Goal: Answer question/provide support: Share knowledge or assist other users

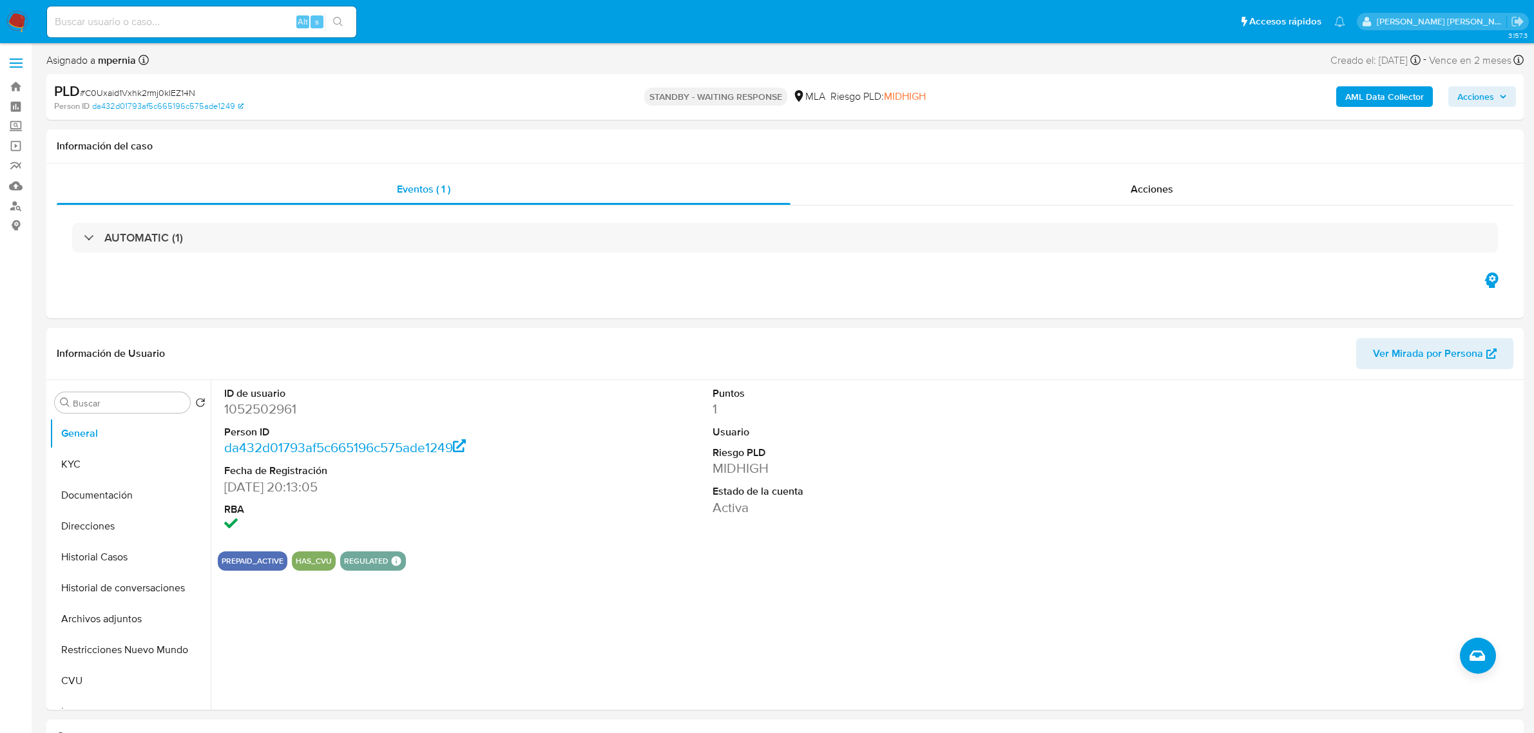
select select "10"
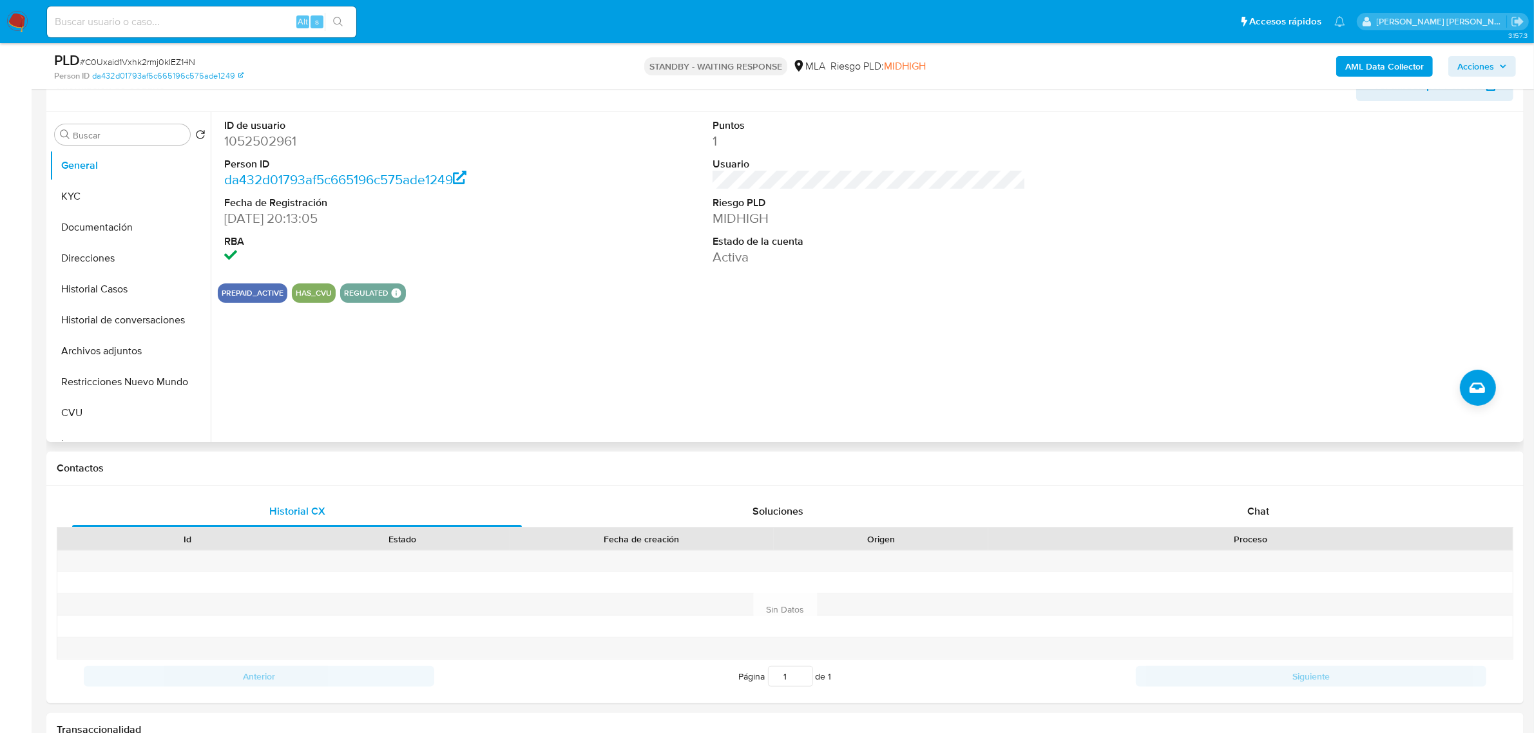
scroll to position [242, 0]
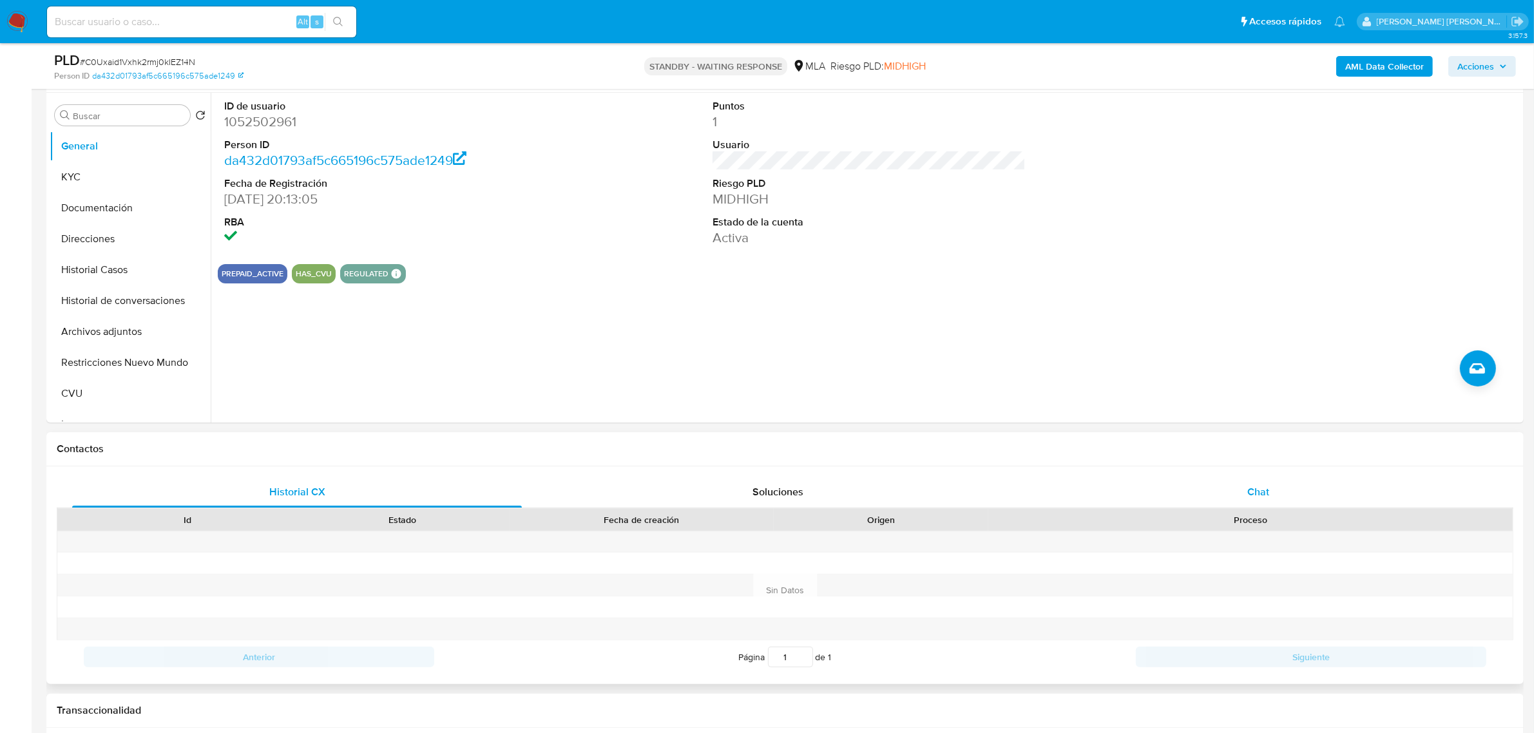
click at [1256, 491] on span "Chat" at bounding box center [1258, 491] width 22 height 15
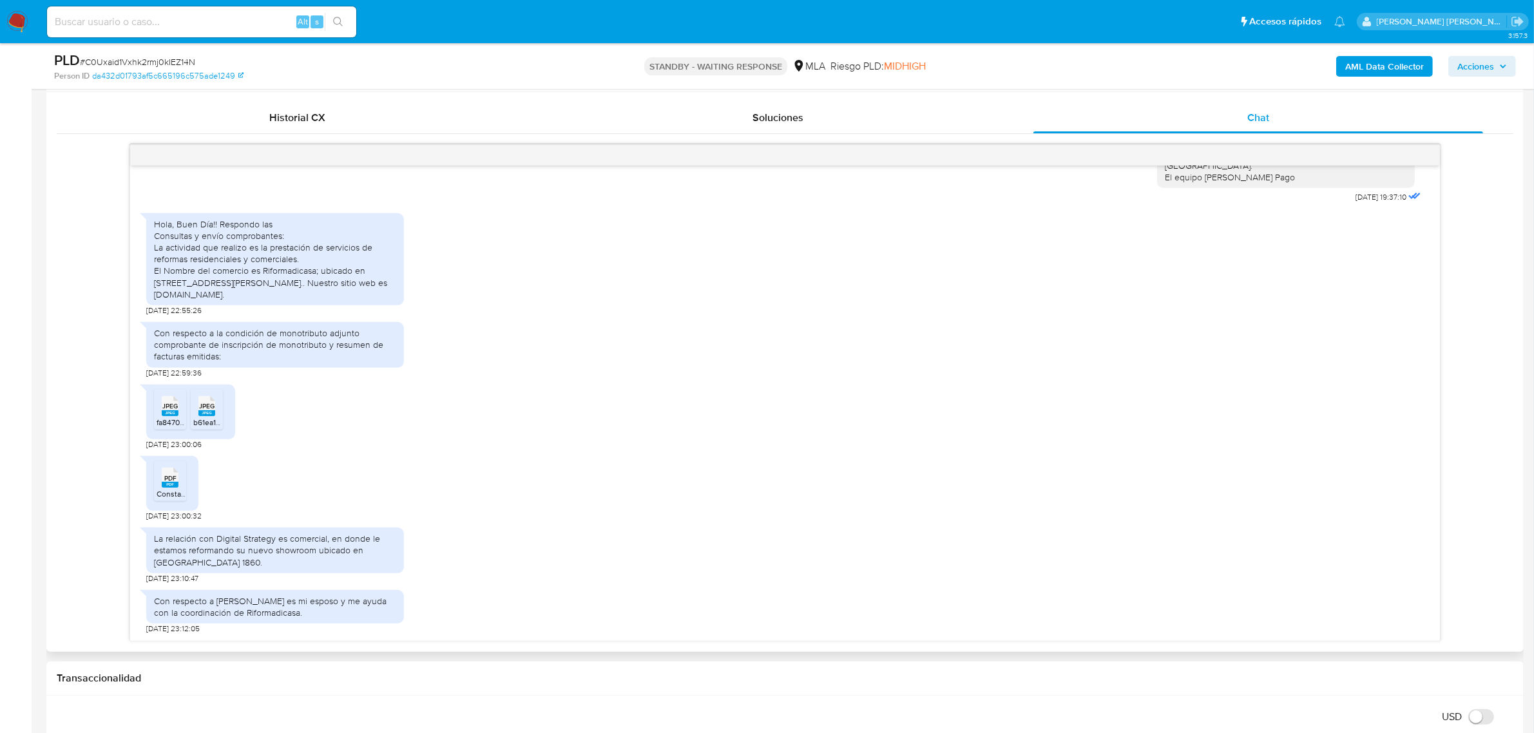
scroll to position [644, 0]
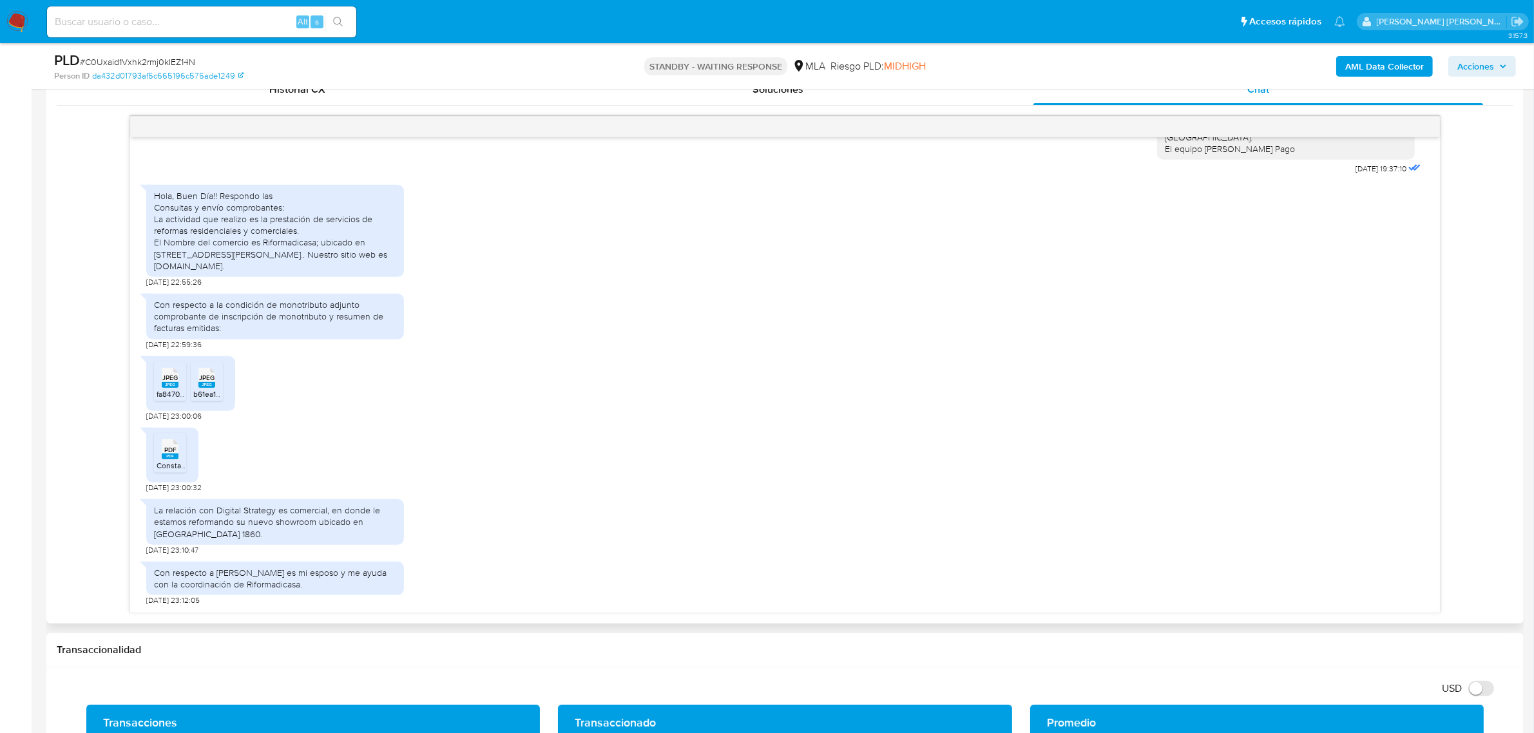
click at [171, 381] on span "JPEG" at bounding box center [169, 378] width 15 height 8
click at [206, 394] on span "b61ea17b-adcc-4865-b21e-f2a6574f8fd1.jpeg" at bounding box center [269, 393] width 152 height 11
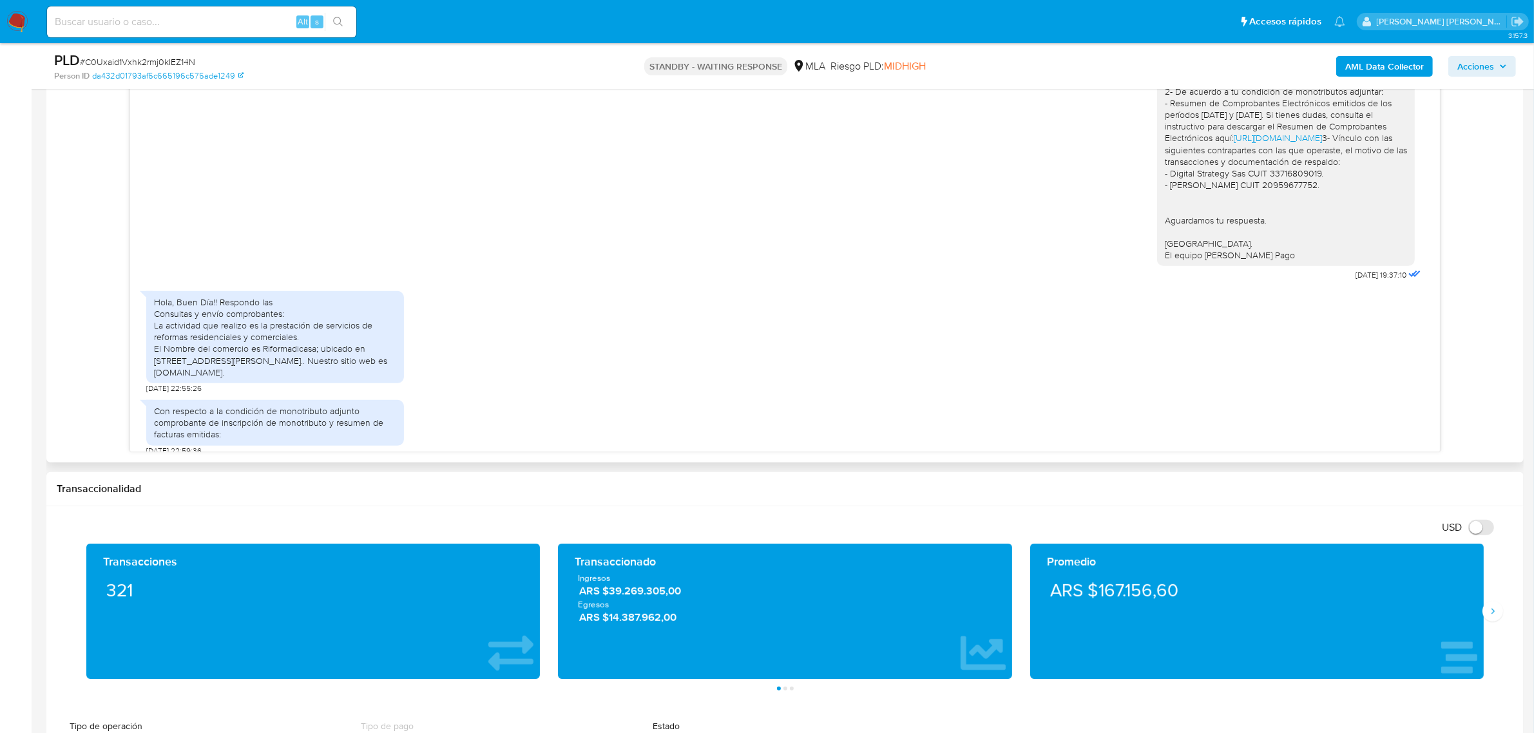
scroll to position [920, 0]
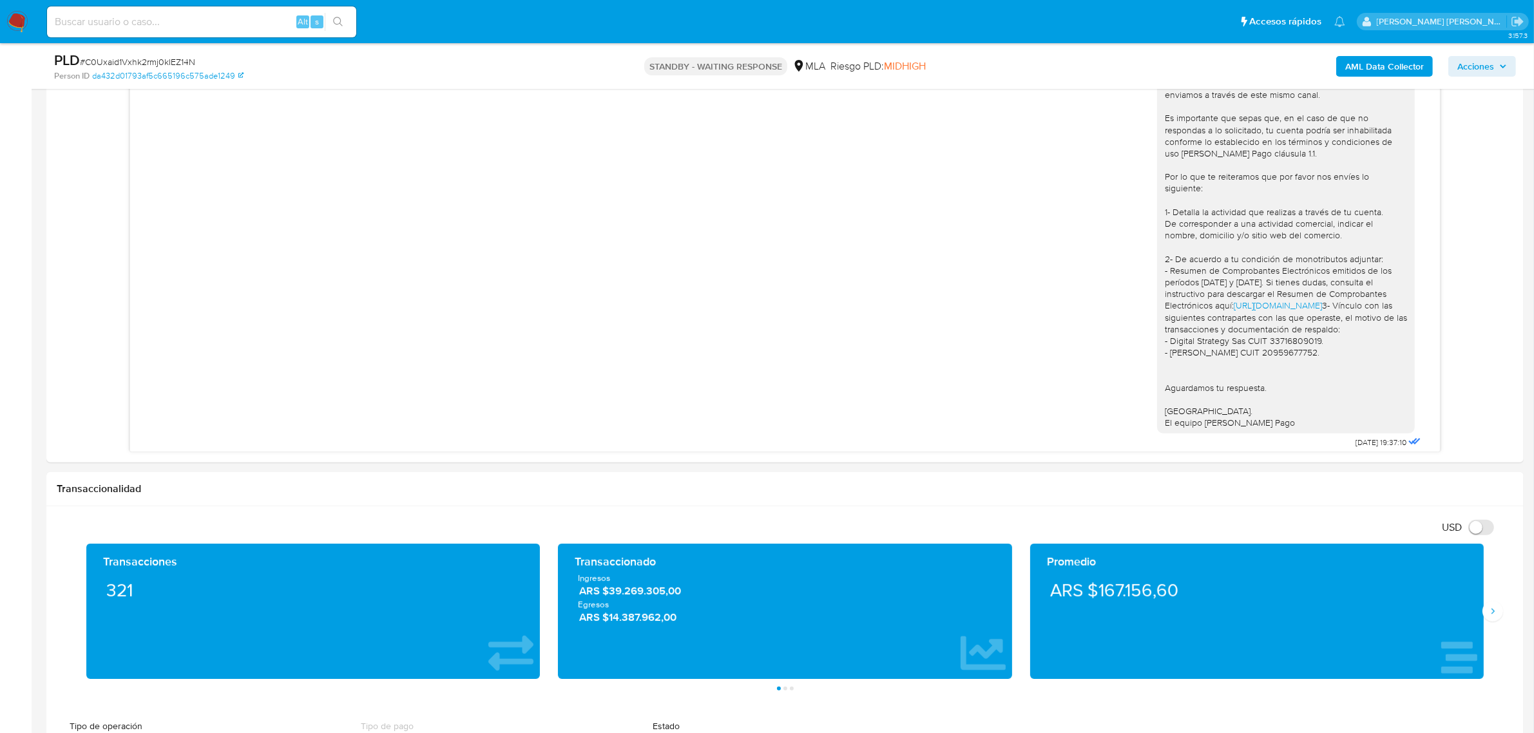
click at [147, 61] on span "# C0Uxaid1Vxhk2rmj0kIEZ14N" at bounding box center [137, 61] width 115 height 13
copy span "C0Uxaid1Vxhk2rmj0kIEZ14N"
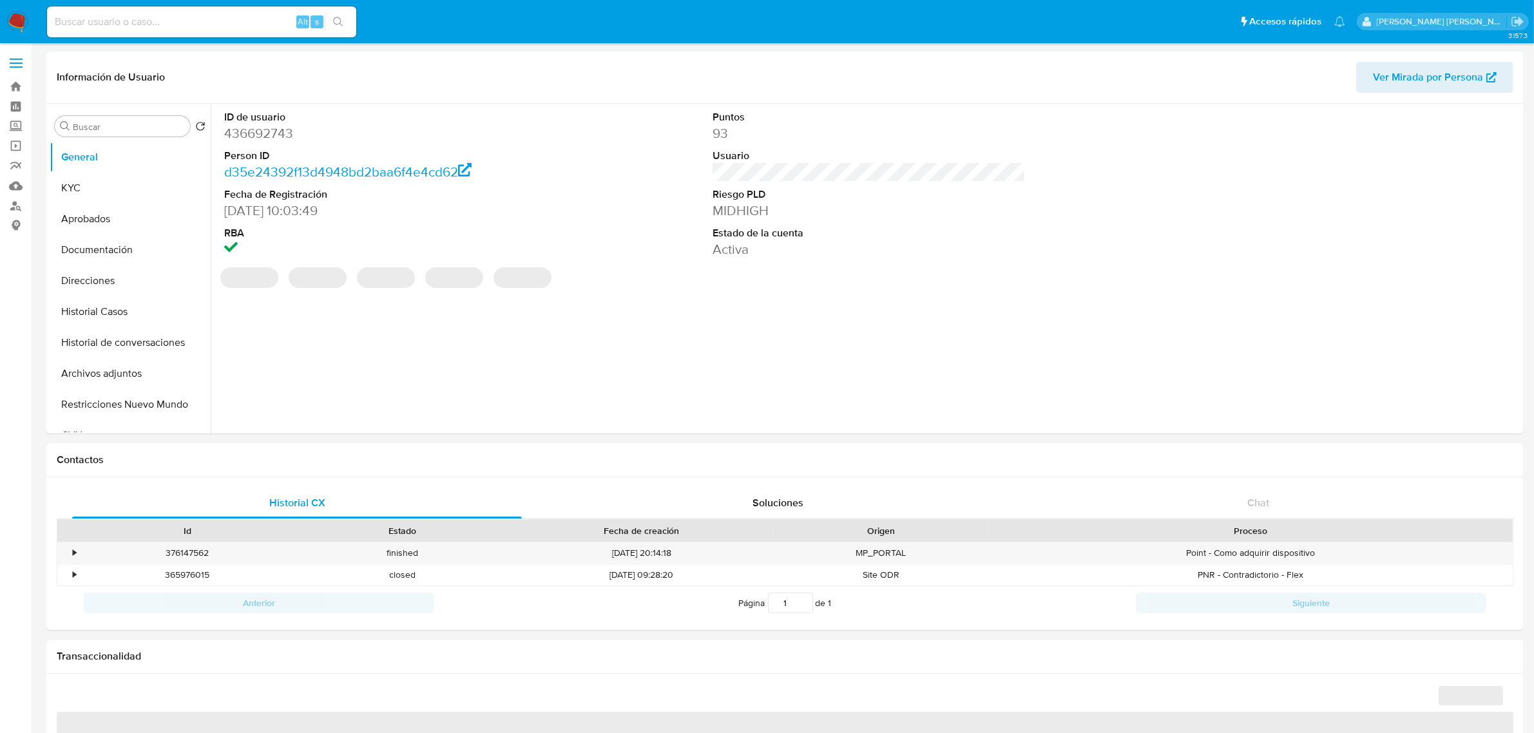
select select "10"
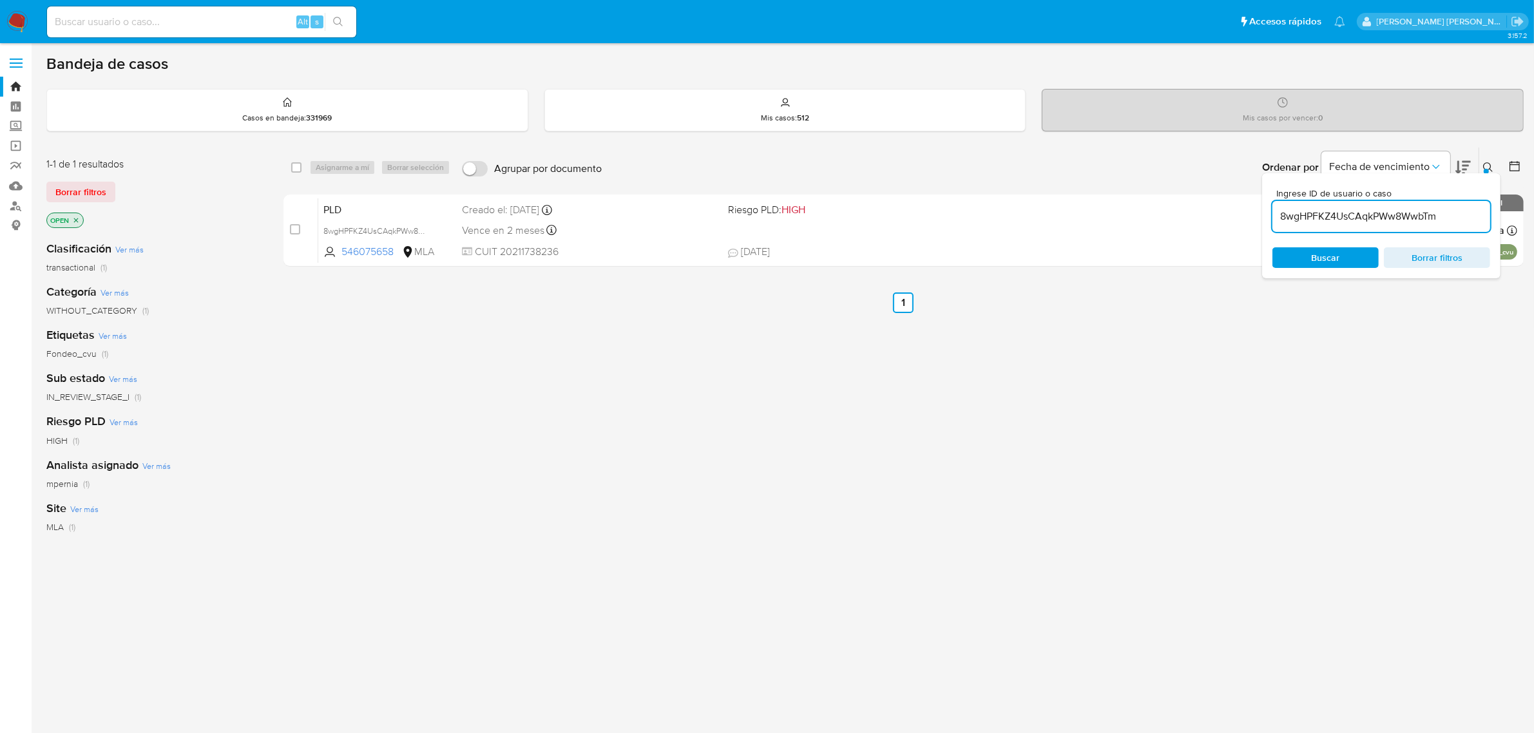
drag, startPoint x: 0, startPoint y: 0, endPoint x: 1293, endPoint y: 215, distance: 1311.2
click at [1293, 215] on input "8wgHPFKZ4UsCAqkPWw8WwbTm" at bounding box center [1381, 216] width 218 height 17
paste input "C0Uxaid1Vxhk2rmj0kIEZ14N"
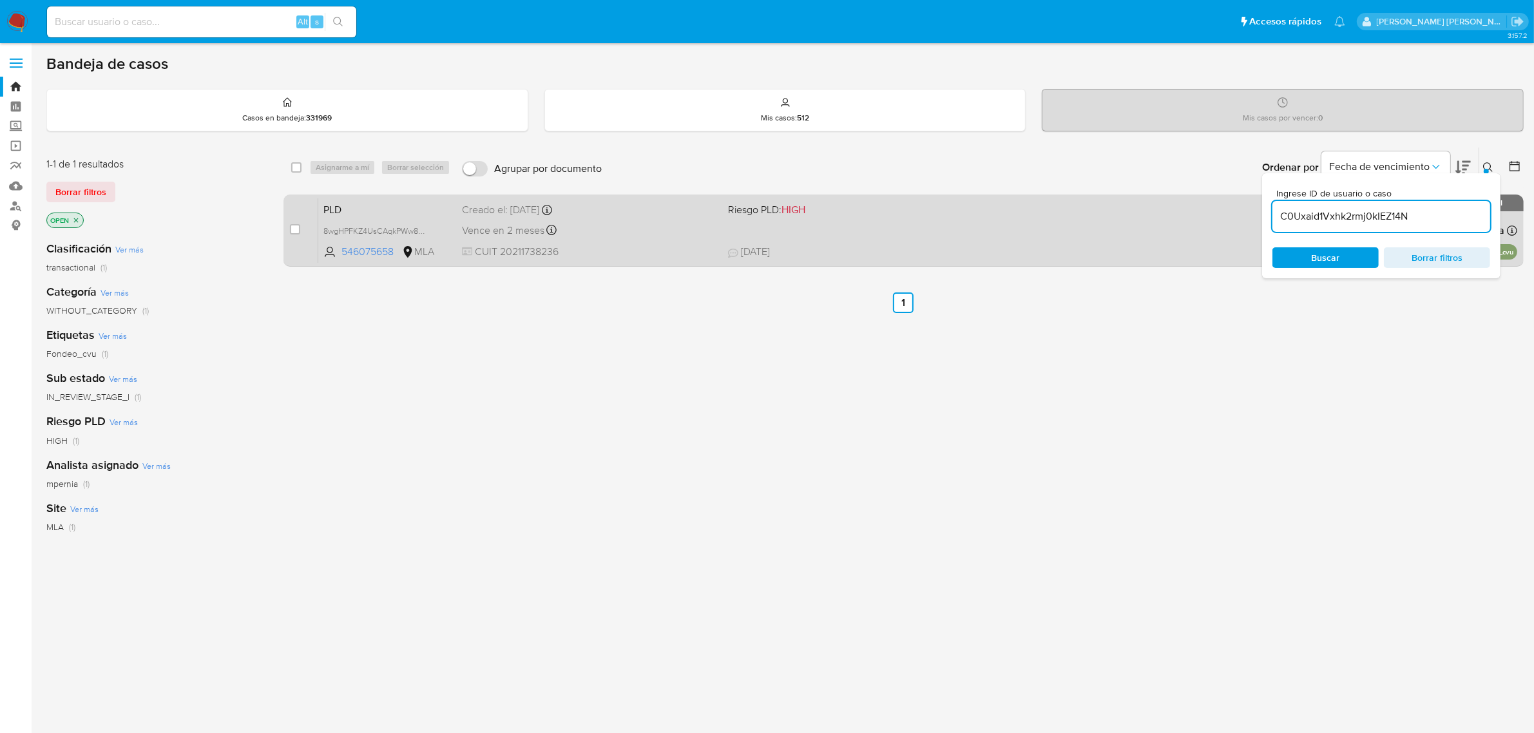
type input "C0Uxaid1Vxhk2rmj0kIEZ14N"
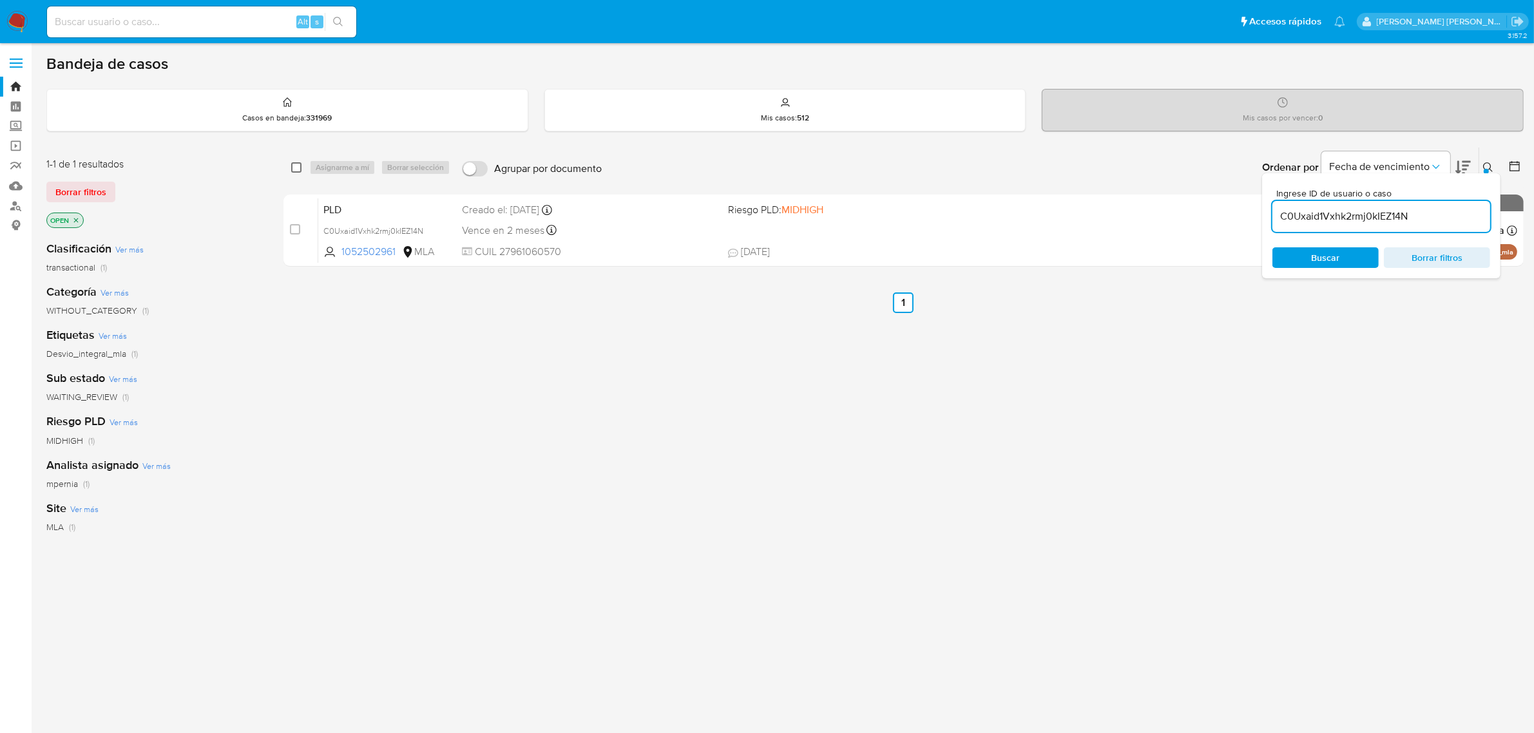
click at [291, 171] on input "checkbox" at bounding box center [296, 167] width 10 height 10
checkbox input "true"
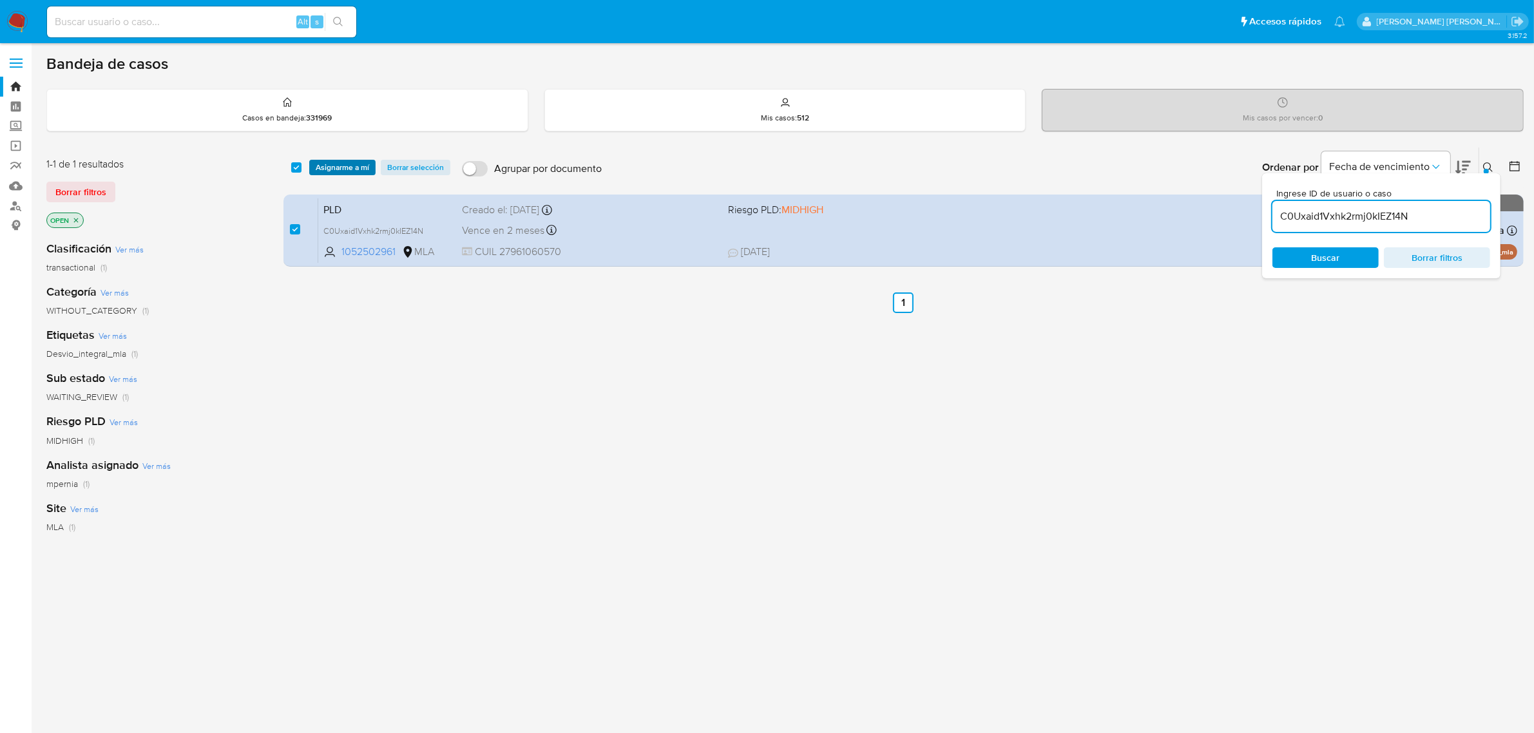
click at [345, 169] on span "Asignarme a mí" at bounding box center [342, 167] width 53 height 13
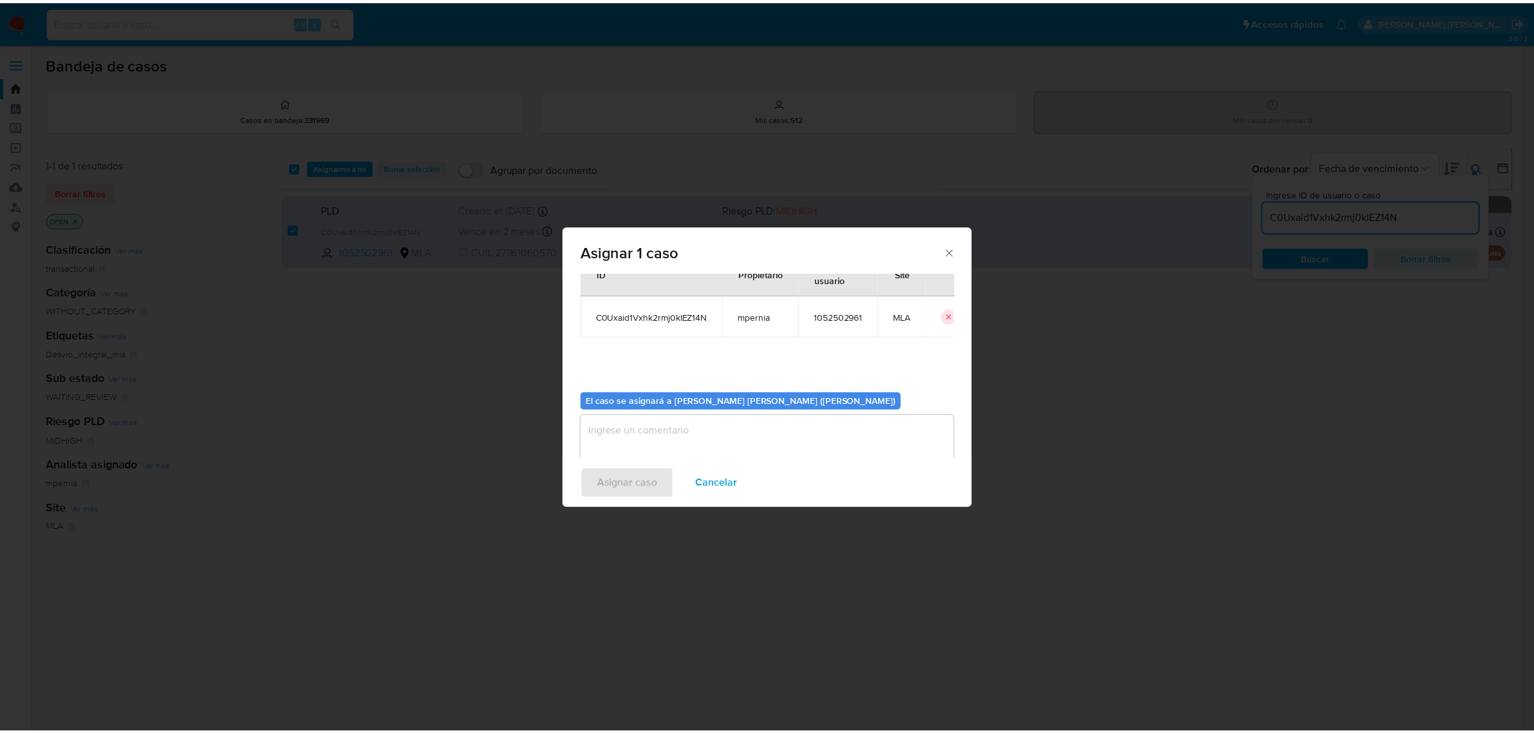
scroll to position [66, 0]
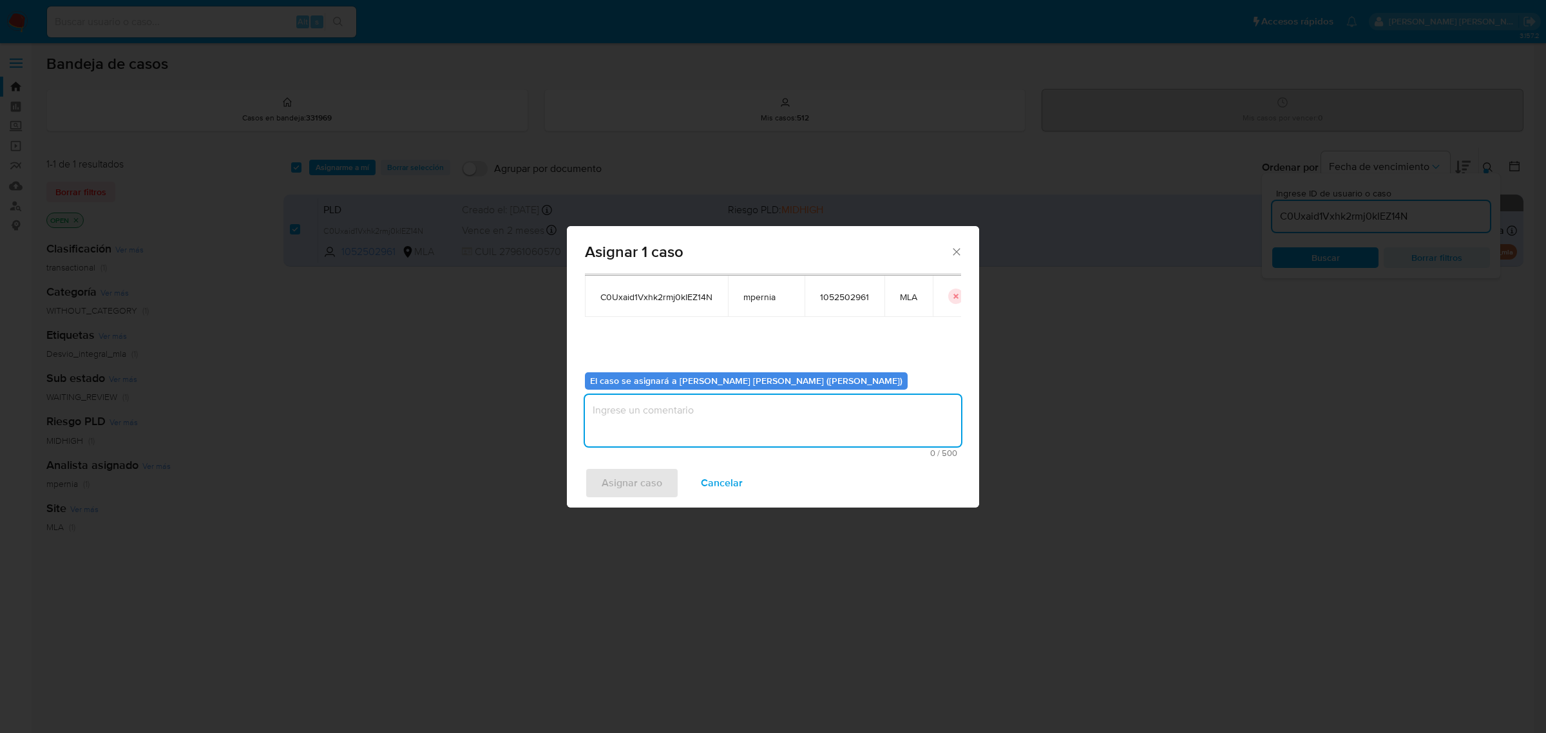
click at [713, 423] on textarea "assign-modal" at bounding box center [773, 421] width 376 height 52
type textarea "-"
click at [658, 481] on span "Asignar caso" at bounding box center [632, 483] width 61 height 28
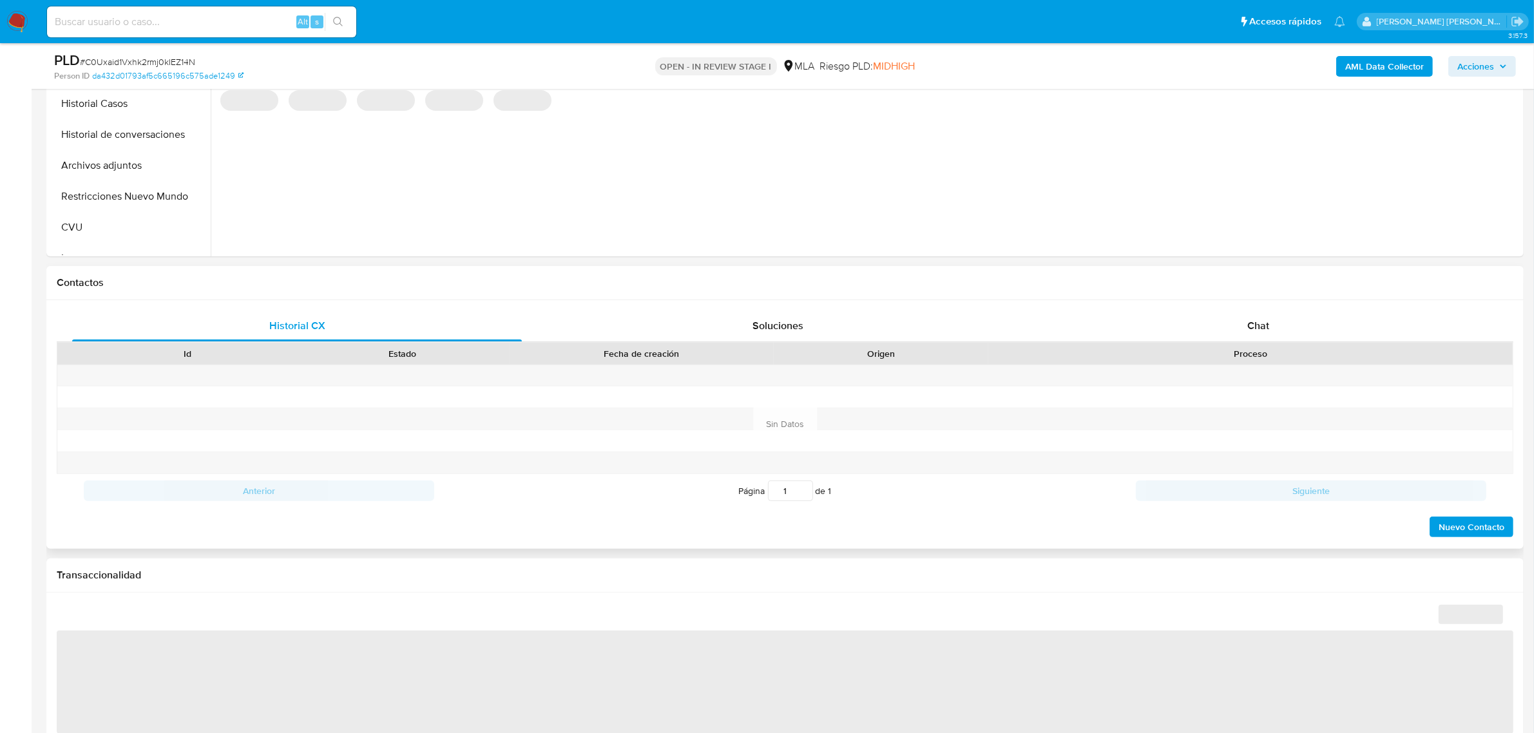
scroll to position [483, 0]
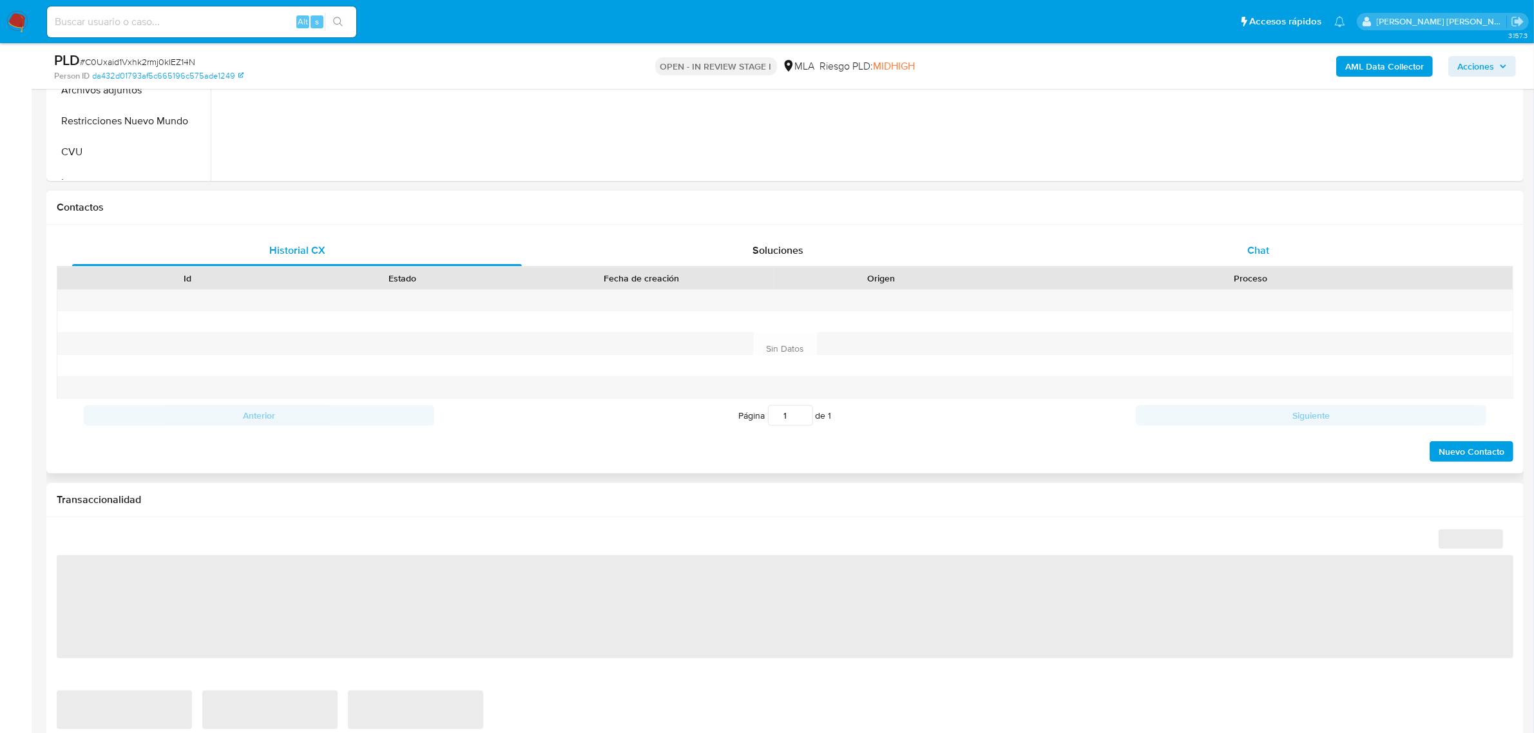
click at [1273, 256] on div "Chat" at bounding box center [1258, 250] width 450 height 31
select select "10"
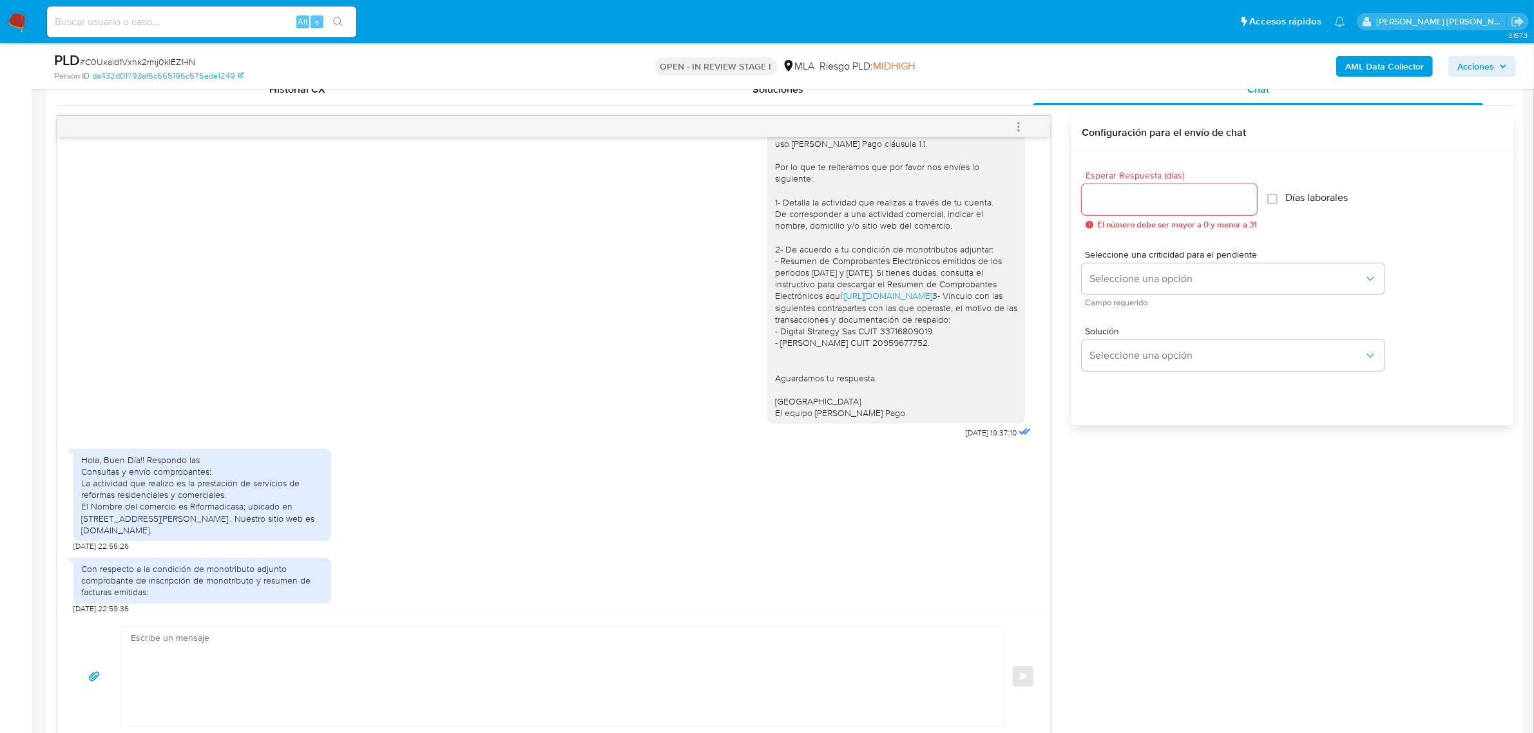
scroll to position [1081, 0]
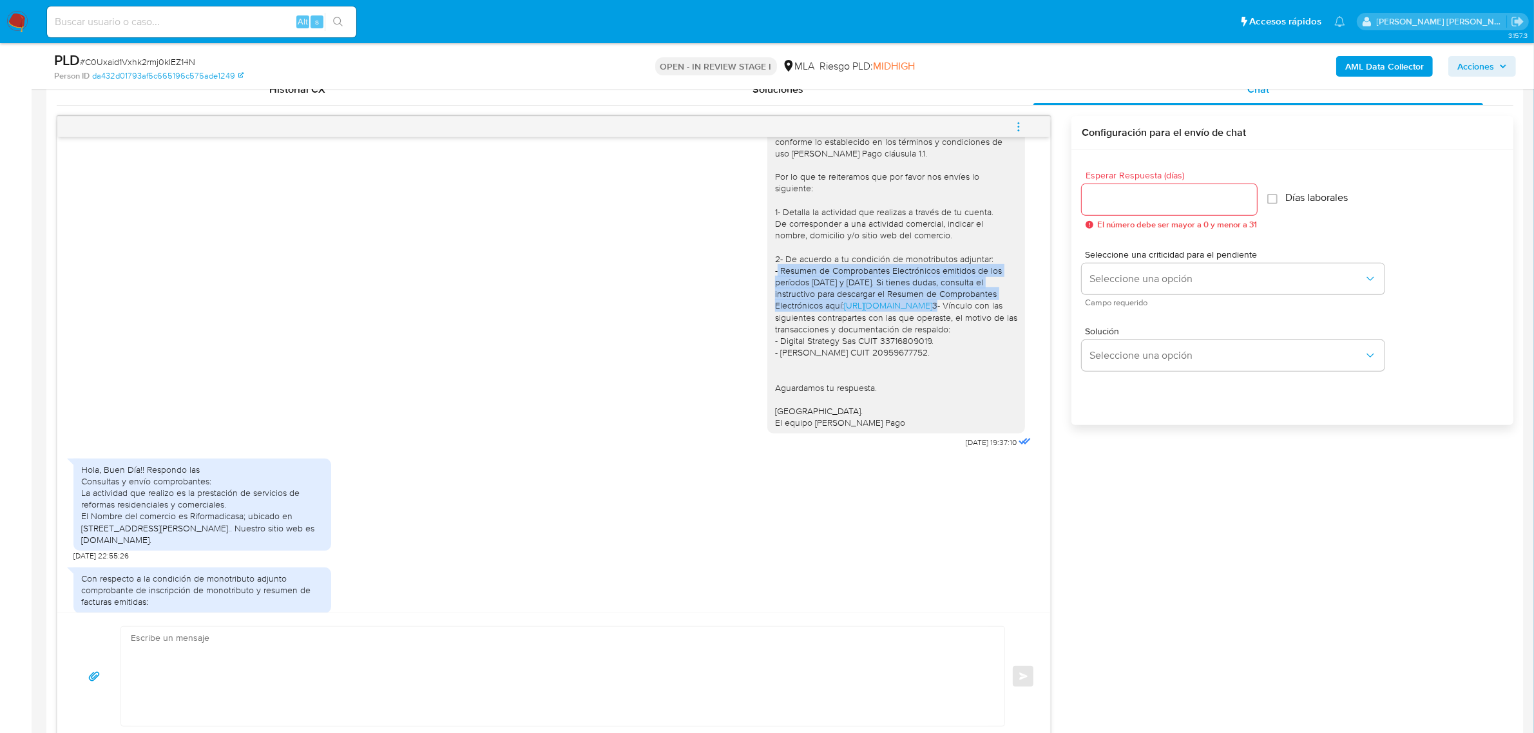
drag, startPoint x: 761, startPoint y: 296, endPoint x: 967, endPoint y: 338, distance: 209.7
click at [967, 338] on div "Evelyn Josefina Benitez, esperamos te encuentres bien. Notamos que tuviste opor…" at bounding box center [896, 235] width 258 height 397
copy div "- Resumen de Comprobantes Electrónicos emitidos de los períodos 2024 y 2025. Si…"
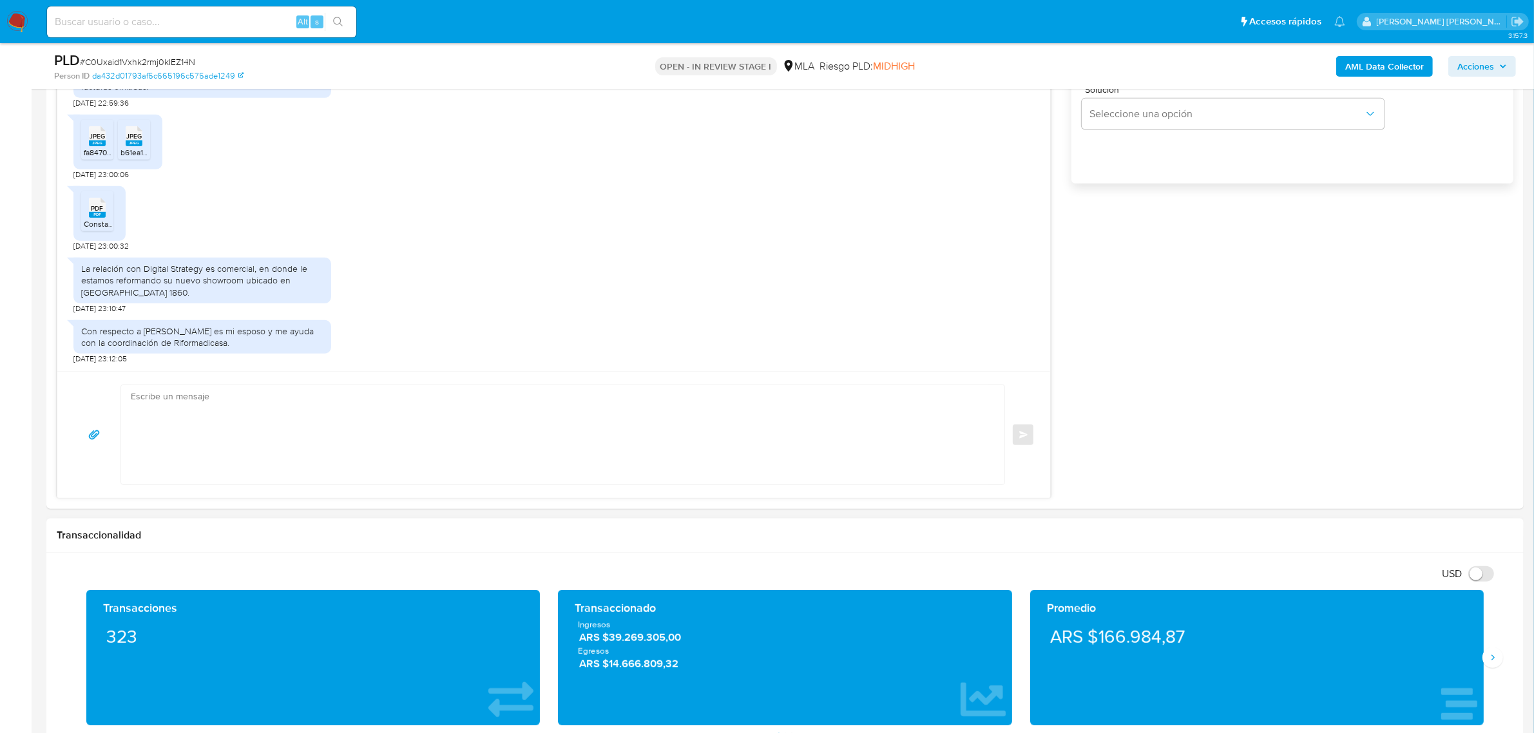
scroll to position [966, 0]
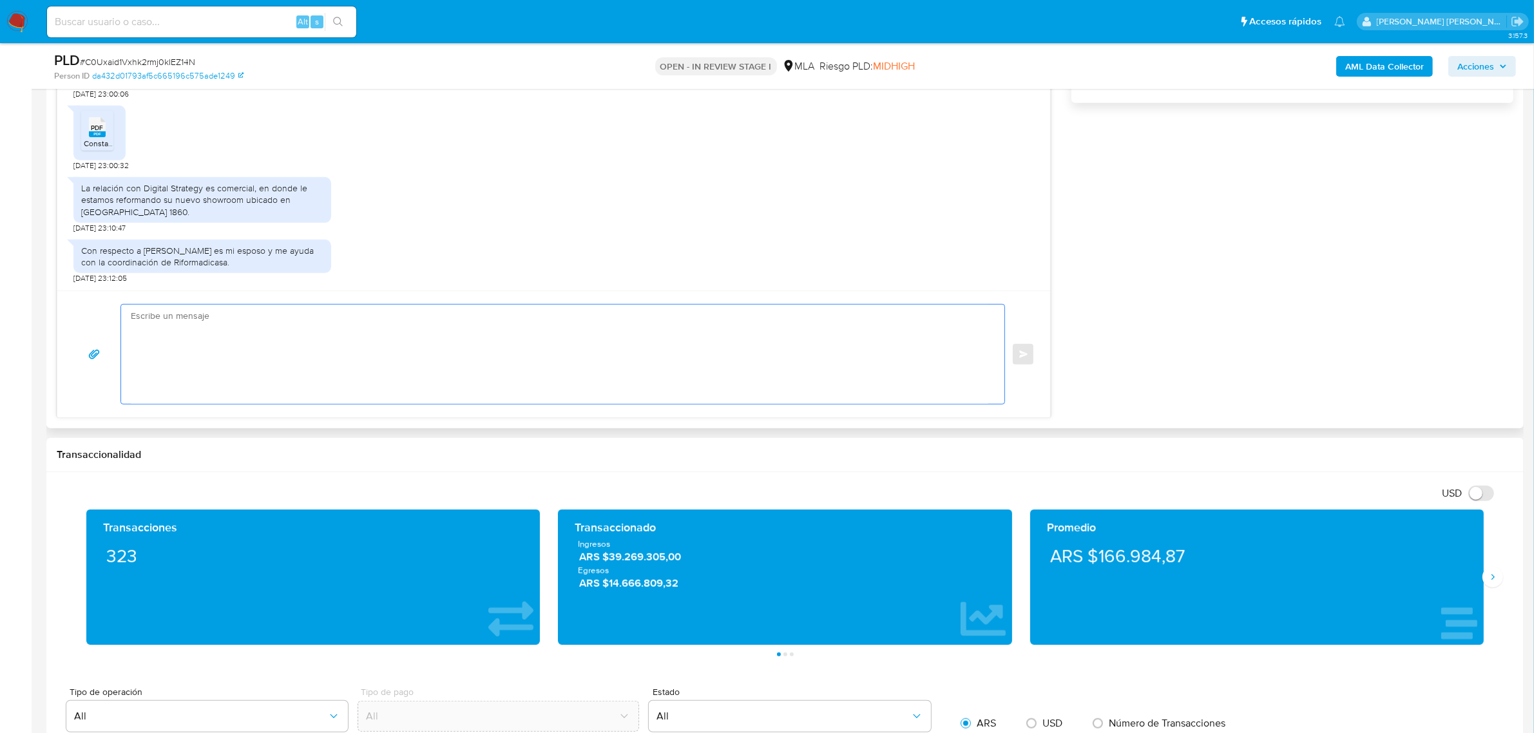
click at [179, 362] on textarea at bounding box center [559, 354] width 857 height 99
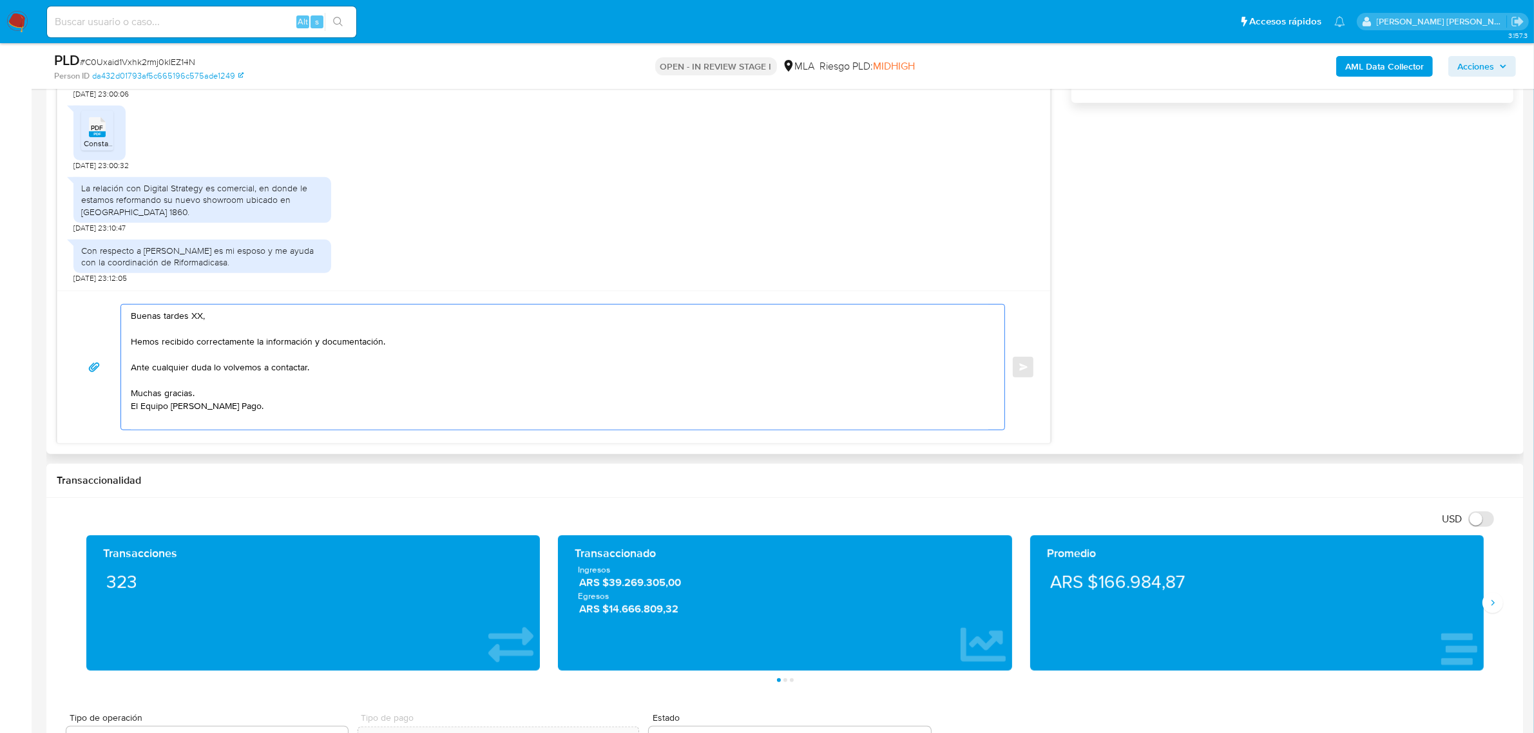
drag, startPoint x: 198, startPoint y: 321, endPoint x: 153, endPoint y: 320, distance: 45.1
click at [153, 320] on textarea "Buenas tardes XX, Hemos recibido correctamente la información y documentación. …" at bounding box center [559, 367] width 857 height 125
click at [172, 372] on textarea "Buen dia, Hemos recibido correctamente la información y documentación. Ante cua…" at bounding box center [559, 367] width 857 height 125
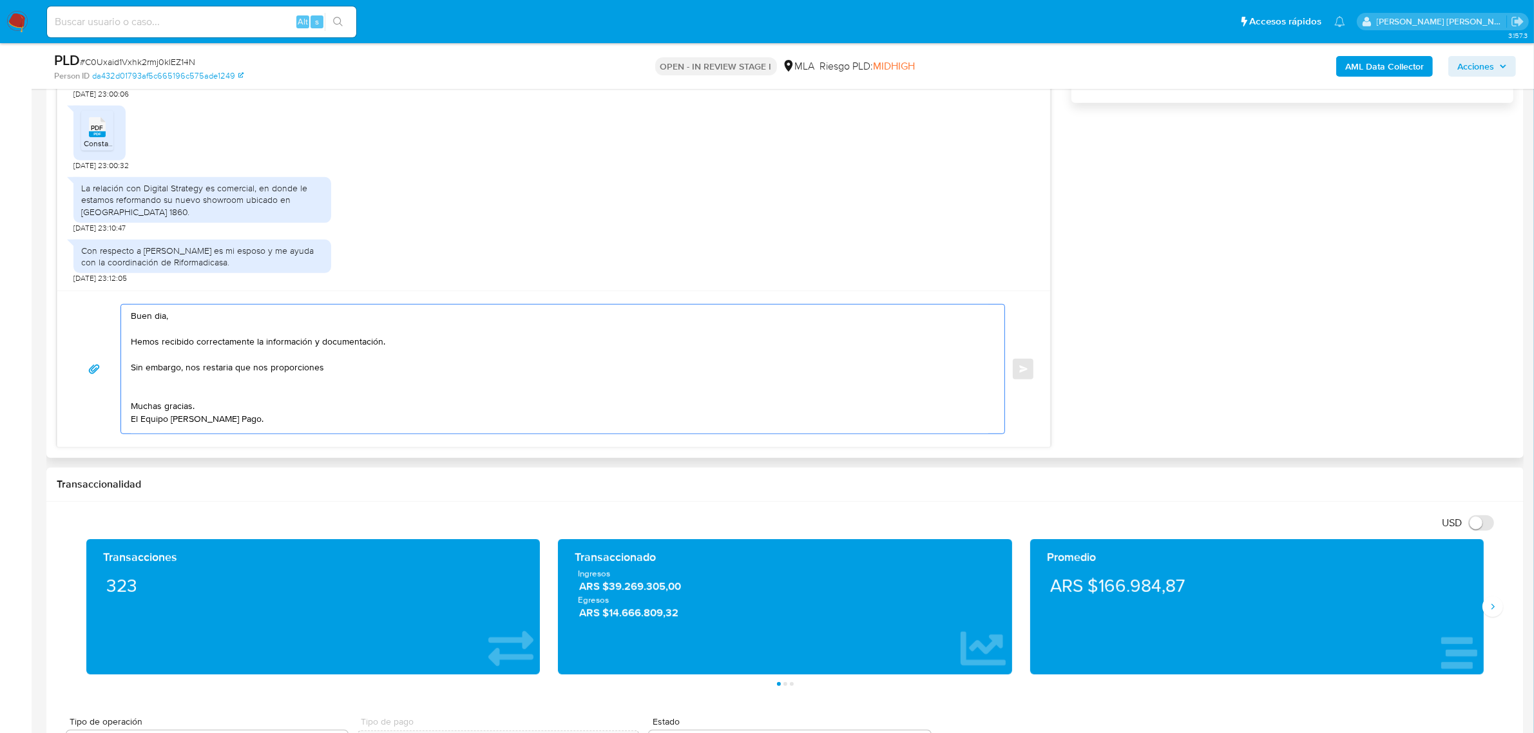
paste textarea "- Resumen de Comprobantes Electrónicos emitidos de los períodos 2024 y 2025. Si…"
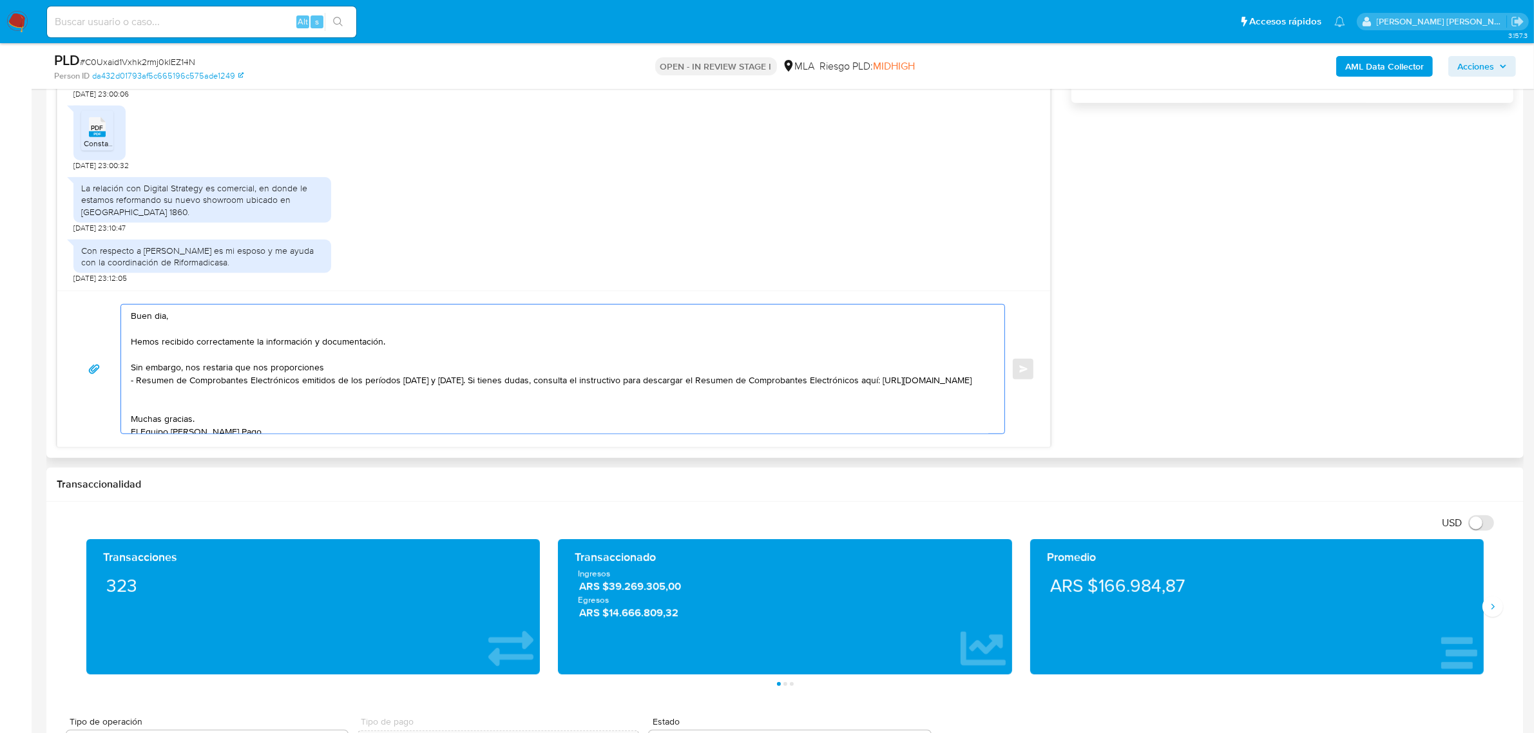
click at [458, 387] on textarea "Buen dia, Hemos recibido correctamente la información y documentación. Sin emba…" at bounding box center [559, 369] width 857 height 129
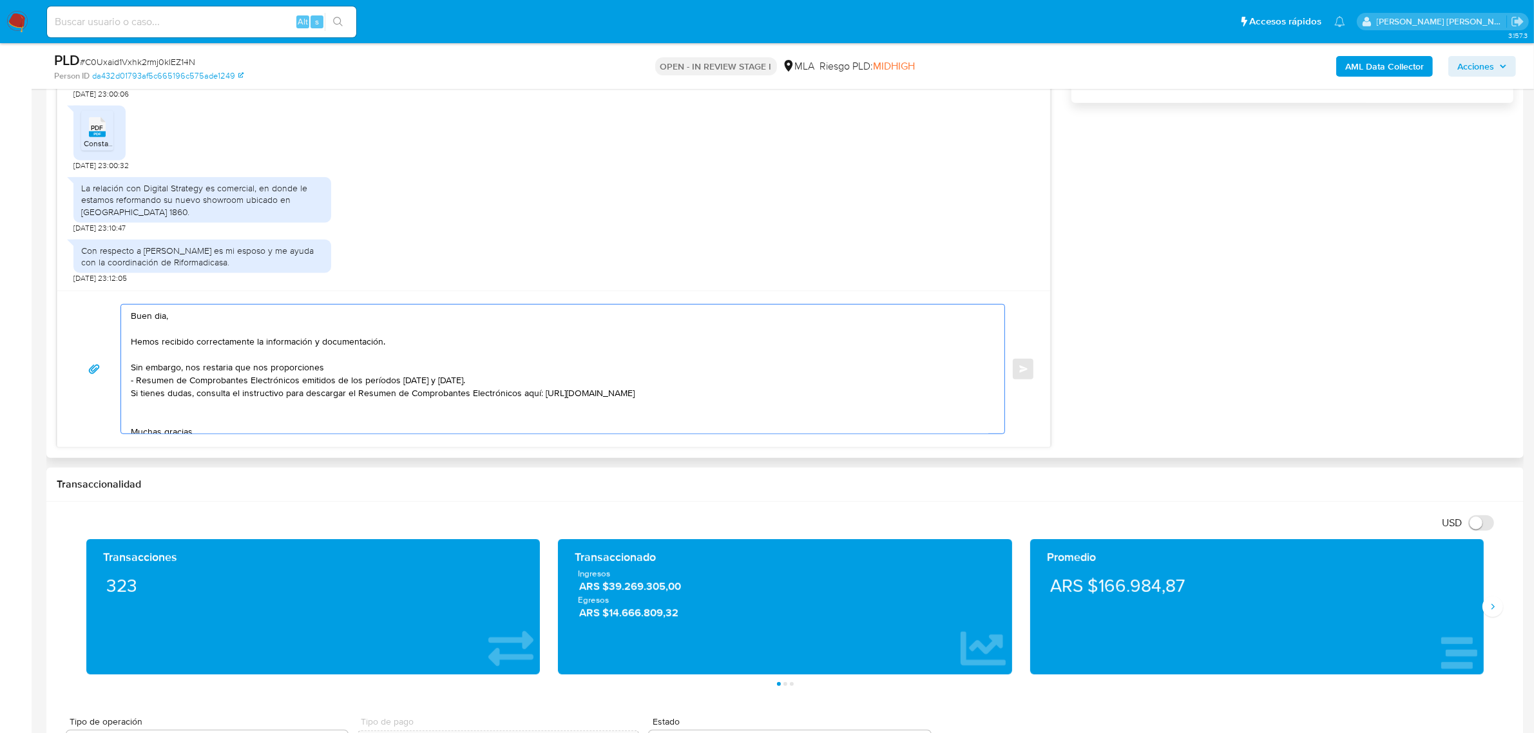
click at [131, 381] on textarea "Buen dia, Hemos recibido correctamente la información y documentación. Sin emba…" at bounding box center [559, 369] width 857 height 129
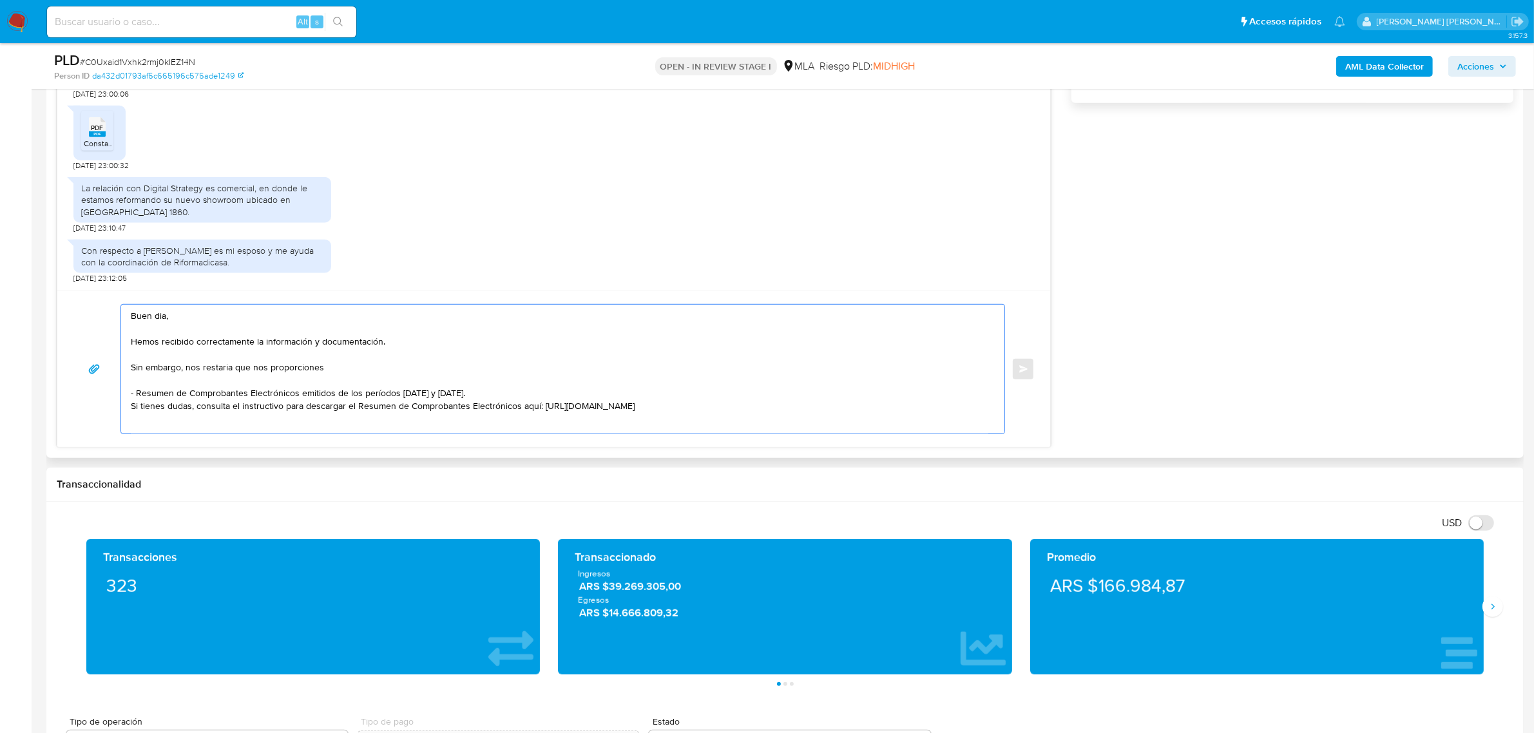
click at [217, 374] on textarea "Buen dia, Hemos recibido correctamente la información y documentación. Sin emba…" at bounding box center [559, 369] width 857 height 129
click at [320, 371] on textarea "Buen dia, Hemos recibido correctamente la información y documentación. Sin emba…" at bounding box center [559, 369] width 857 height 129
click at [336, 395] on textarea "Buen dia, Hemos recibido correctamente la información y documentación. Sin emba…" at bounding box center [559, 369] width 857 height 129
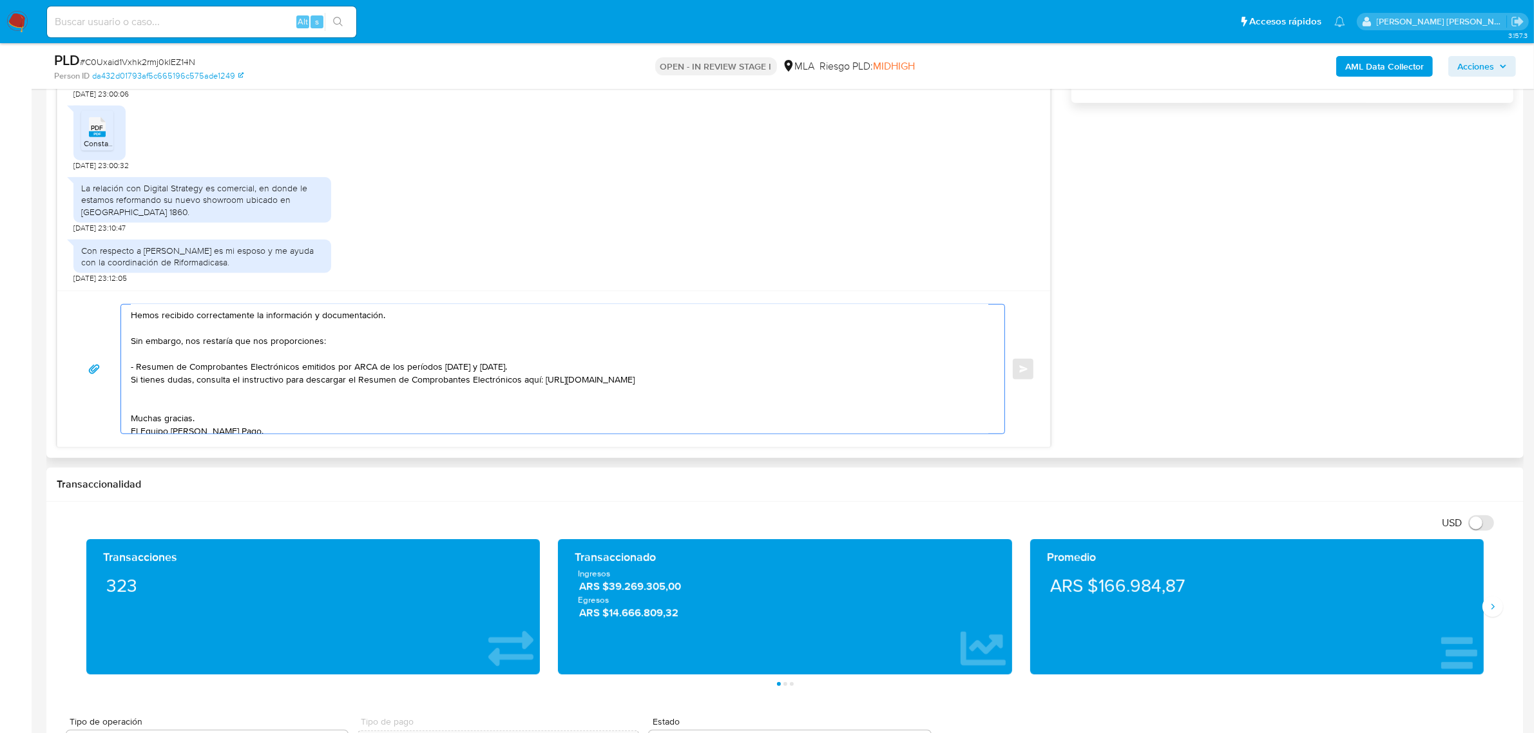
scroll to position [47, 0]
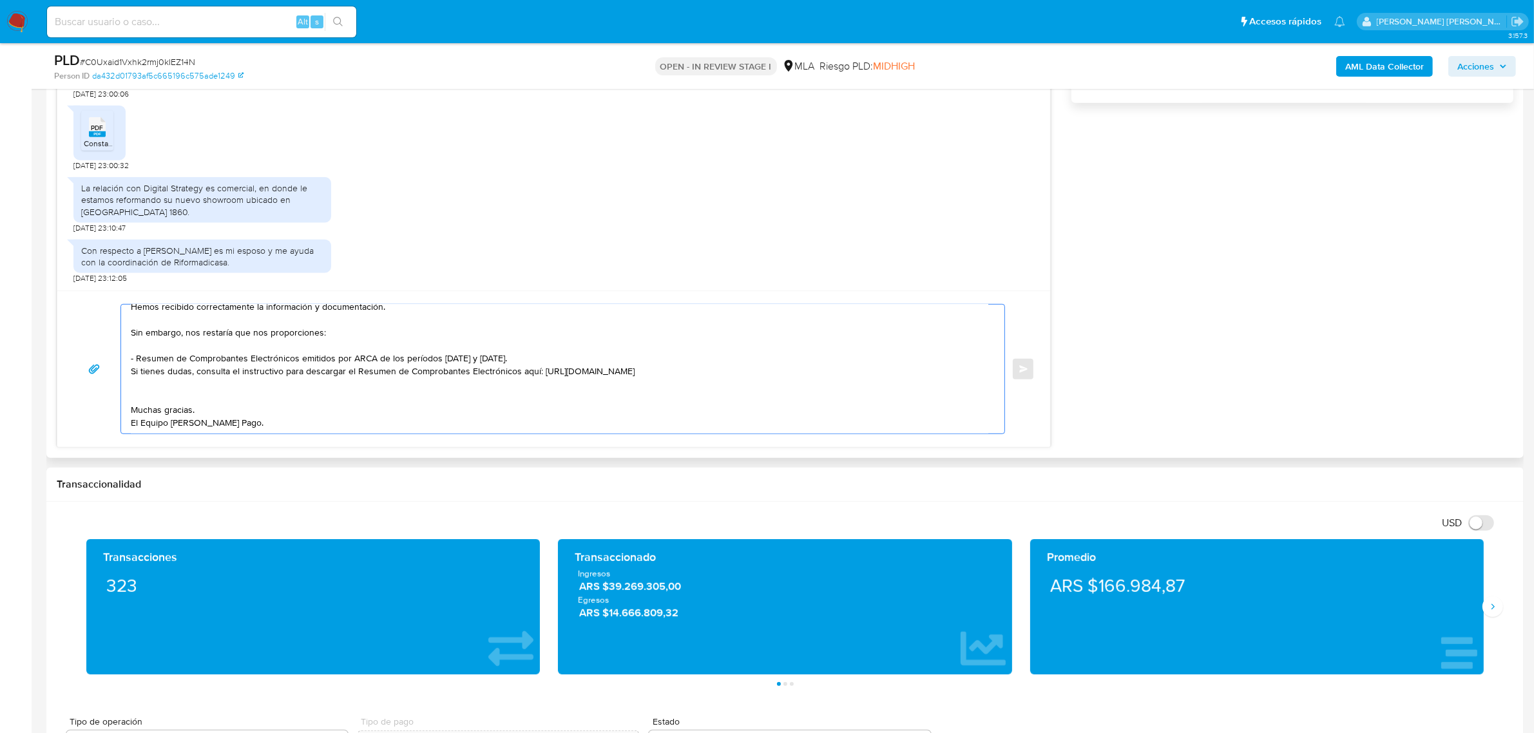
click at [186, 394] on textarea "Buen dia, Hemos recibido correctamente la información y documentación. Sin emba…" at bounding box center [559, 369] width 857 height 129
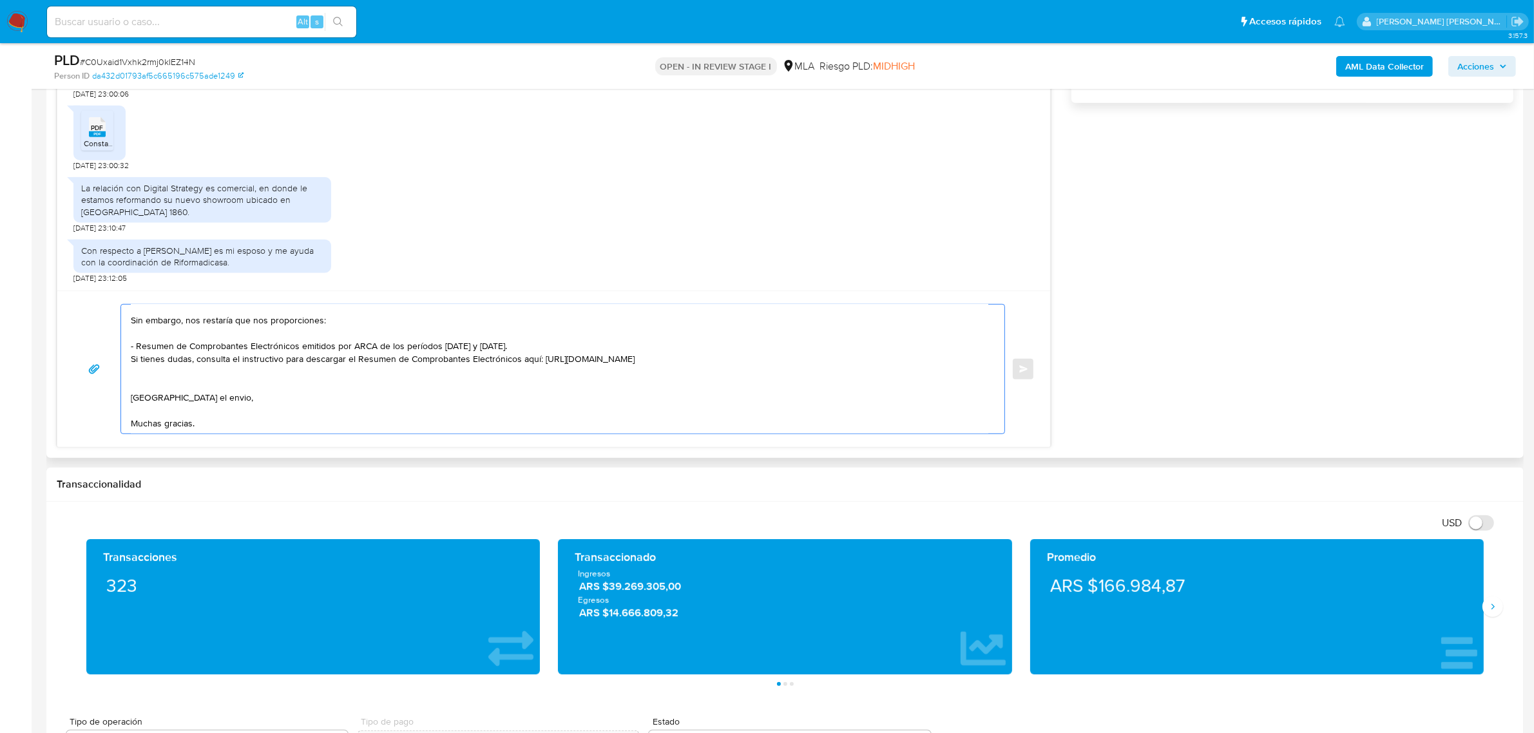
click at [172, 379] on textarea "Buen dia, Hemos recibido correctamente la información y documentación. Sin emba…" at bounding box center [559, 369] width 857 height 129
click at [171, 407] on textarea "Buen dia, Hemos recibido correctamente la información y documentación. Sin emba…" at bounding box center [559, 369] width 857 height 129
click at [205, 380] on textarea "Buen dia, Hemos recibido correctamente la información y documentación. Sin emba…" at bounding box center [559, 369] width 857 height 129
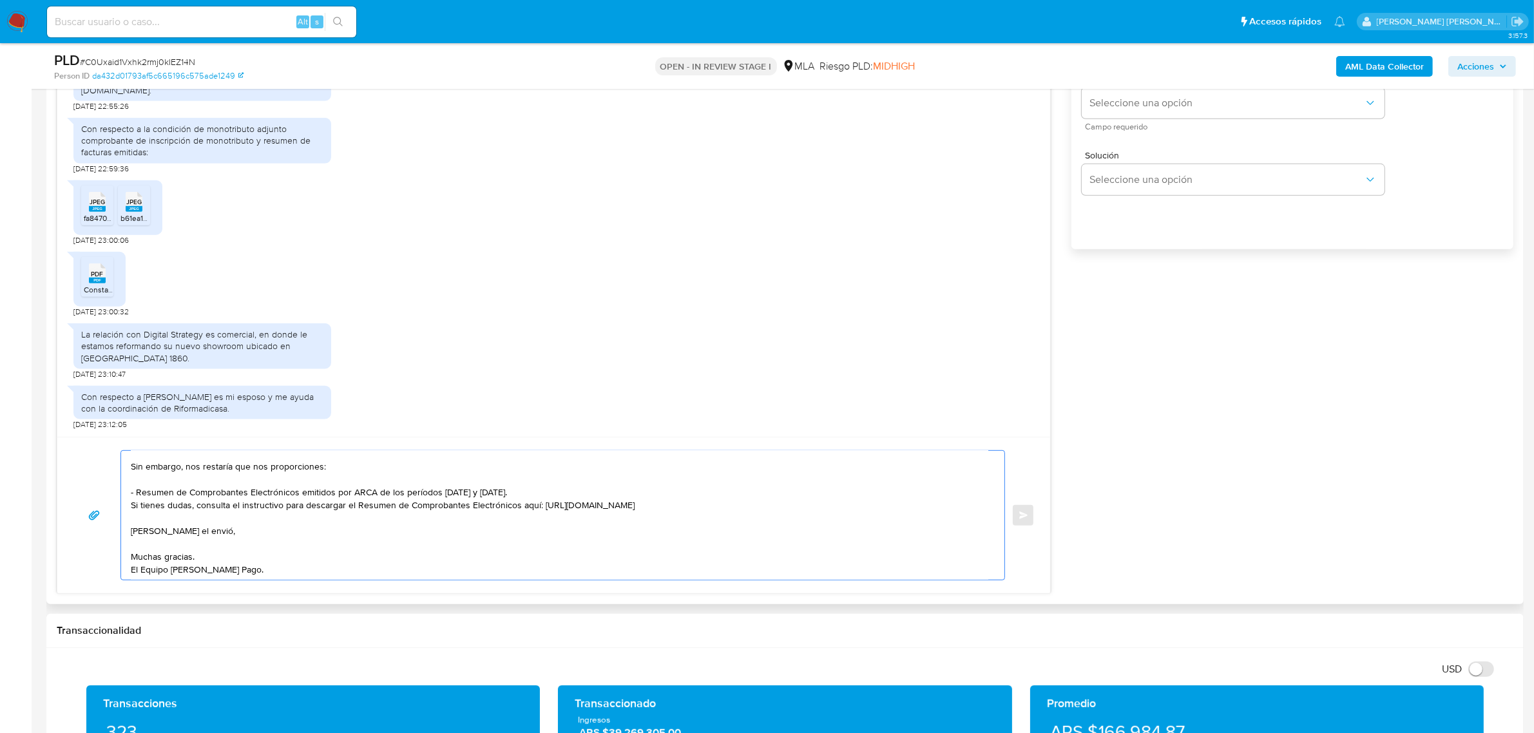
scroll to position [644, 0]
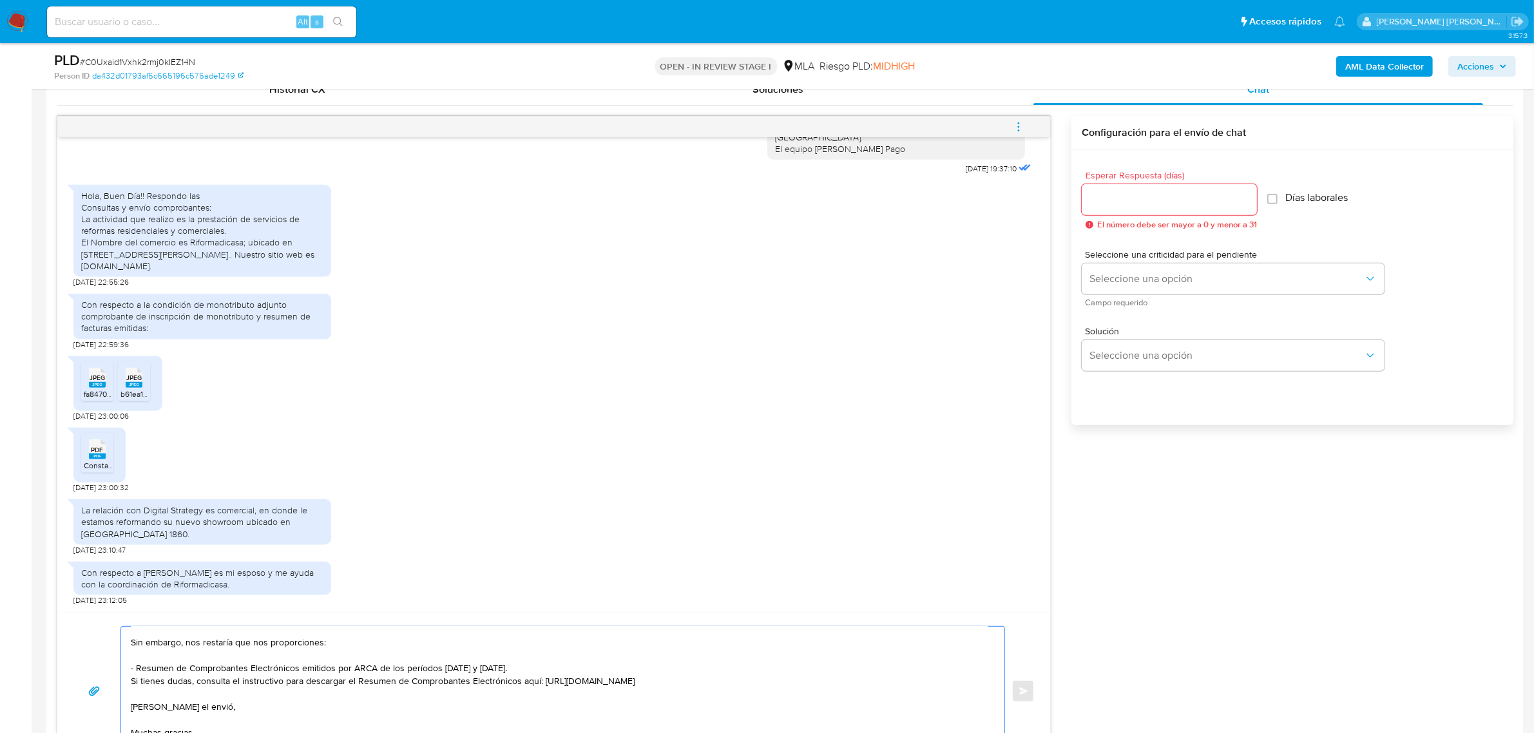
type textarea "Buen dia, Hemos recibido correctamente la información y documentación. Sin emba…"
click at [1216, 206] on input "Esperar Respuesta (días)" at bounding box center [1169, 199] width 175 height 17
type input "2"
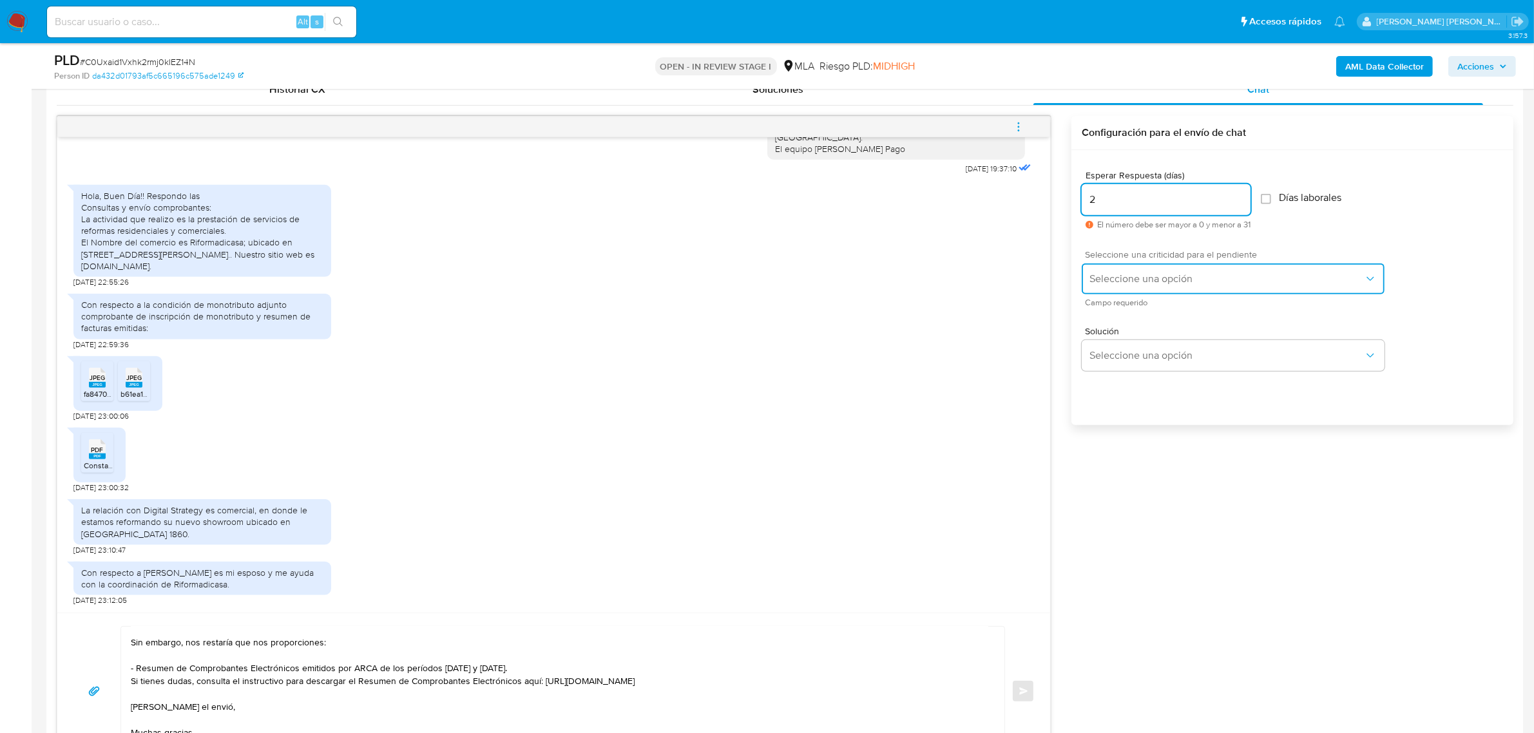
drag, startPoint x: 1236, startPoint y: 272, endPoint x: 1222, endPoint y: 284, distance: 17.8
click at [1235, 274] on span "Seleccione una opción" at bounding box center [1226, 278] width 274 height 13
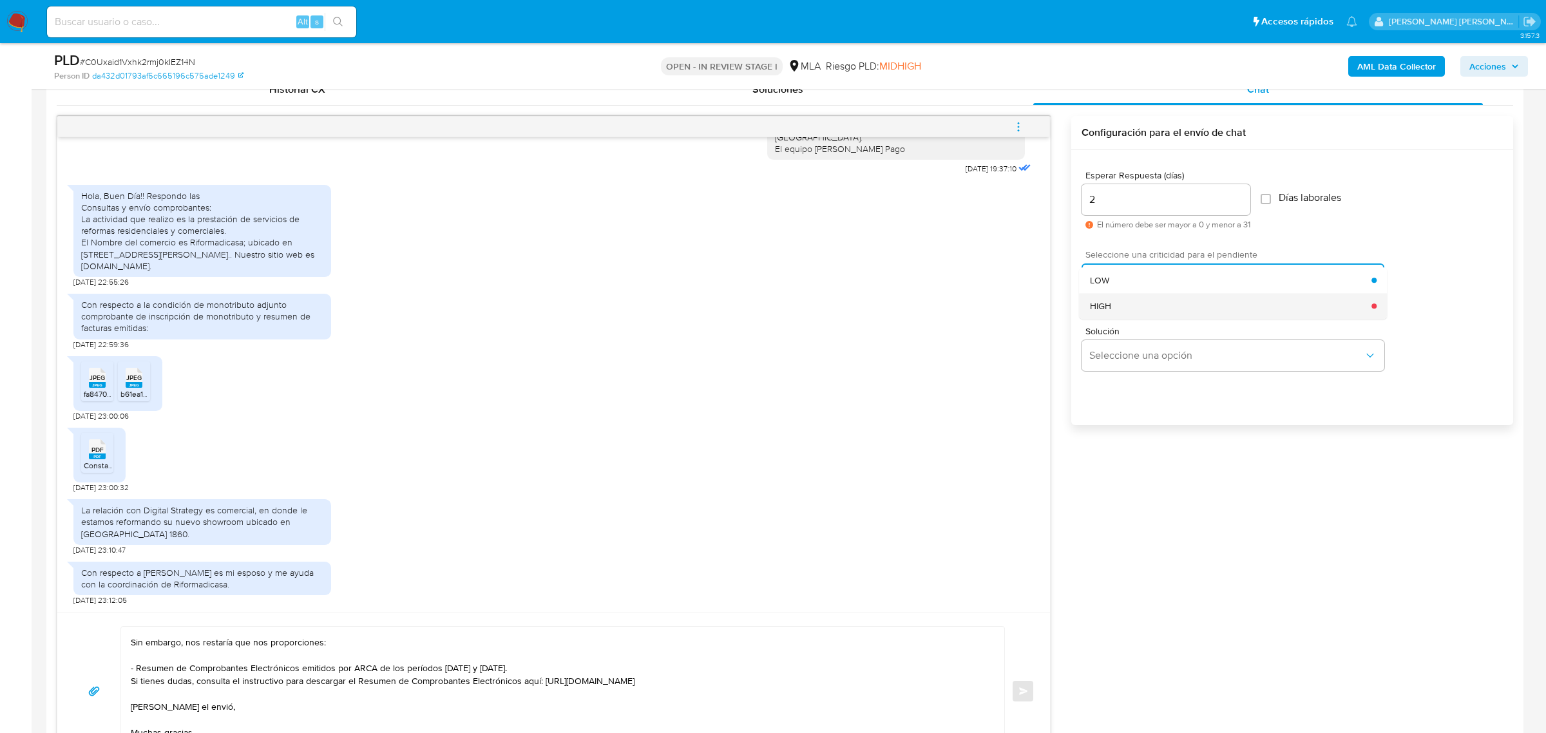
click at [1149, 307] on div "HIGH" at bounding box center [1231, 306] width 282 height 26
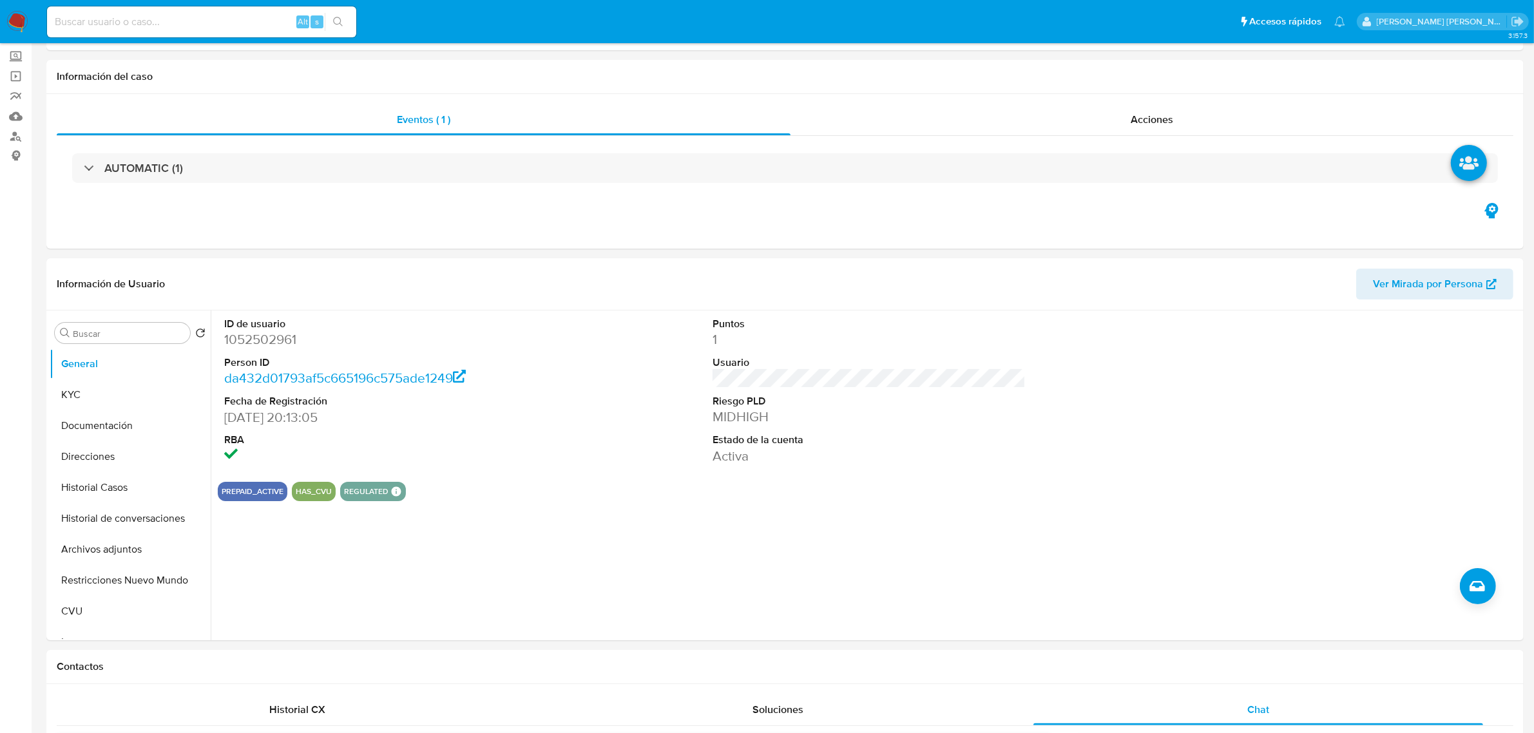
scroll to position [0, 0]
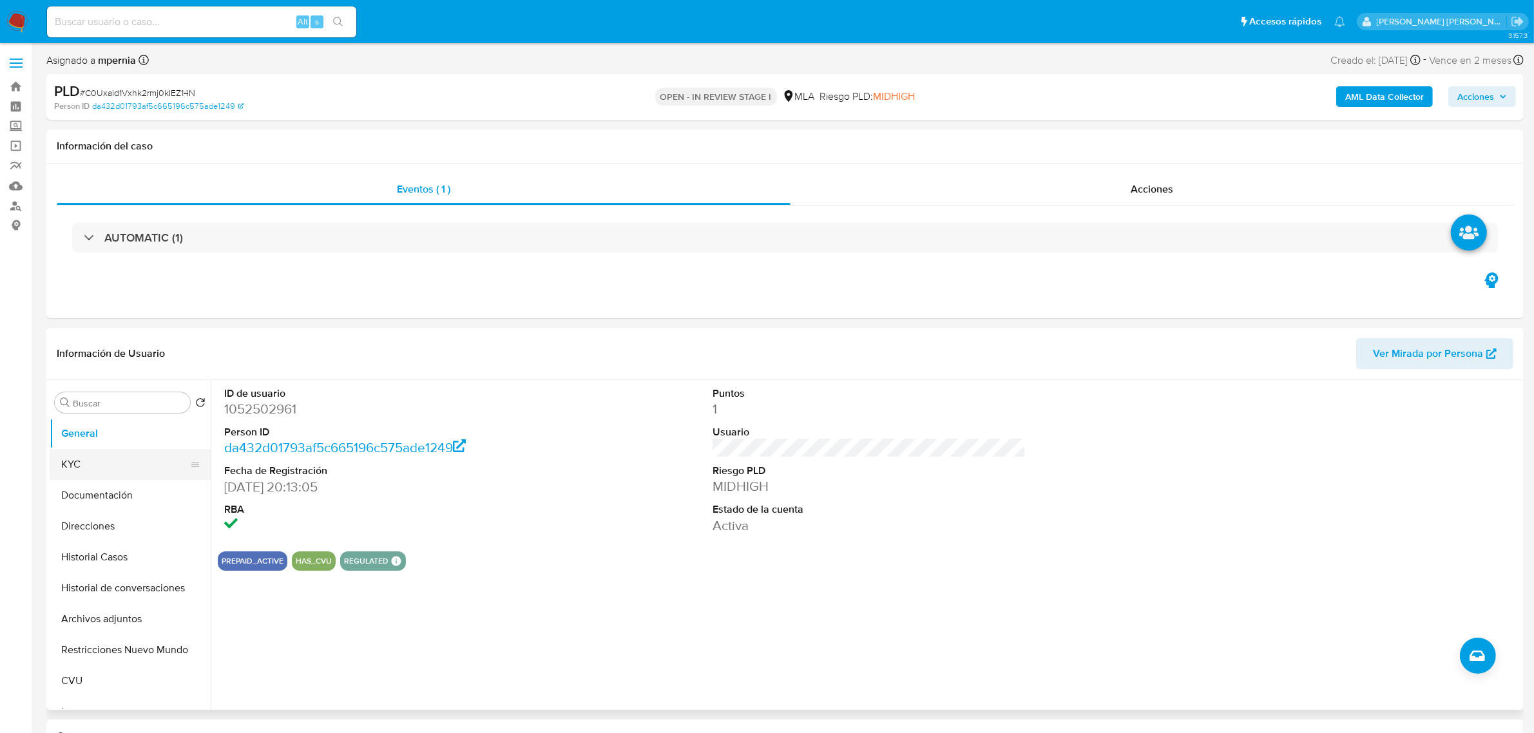
click at [72, 473] on button "KYC" at bounding box center [125, 464] width 151 height 31
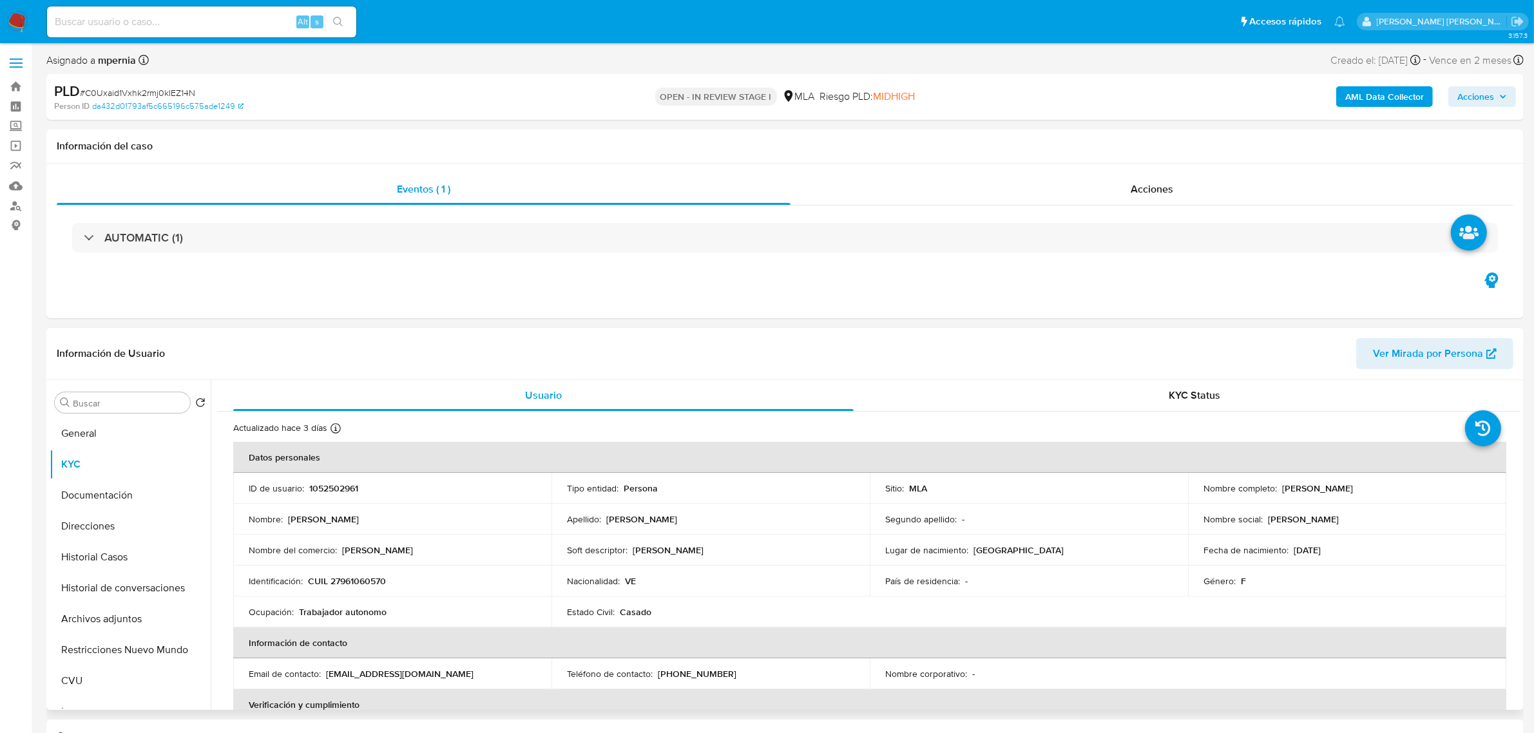
drag, startPoint x: 1275, startPoint y: 486, endPoint x: 1343, endPoint y: 485, distance: 67.6
click at [1343, 485] on div "Nombre completo : Evelyn Josefina Benitez de Sanoja" at bounding box center [1346, 488] width 287 height 12
copy div "Evelyn Josefina"
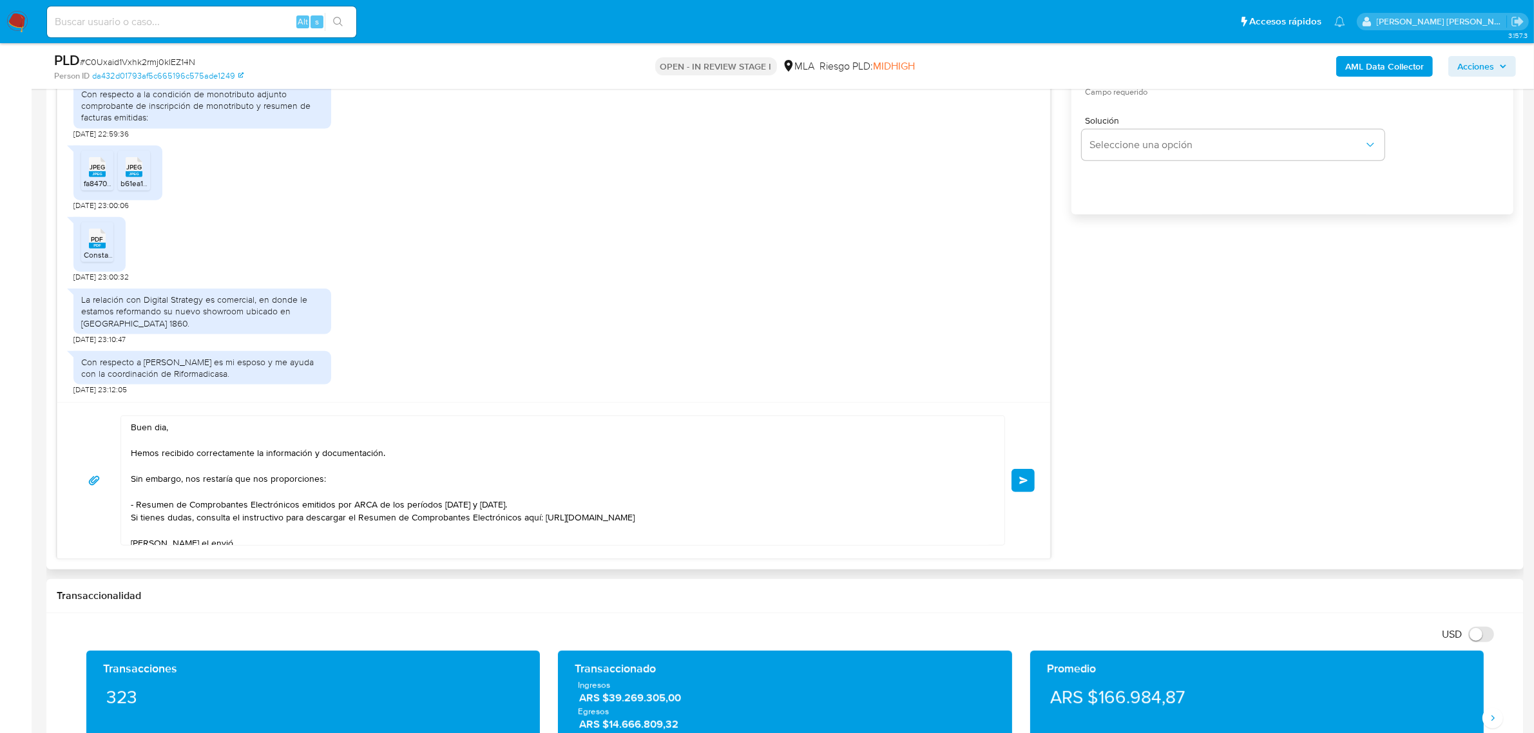
scroll to position [966, 0]
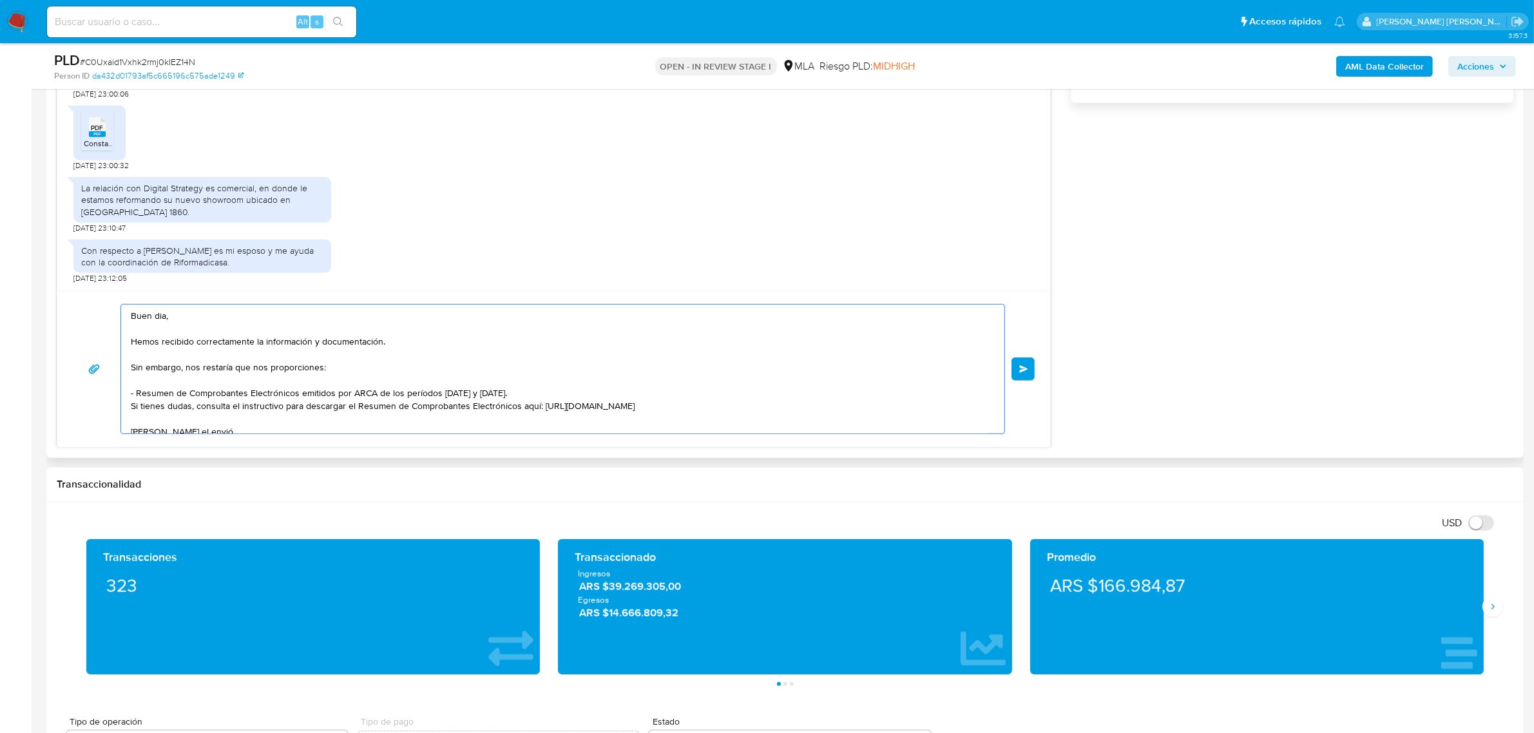
click at [182, 322] on textarea "Buen dia, Hemos recibido correctamente la información y documentación. Sin emba…" at bounding box center [559, 369] width 857 height 129
click at [166, 318] on textarea "Buen dia, Hemos recibido correctamente la información y documentación. Sin emba…" at bounding box center [559, 369] width 857 height 129
paste textarea "Evelyn Josefina"
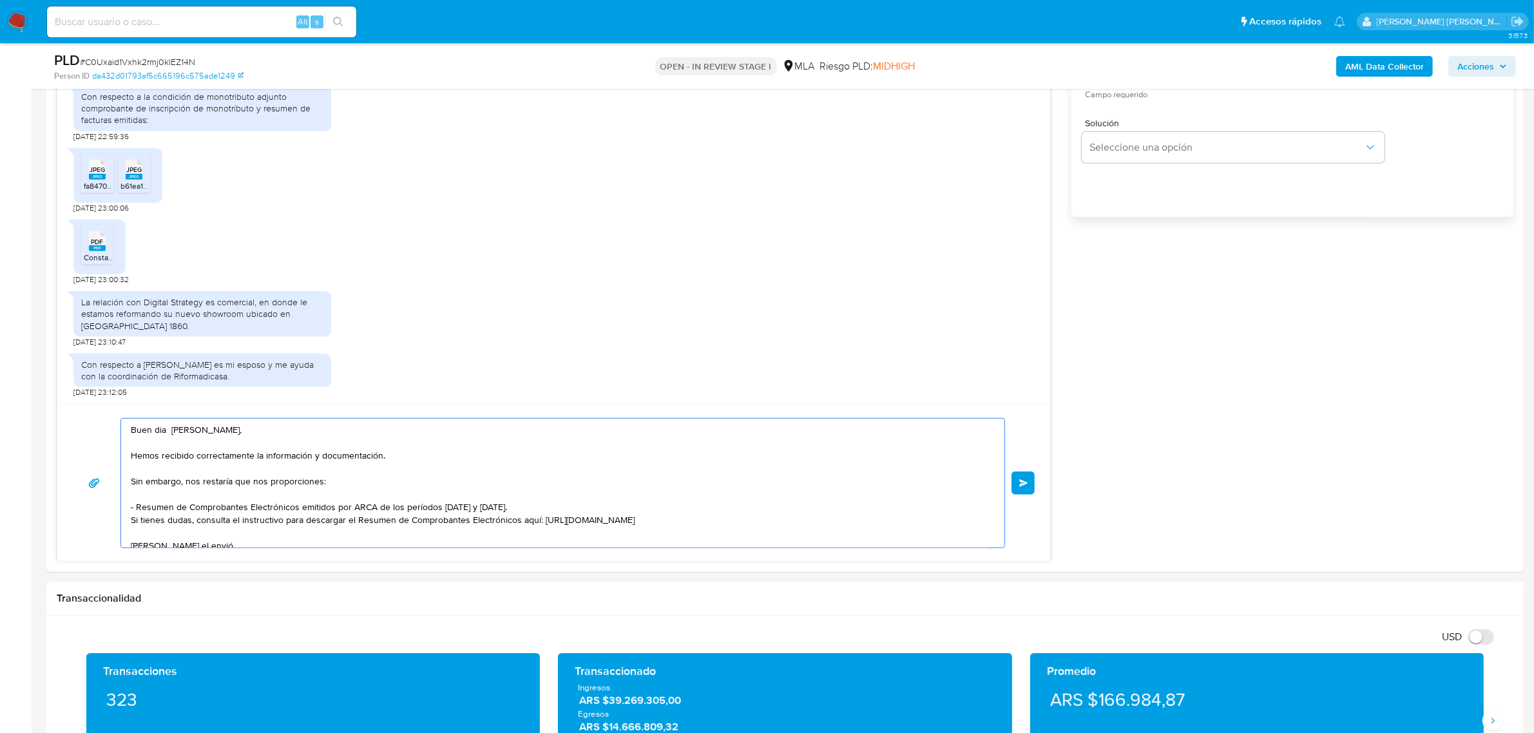
scroll to position [886, 0]
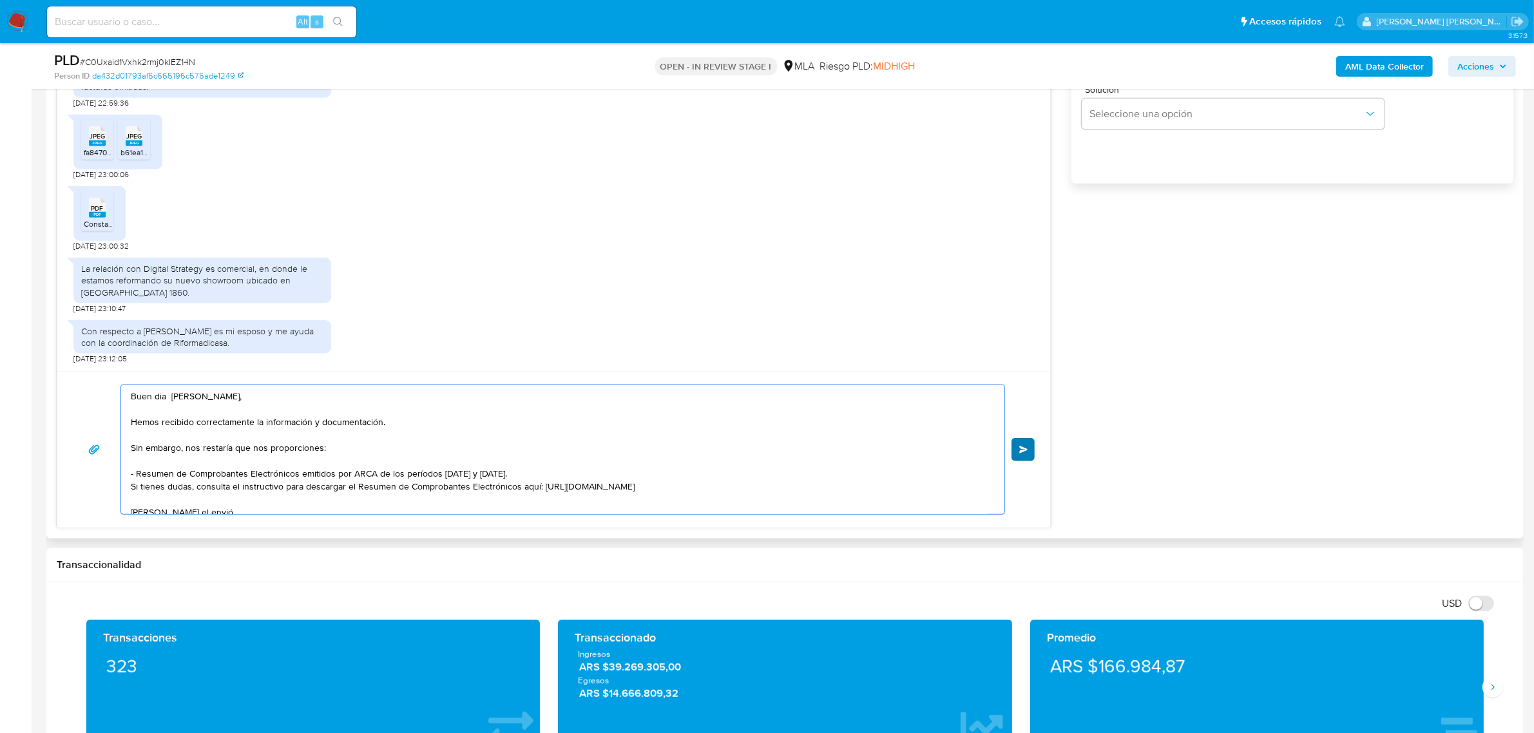
type textarea "Buen dia Evelyn Josefina, Hemos recibido correctamente la información y documen…"
click at [1031, 448] on button "Enviar" at bounding box center [1022, 449] width 23 height 23
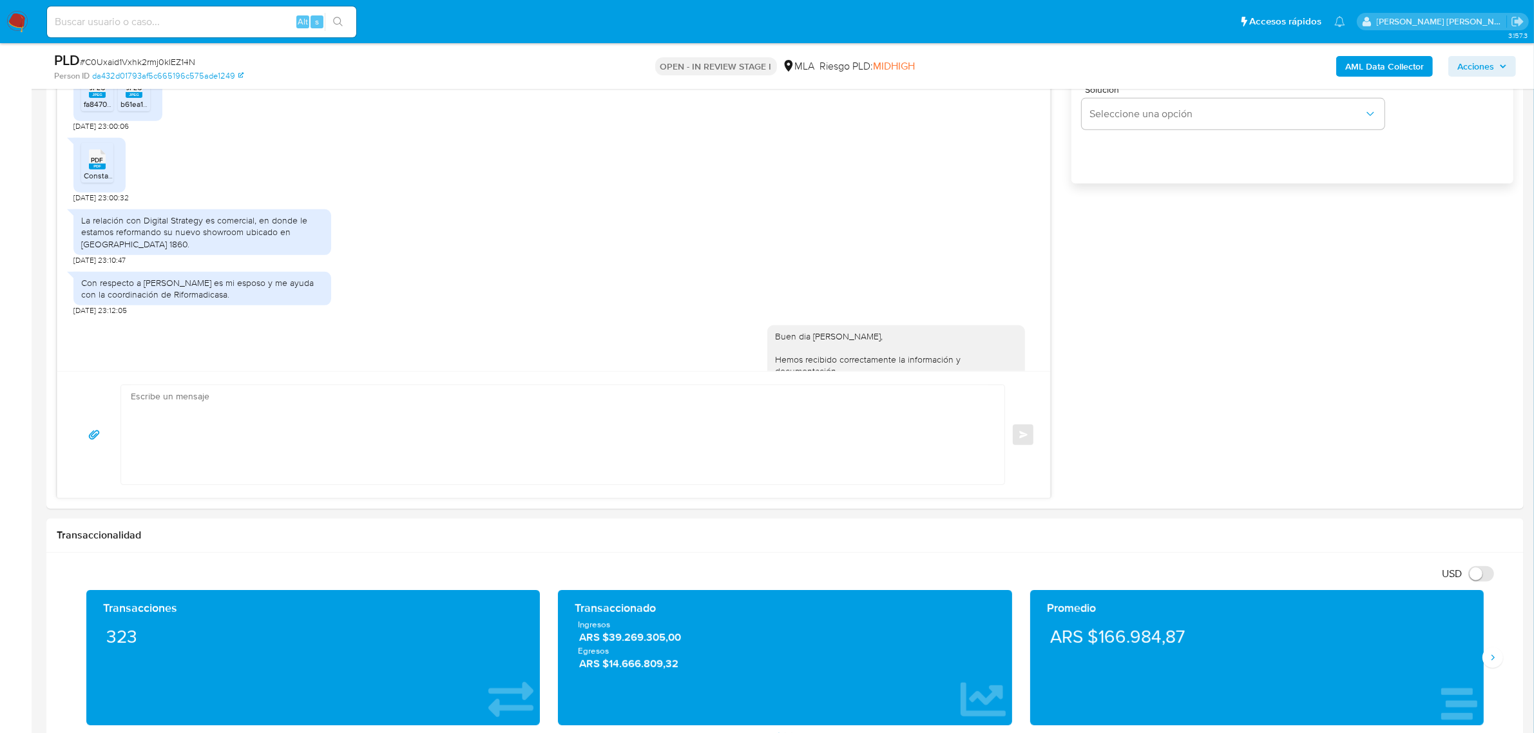
scroll to position [1641, 0]
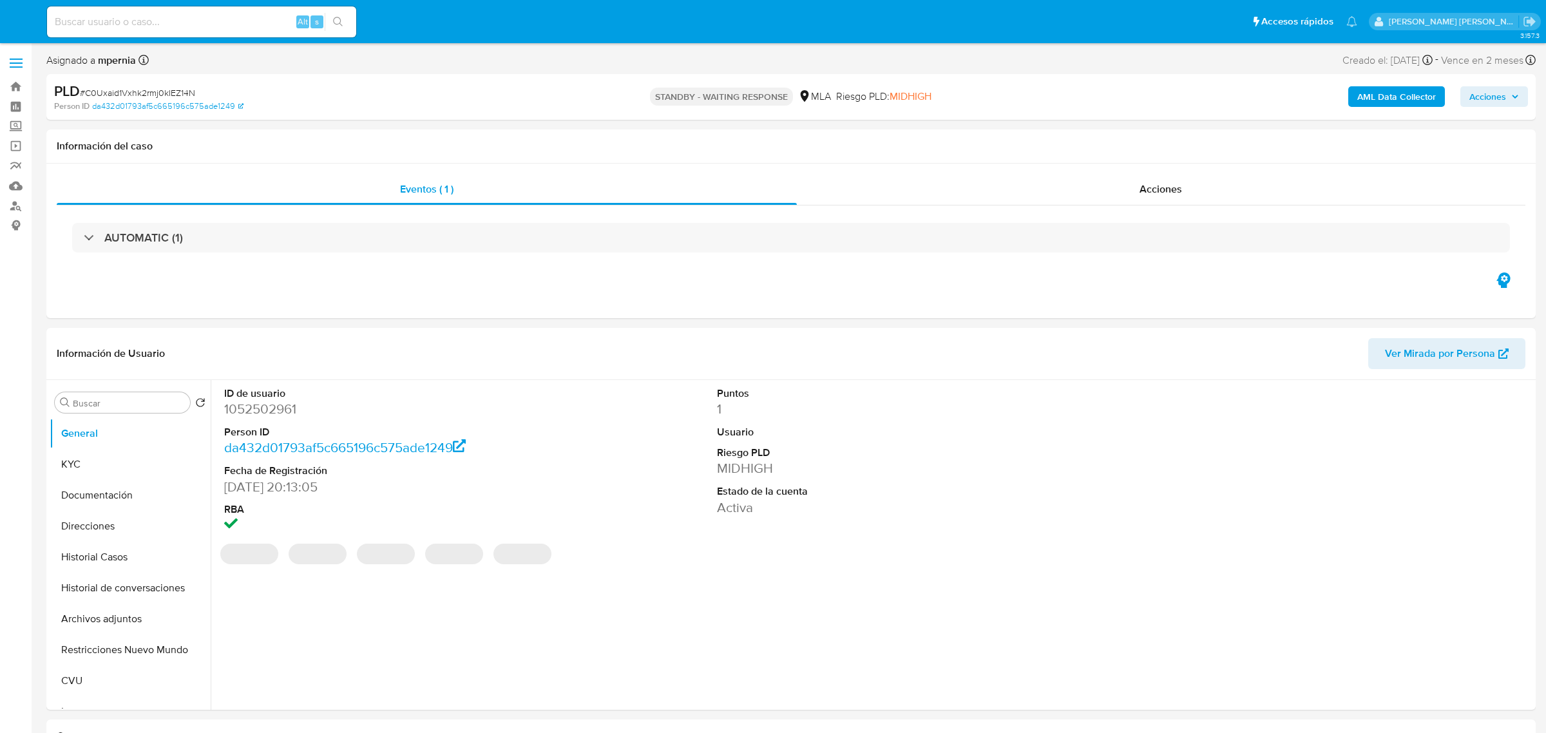
select select "10"
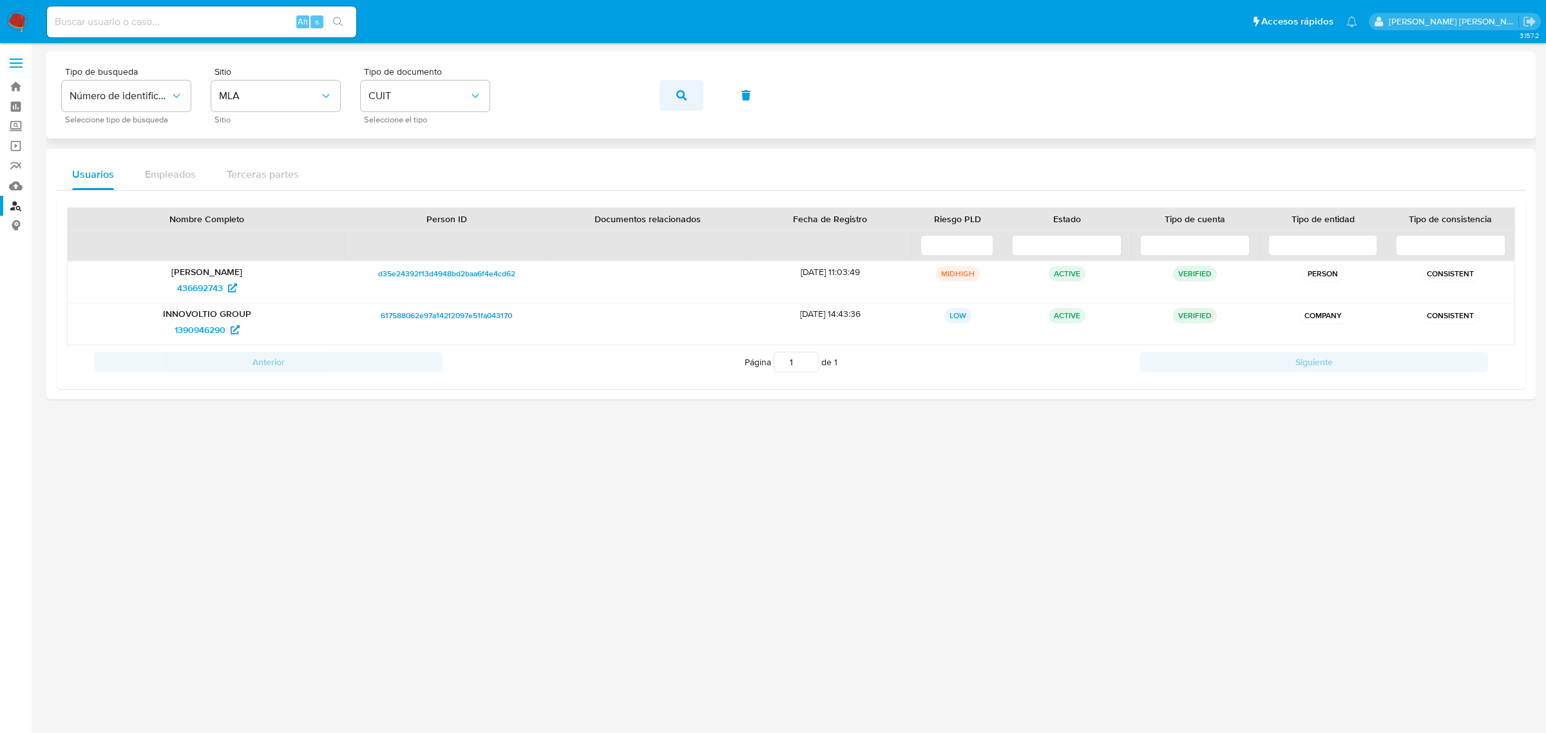
click at [680, 92] on icon "button" at bounding box center [681, 95] width 10 height 10
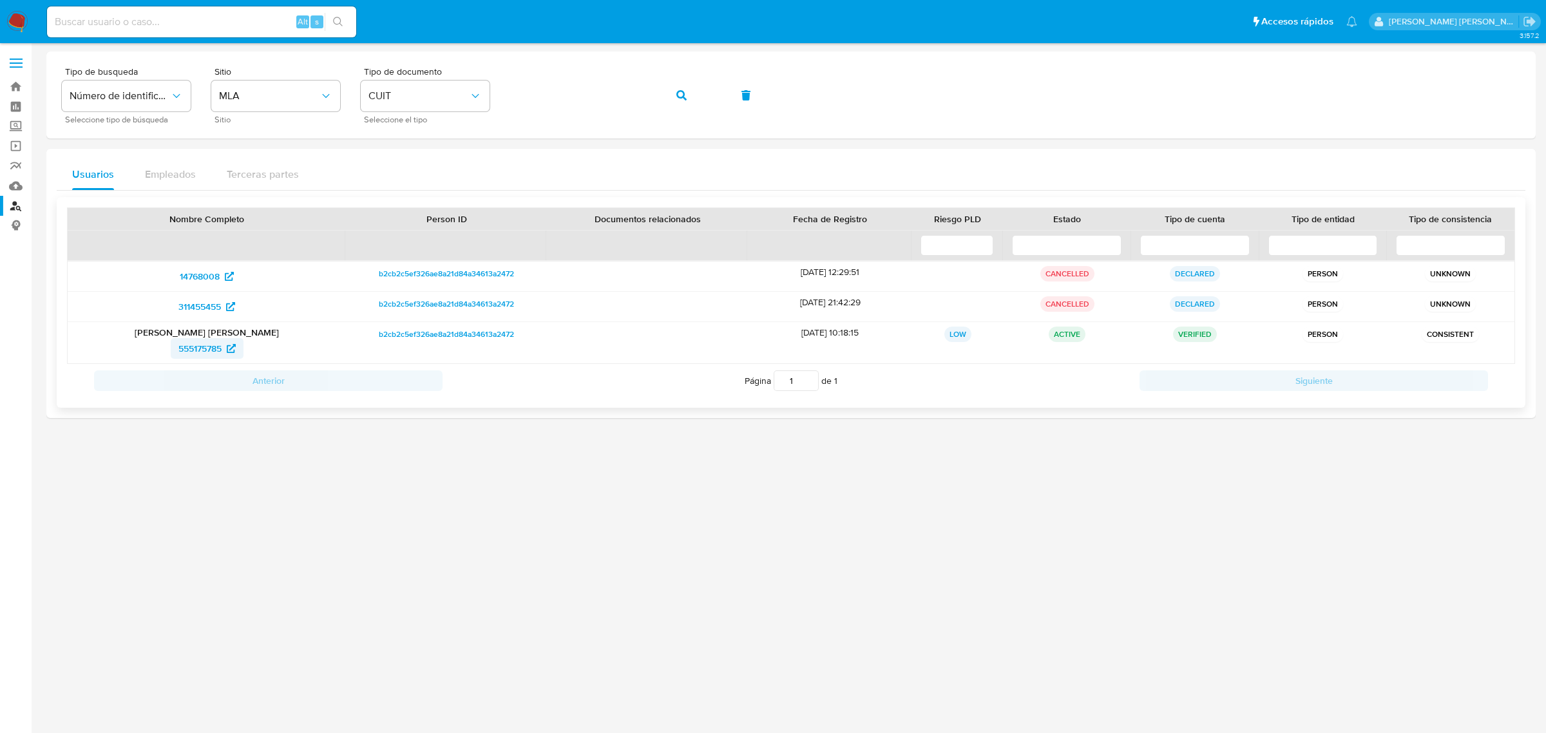
click at [187, 345] on span "555175785" at bounding box center [199, 348] width 43 height 21
click at [680, 94] on icon "button" at bounding box center [681, 95] width 10 height 10
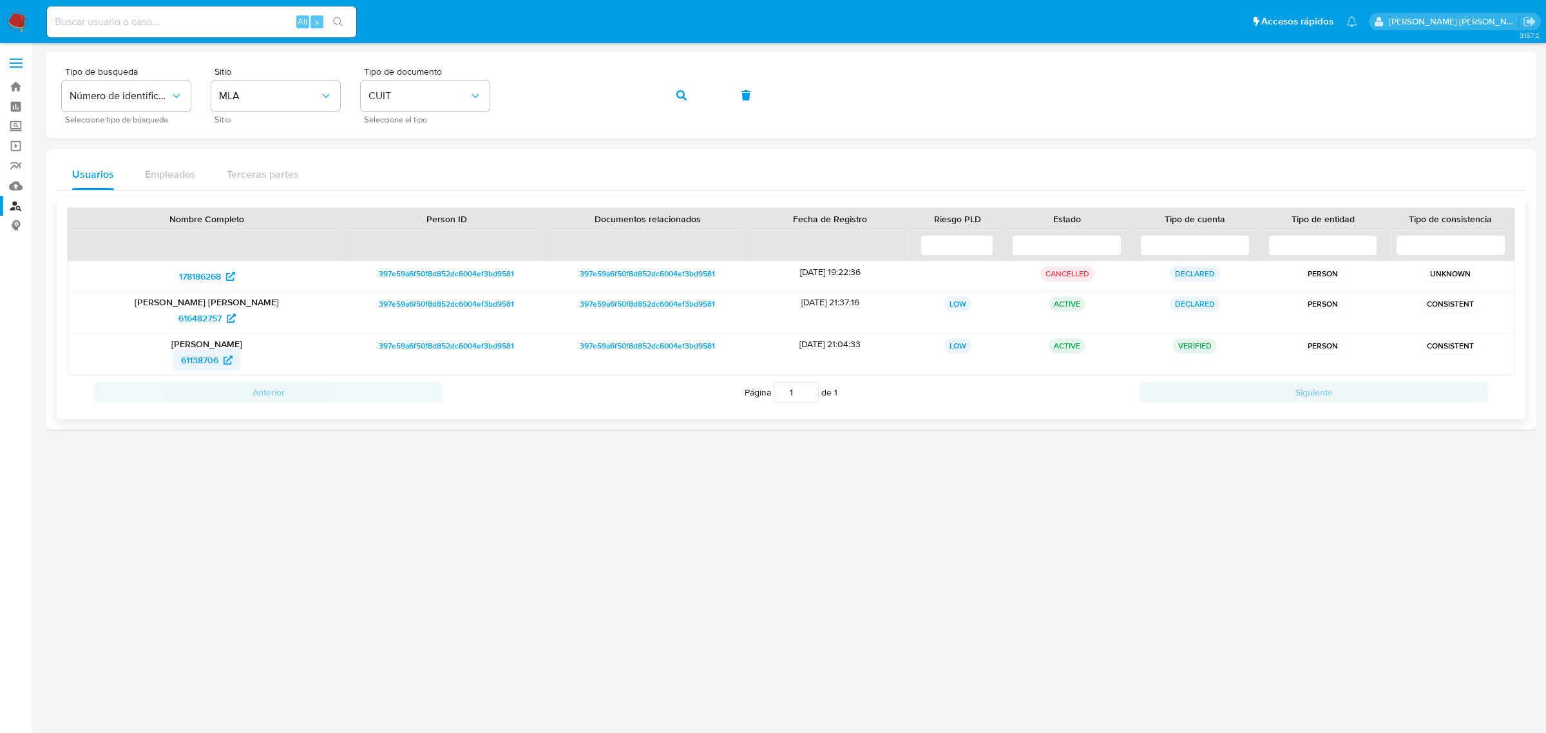
click at [193, 363] on span "61138706" at bounding box center [199, 360] width 37 height 21
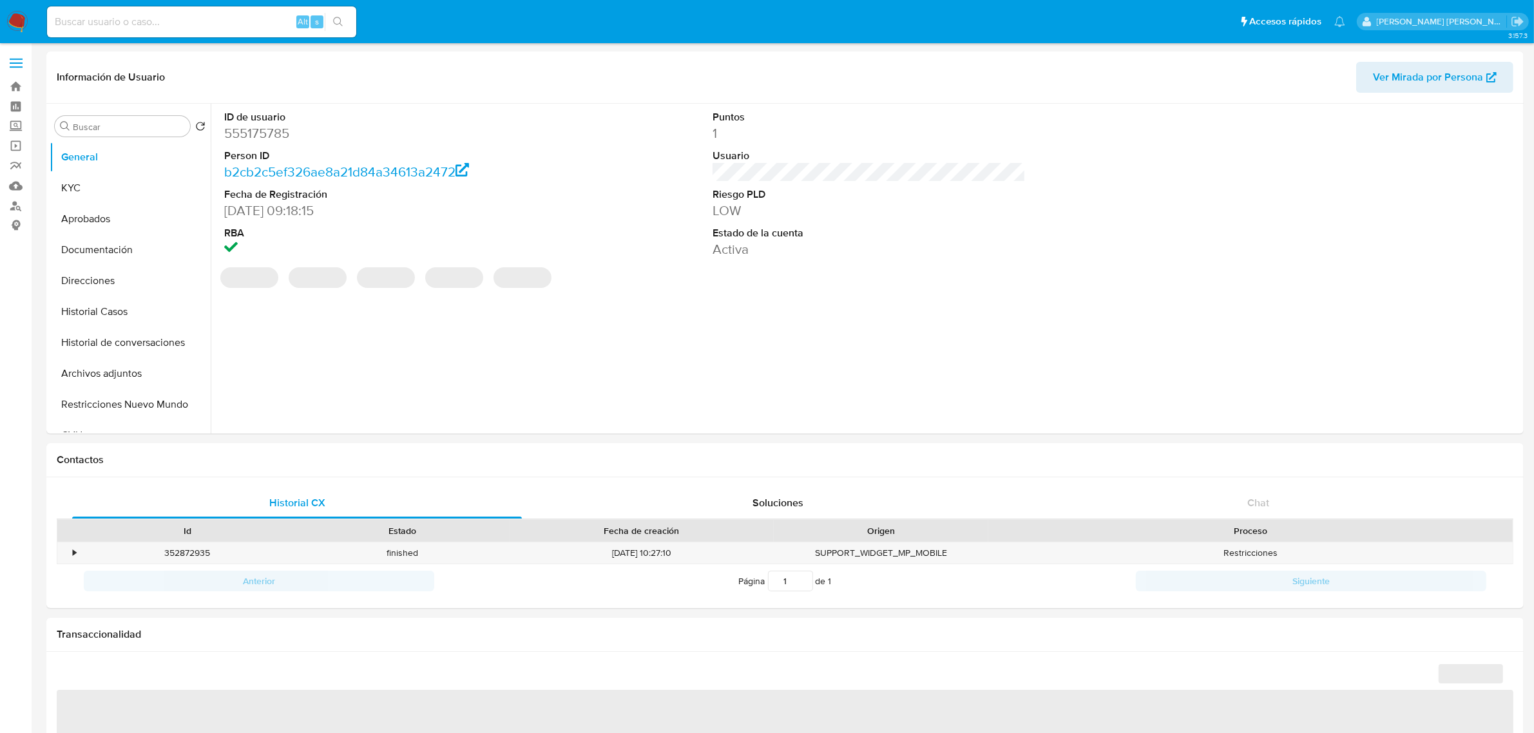
select select "10"
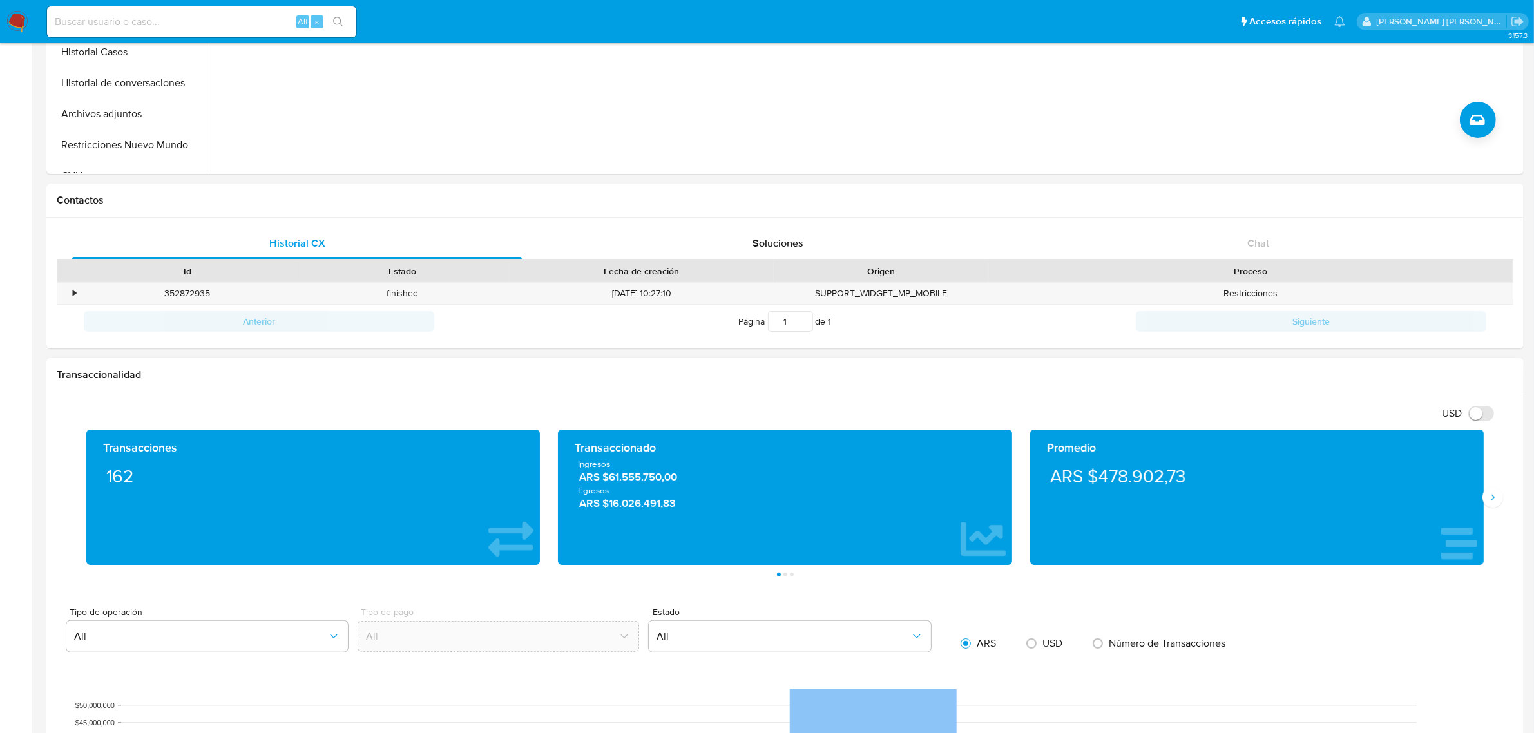
scroll to position [322, 0]
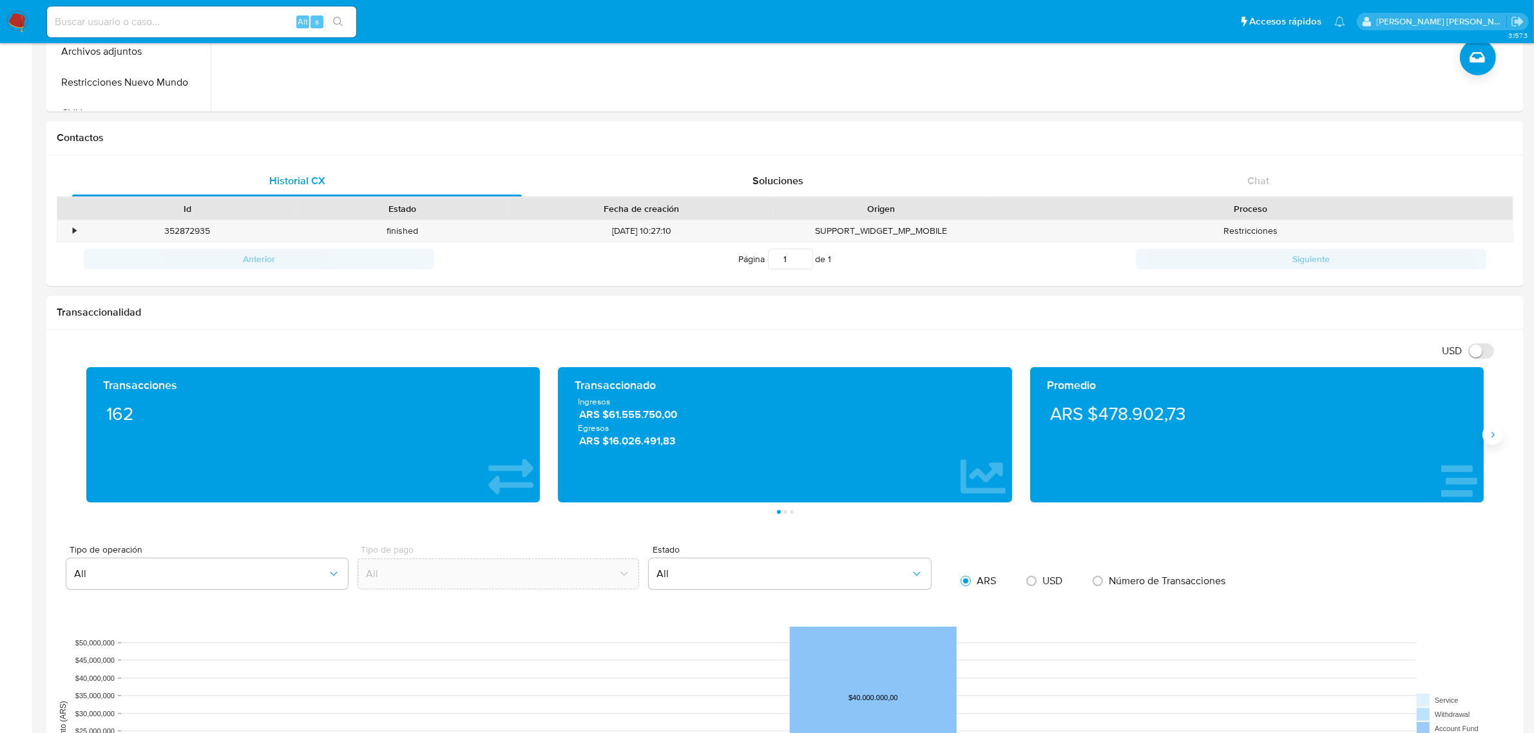
click at [1493, 435] on icon "Siguiente" at bounding box center [1492, 435] width 3 height 6
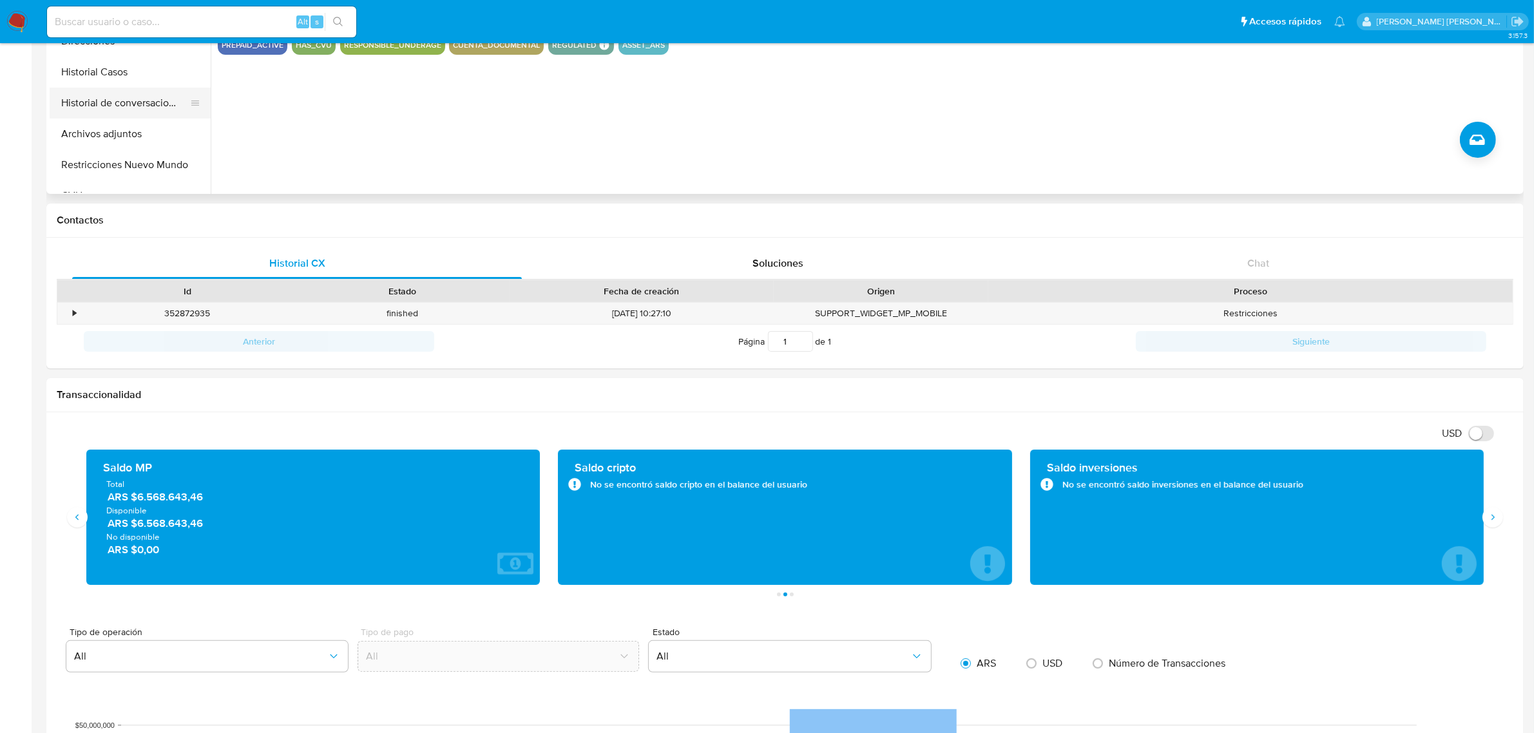
scroll to position [0, 0]
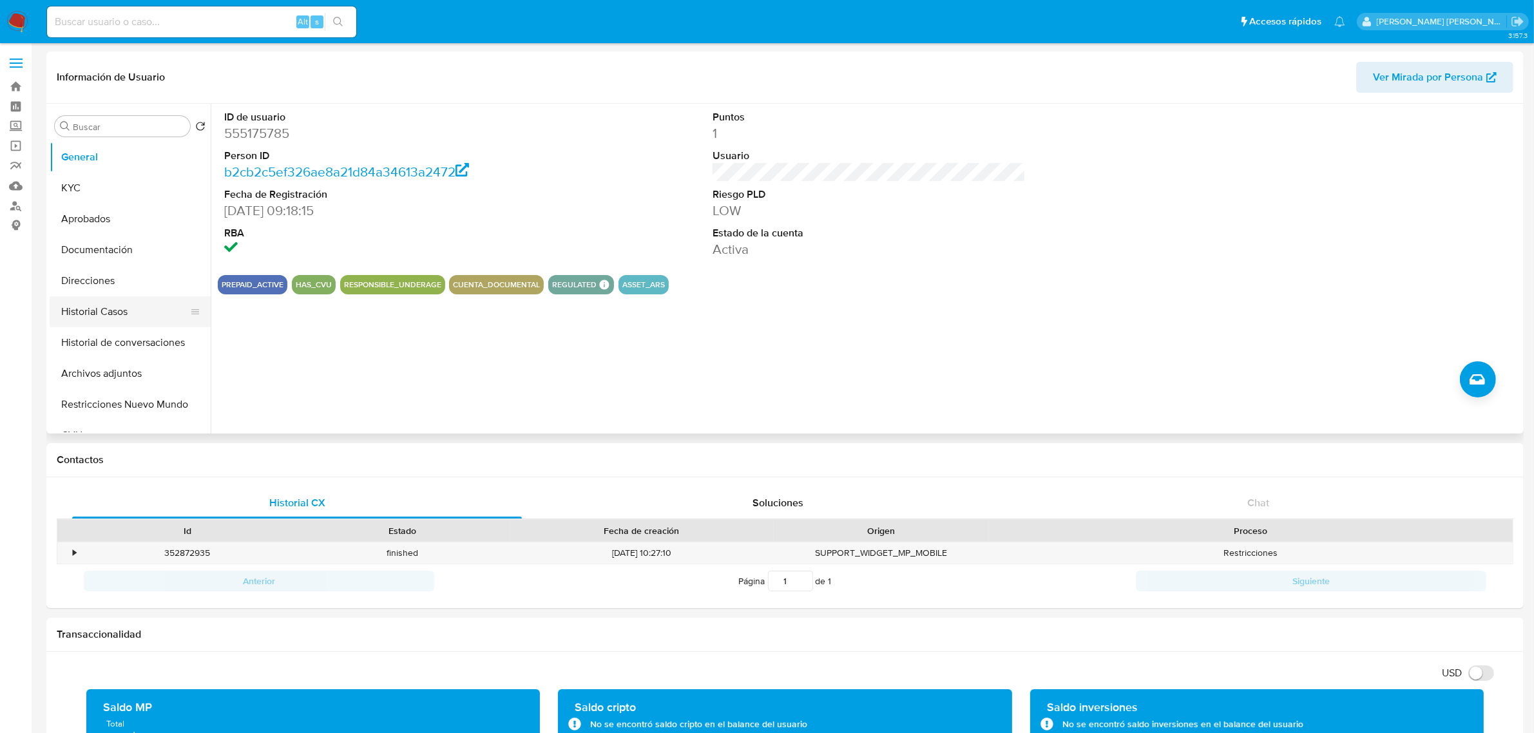
click at [91, 301] on button "Historial Casos" at bounding box center [125, 311] width 151 height 31
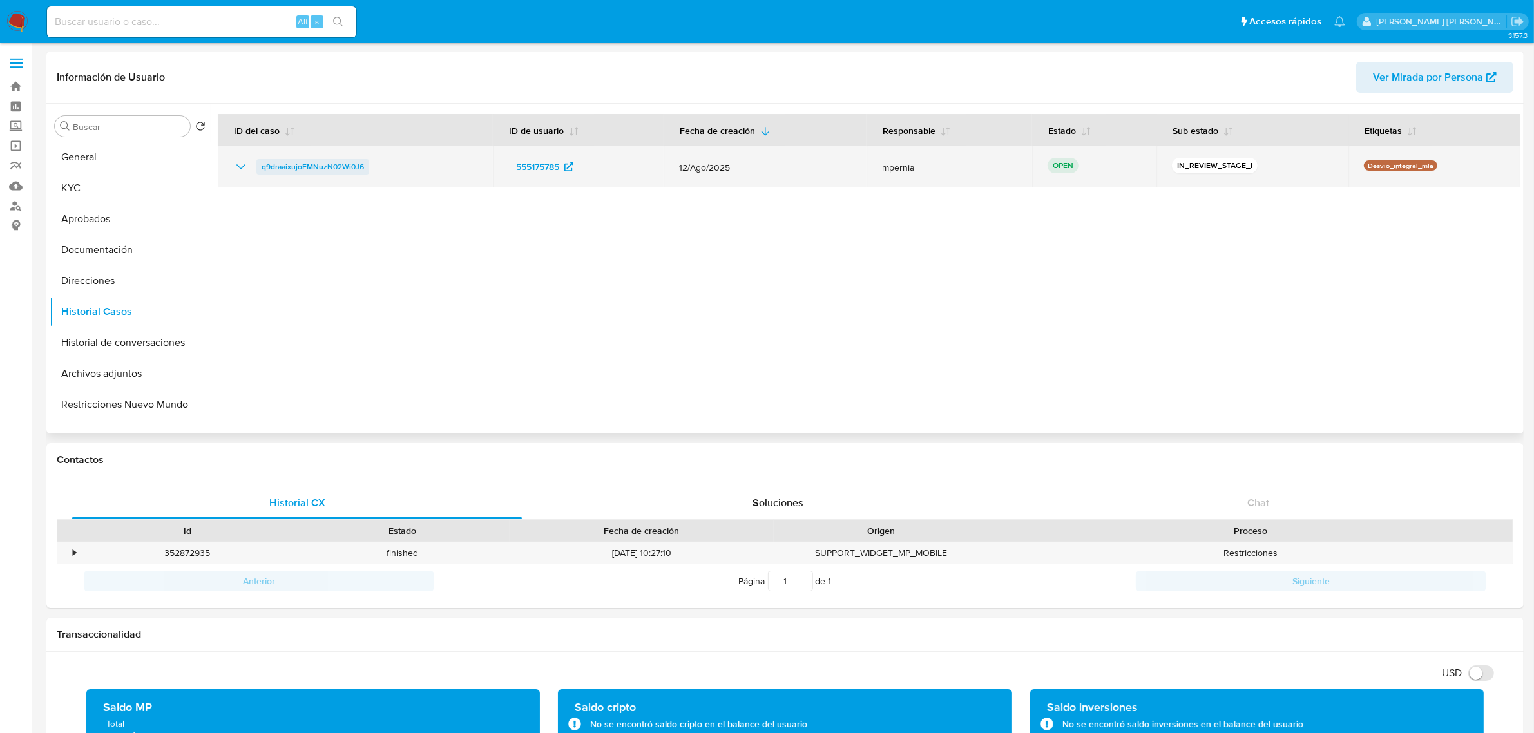
click at [336, 168] on span "q9draaixujoFMNuzN02Wi0J6" at bounding box center [313, 166] width 102 height 15
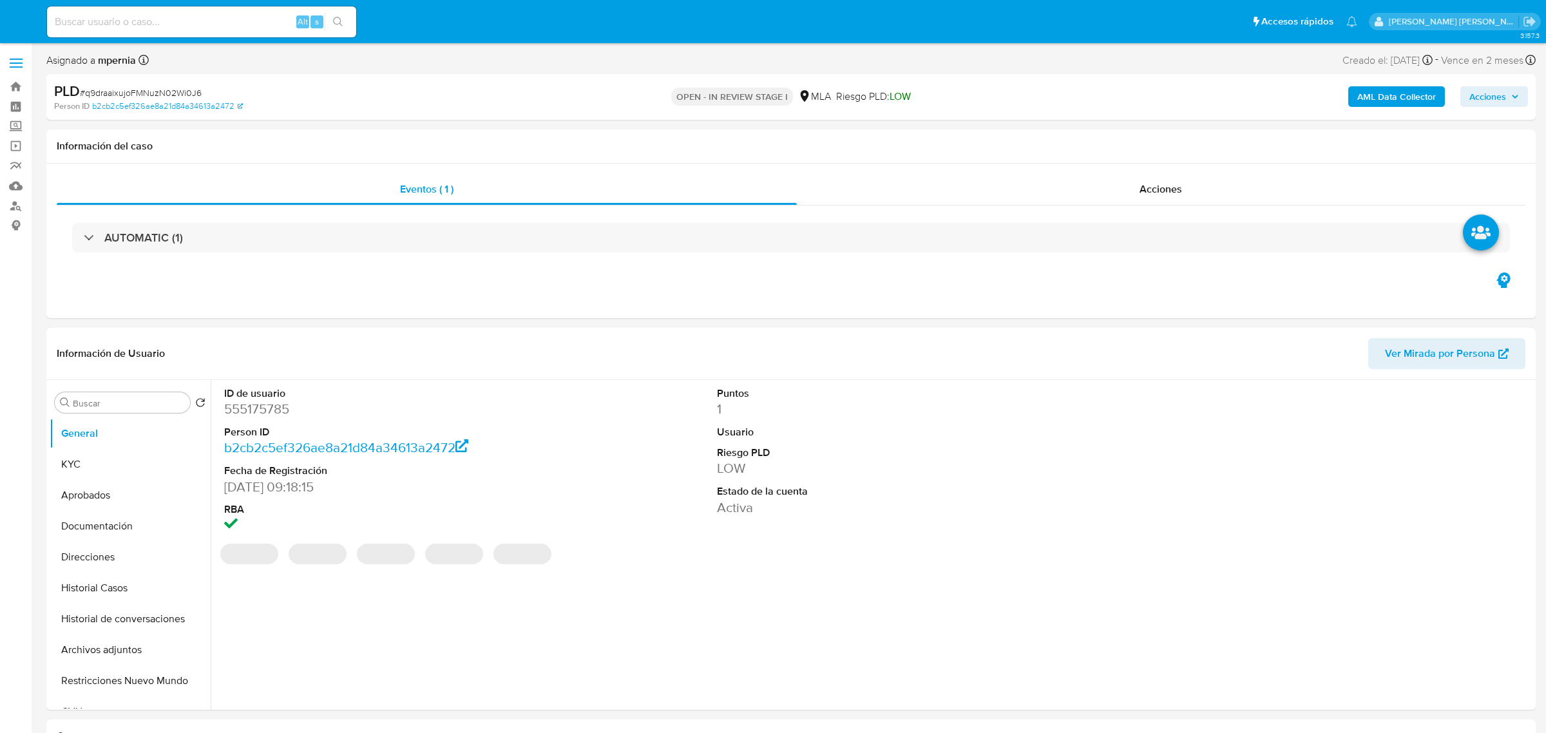
select select "10"
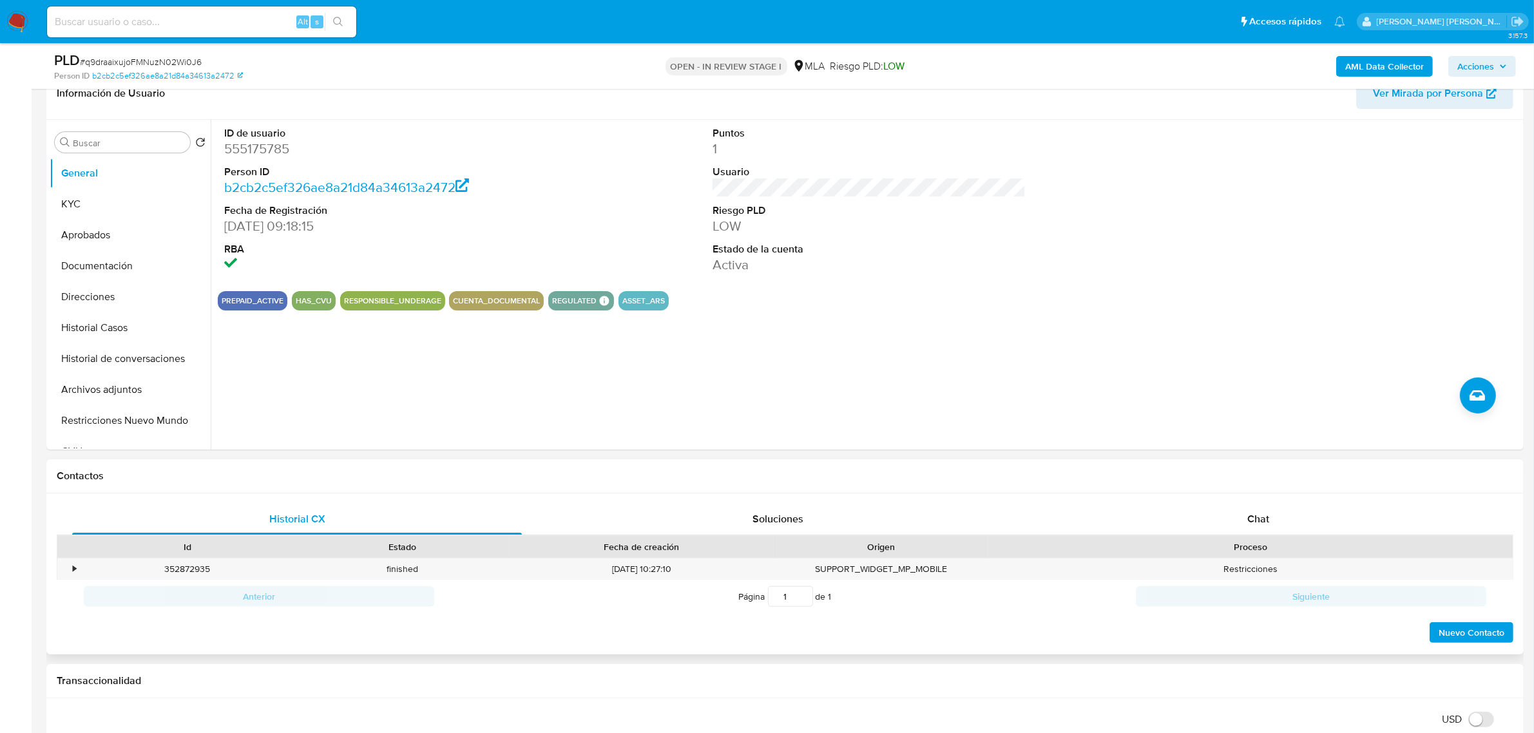
scroll to position [403, 0]
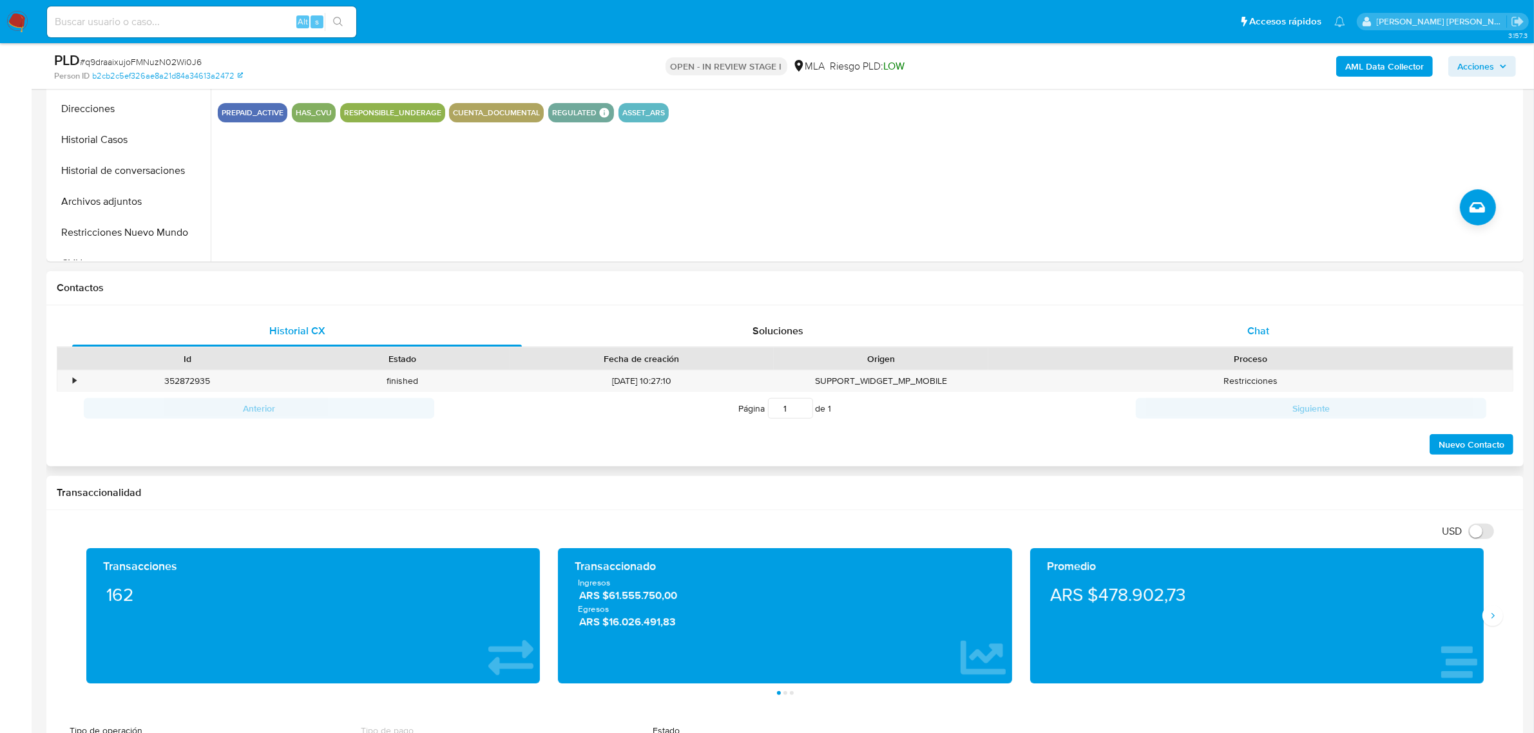
click at [1242, 332] on div "Chat" at bounding box center [1258, 331] width 450 height 31
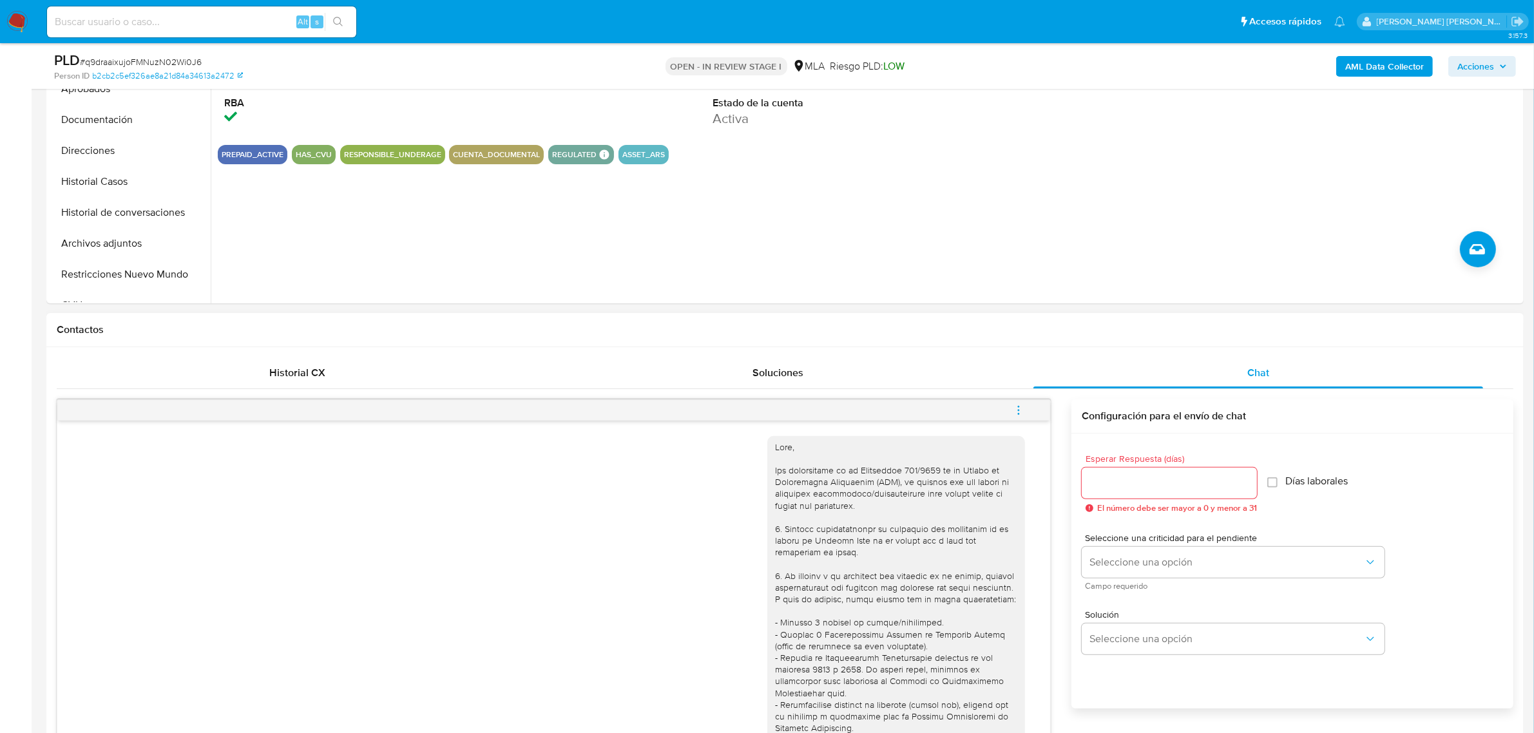
scroll to position [322, 0]
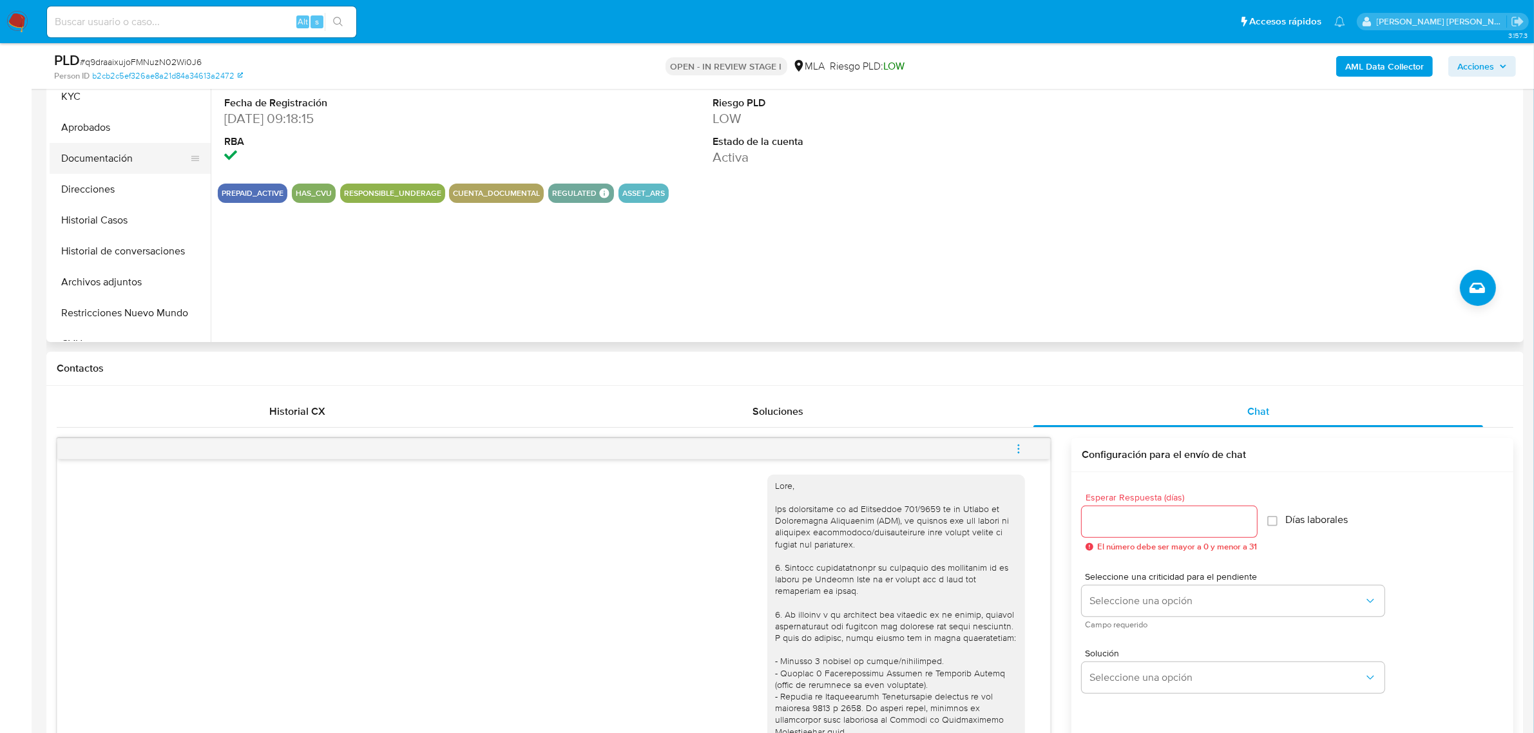
click at [110, 164] on button "Documentación" at bounding box center [125, 158] width 151 height 31
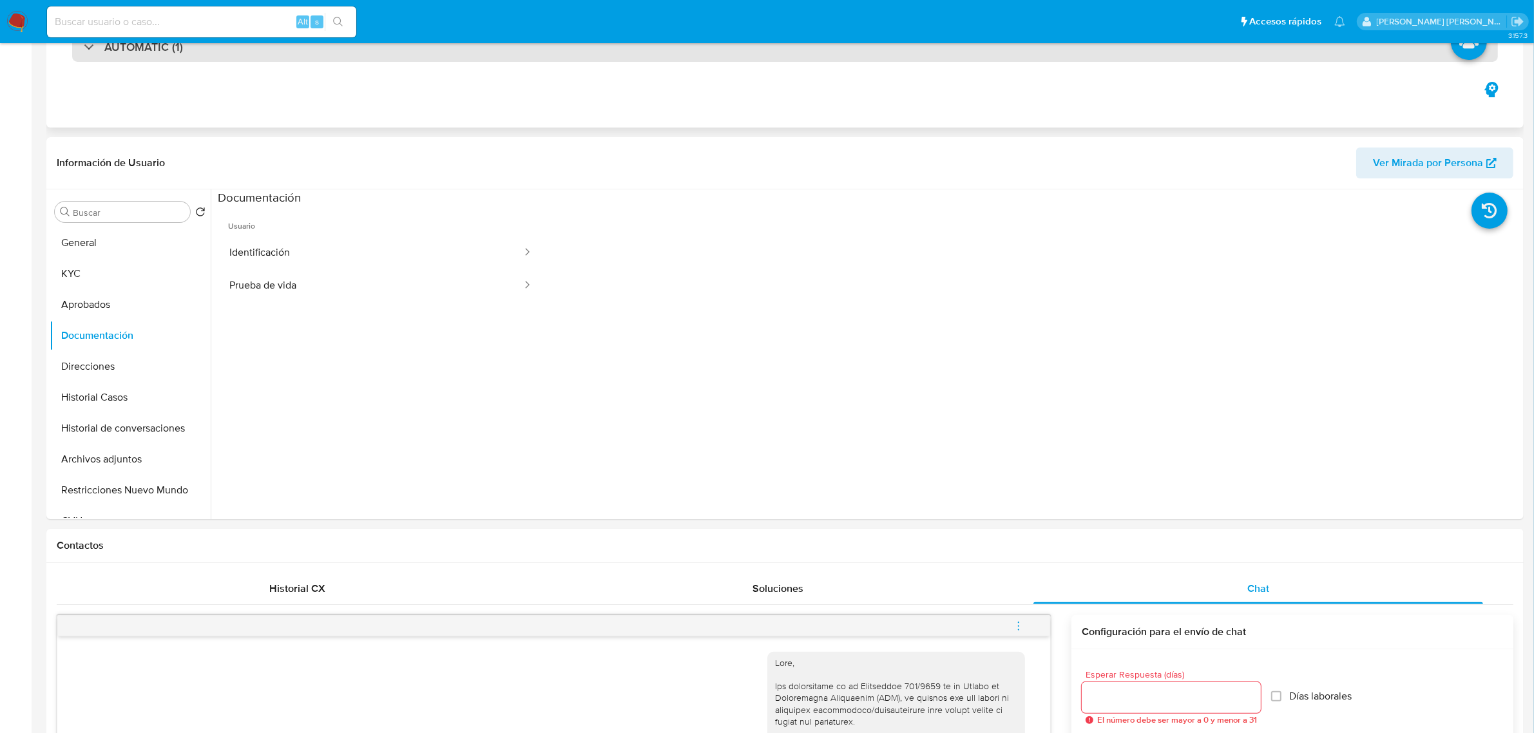
scroll to position [0, 0]
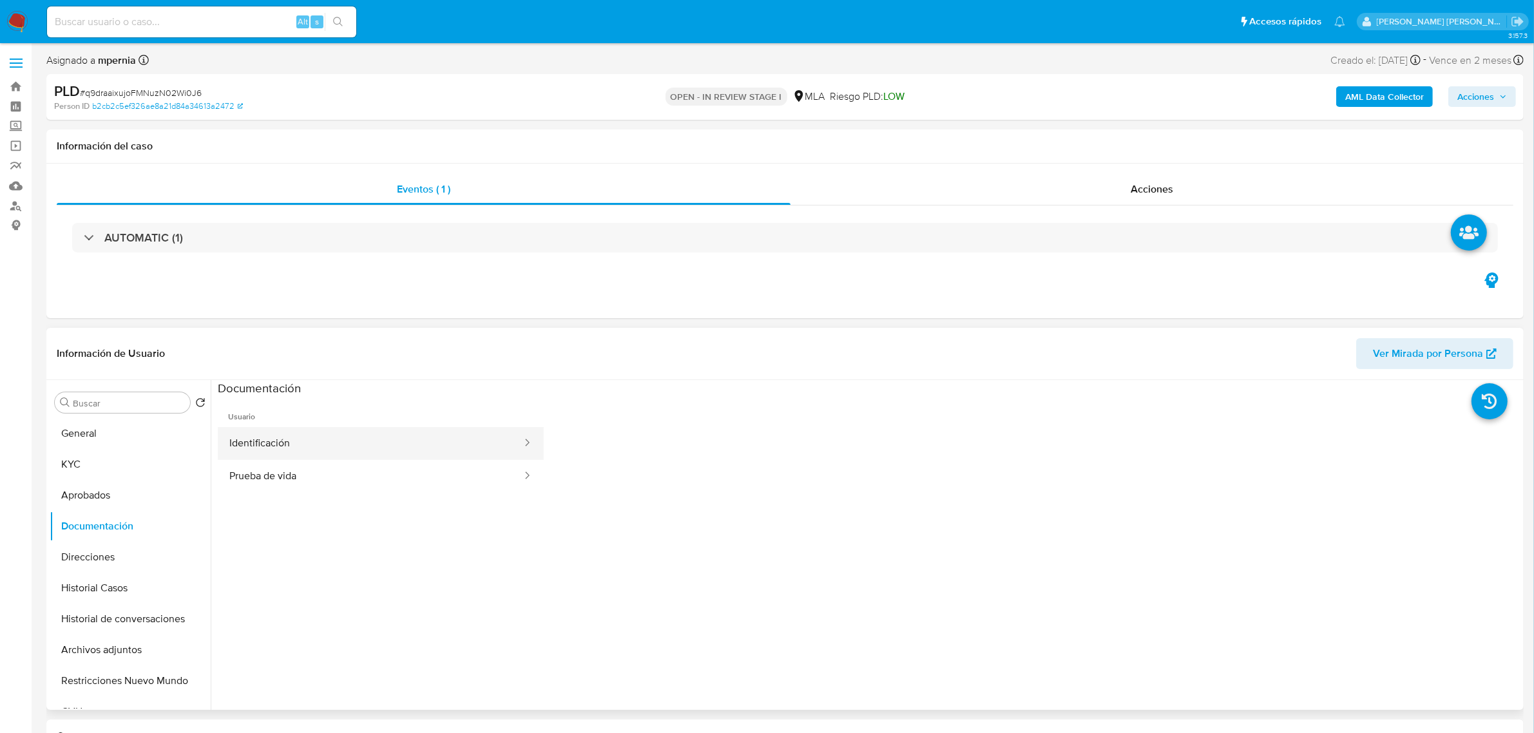
drag, startPoint x: 334, startPoint y: 450, endPoint x: 236, endPoint y: 441, distance: 97.6
click at [332, 448] on button "Identificación" at bounding box center [370, 443] width 305 height 33
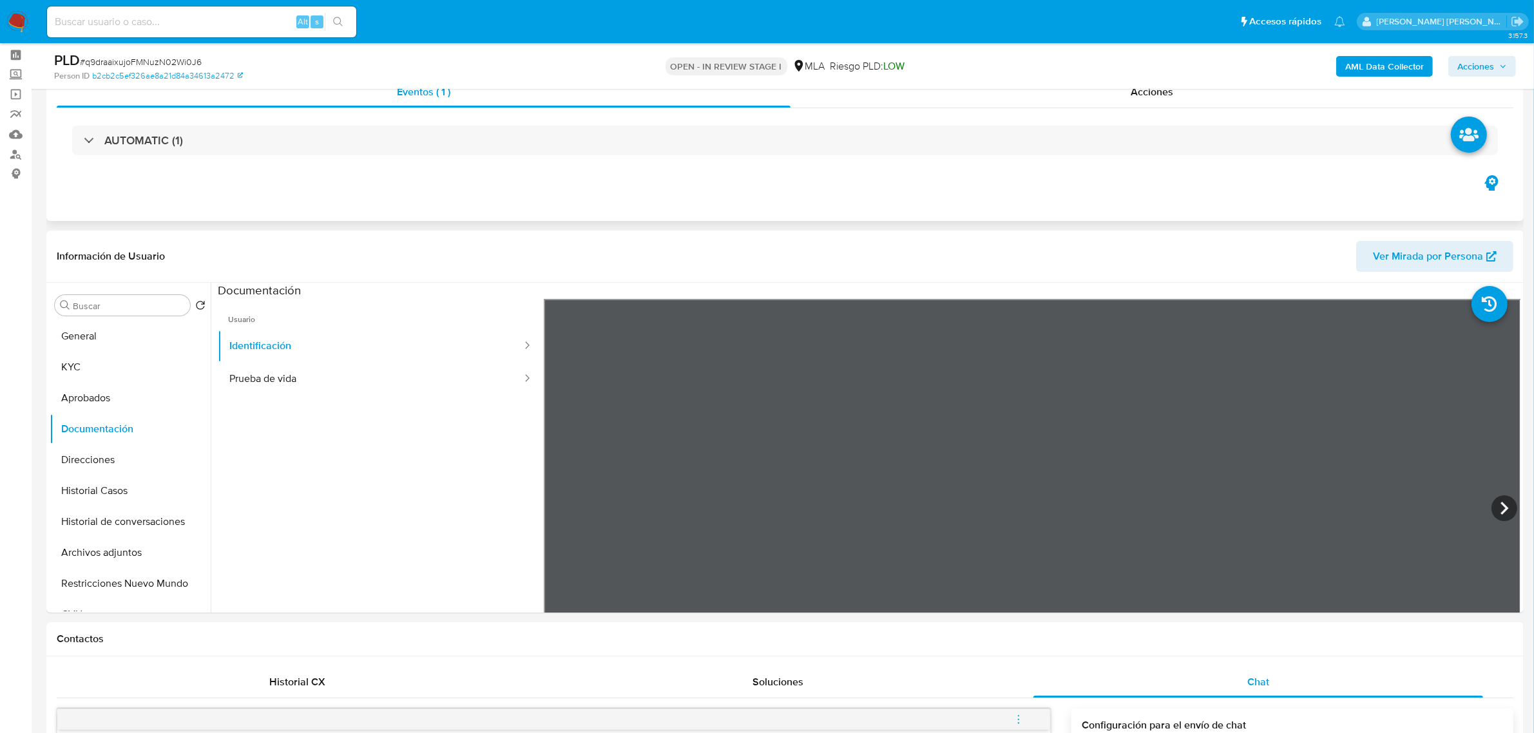
scroll to position [161, 0]
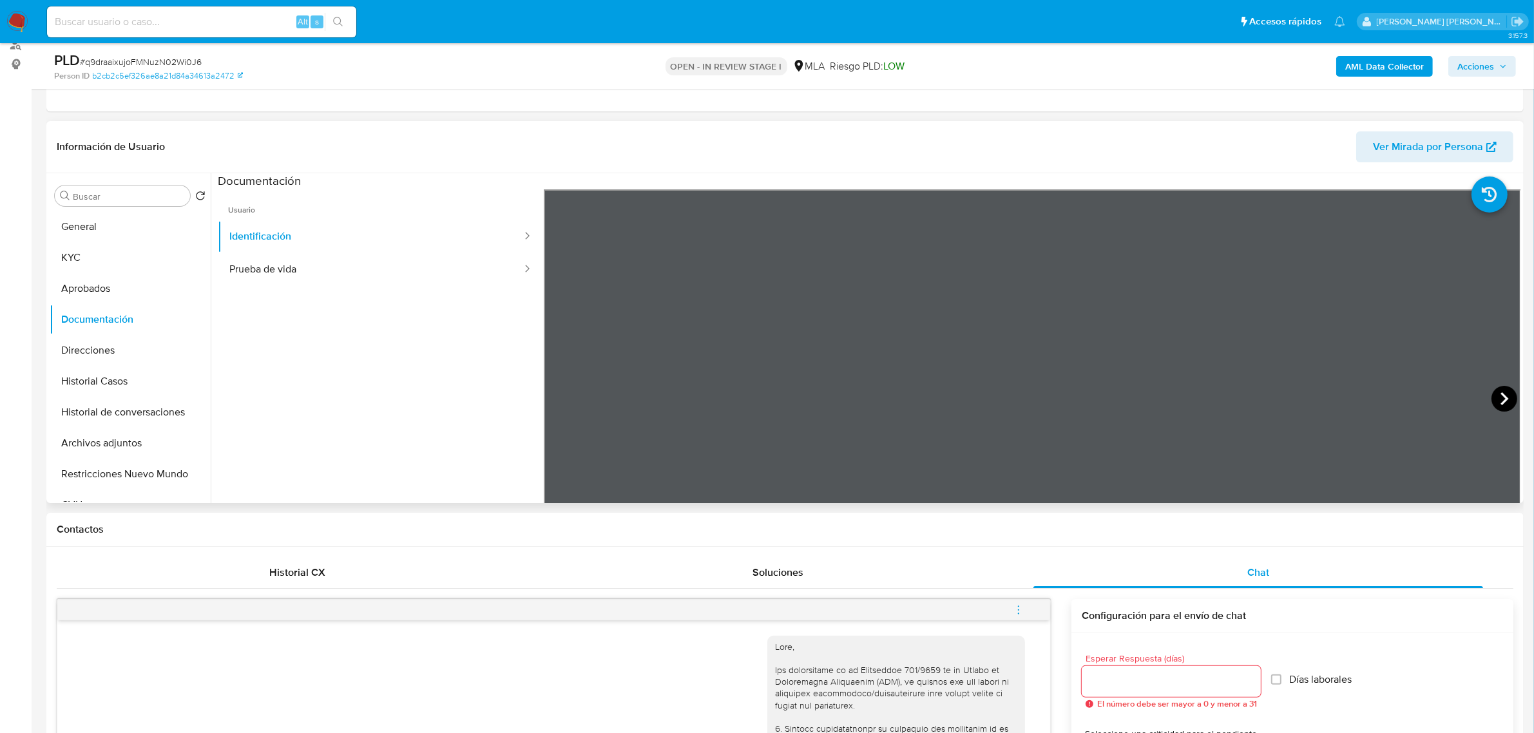
click at [1494, 396] on icon at bounding box center [1504, 399] width 26 height 26
click at [117, 263] on button "KYC" at bounding box center [125, 257] width 151 height 31
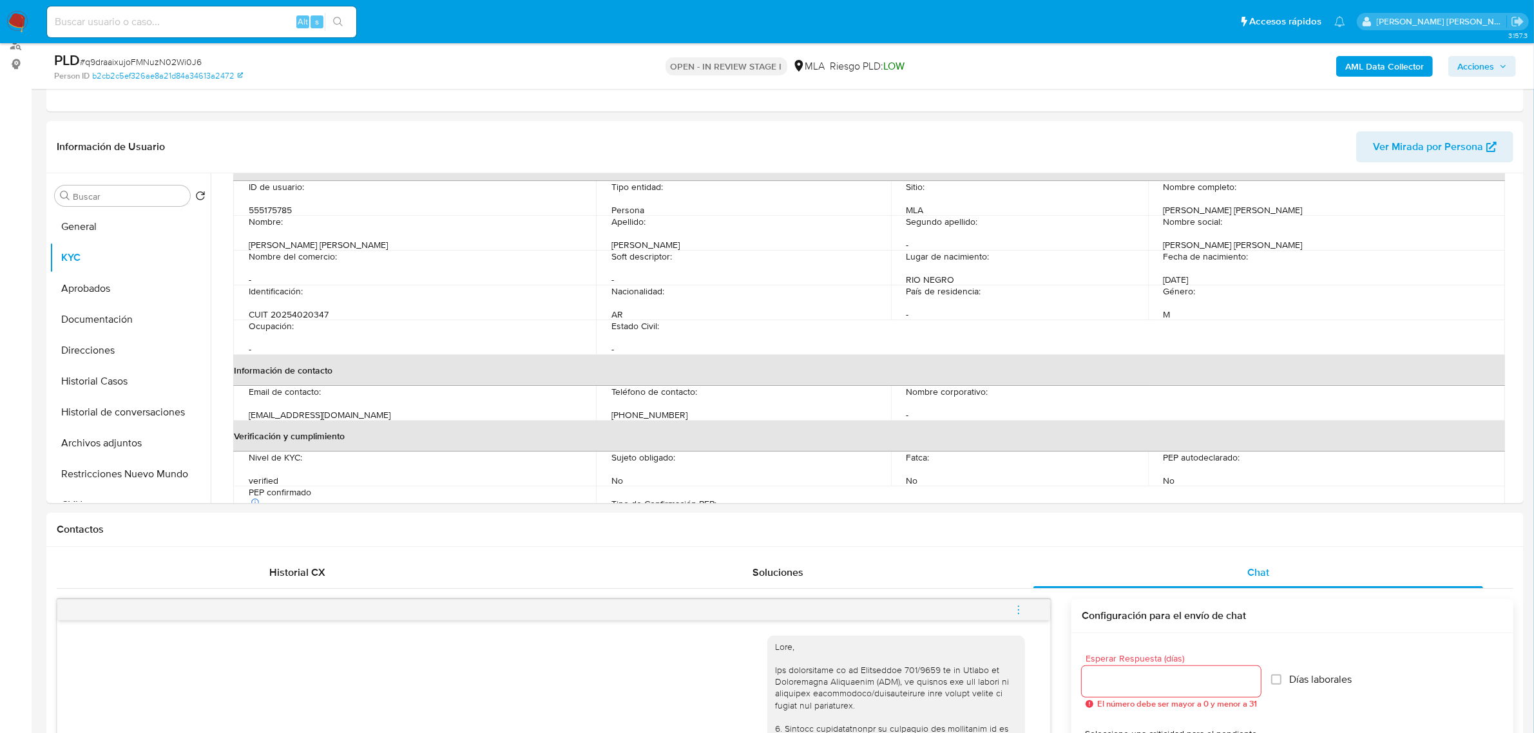
scroll to position [78, 0]
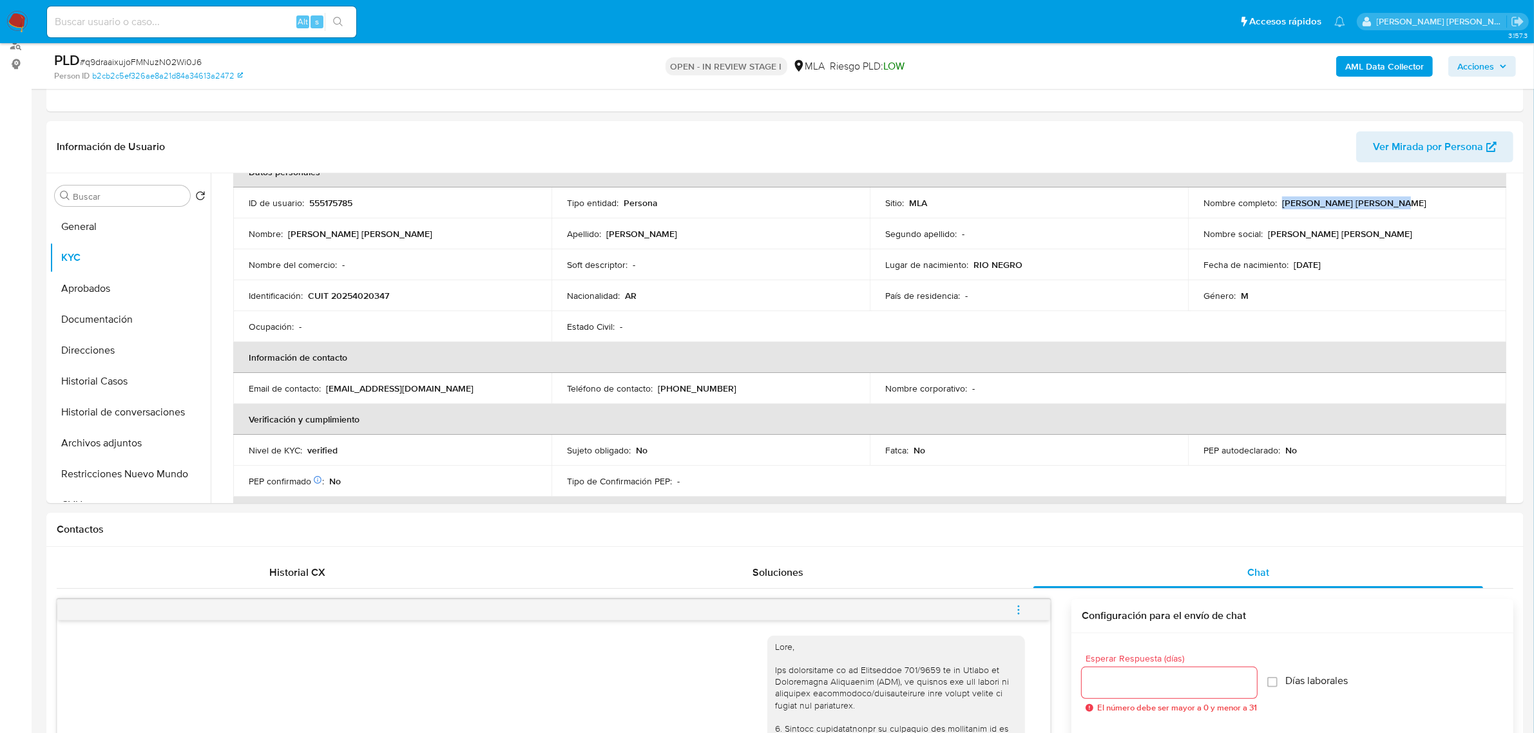
drag, startPoint x: 1279, startPoint y: 202, endPoint x: 1373, endPoint y: 202, distance: 94.0
click at [1373, 202] on div "Nombre completo : Cristian Ariel Marinelli" at bounding box center [1346, 203] width 287 height 12
click at [95, 345] on button "Direcciones" at bounding box center [125, 350] width 151 height 31
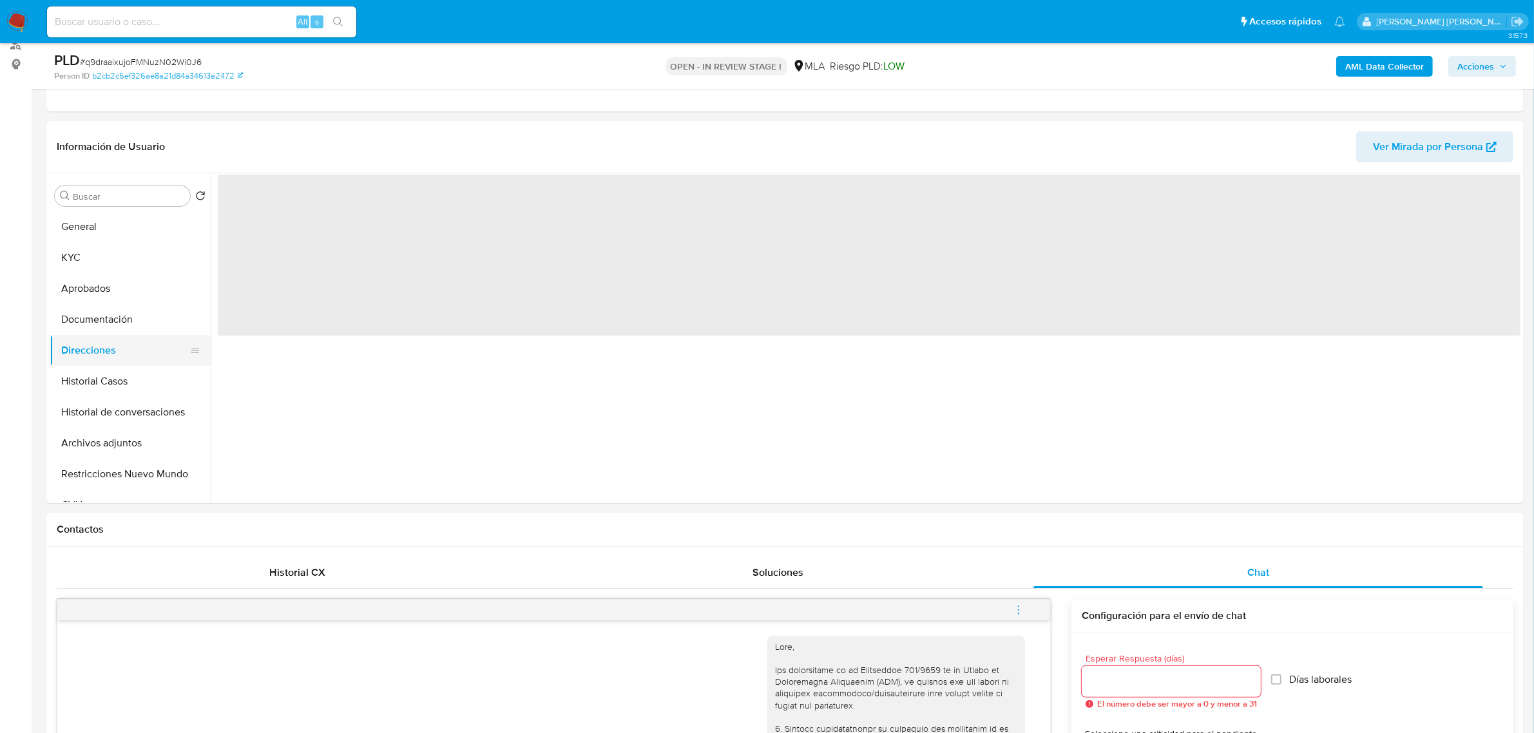
scroll to position [0, 0]
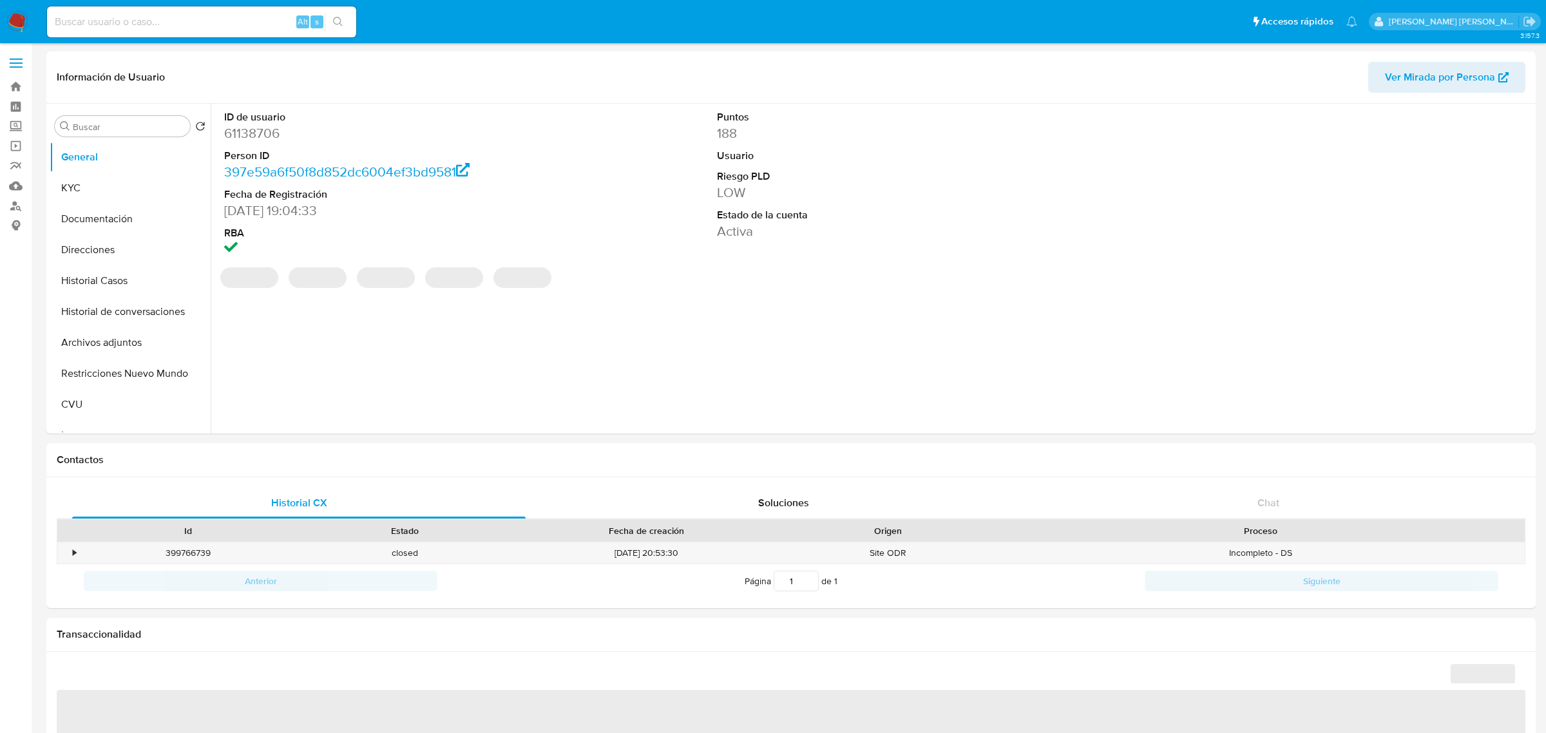
select select "10"
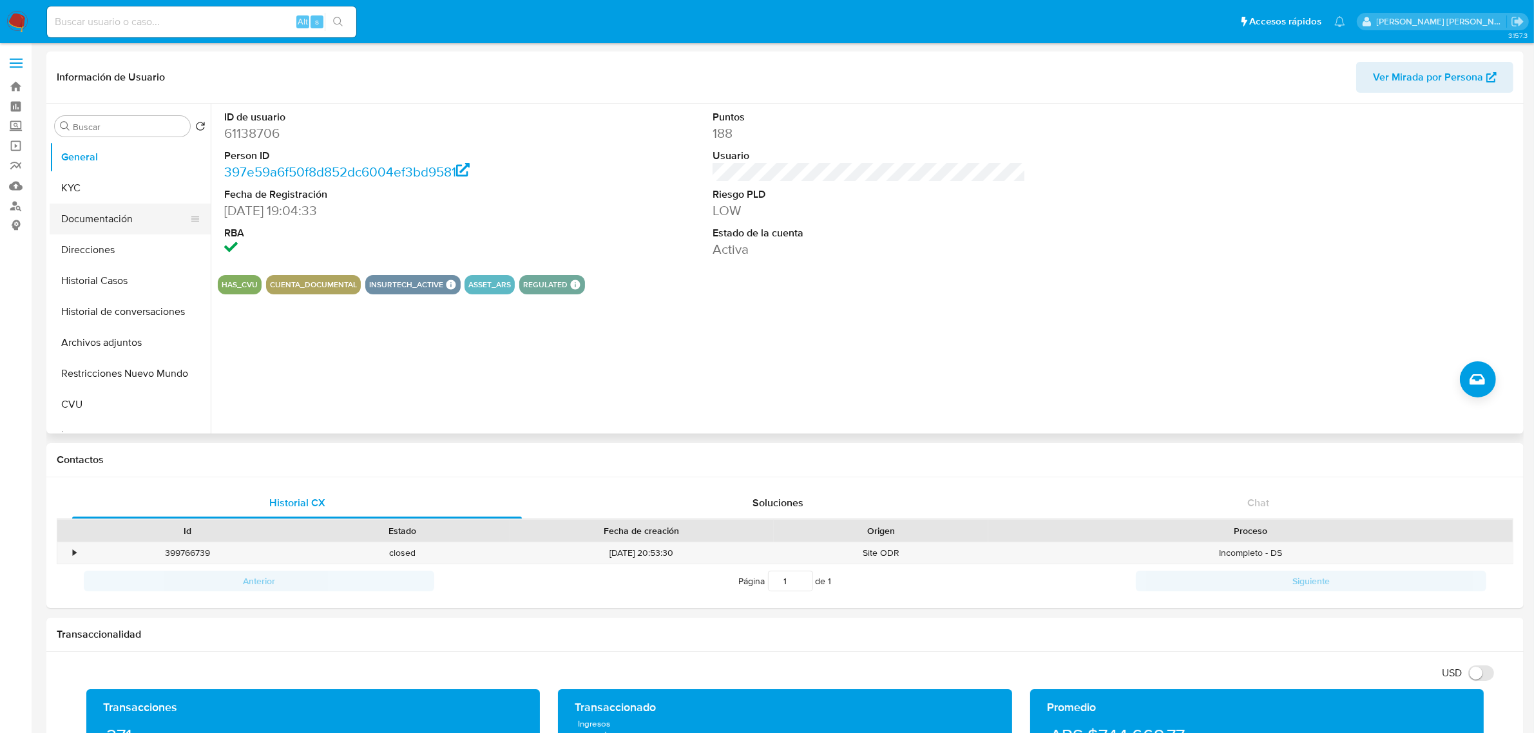
click at [113, 220] on button "Documentación" at bounding box center [125, 219] width 151 height 31
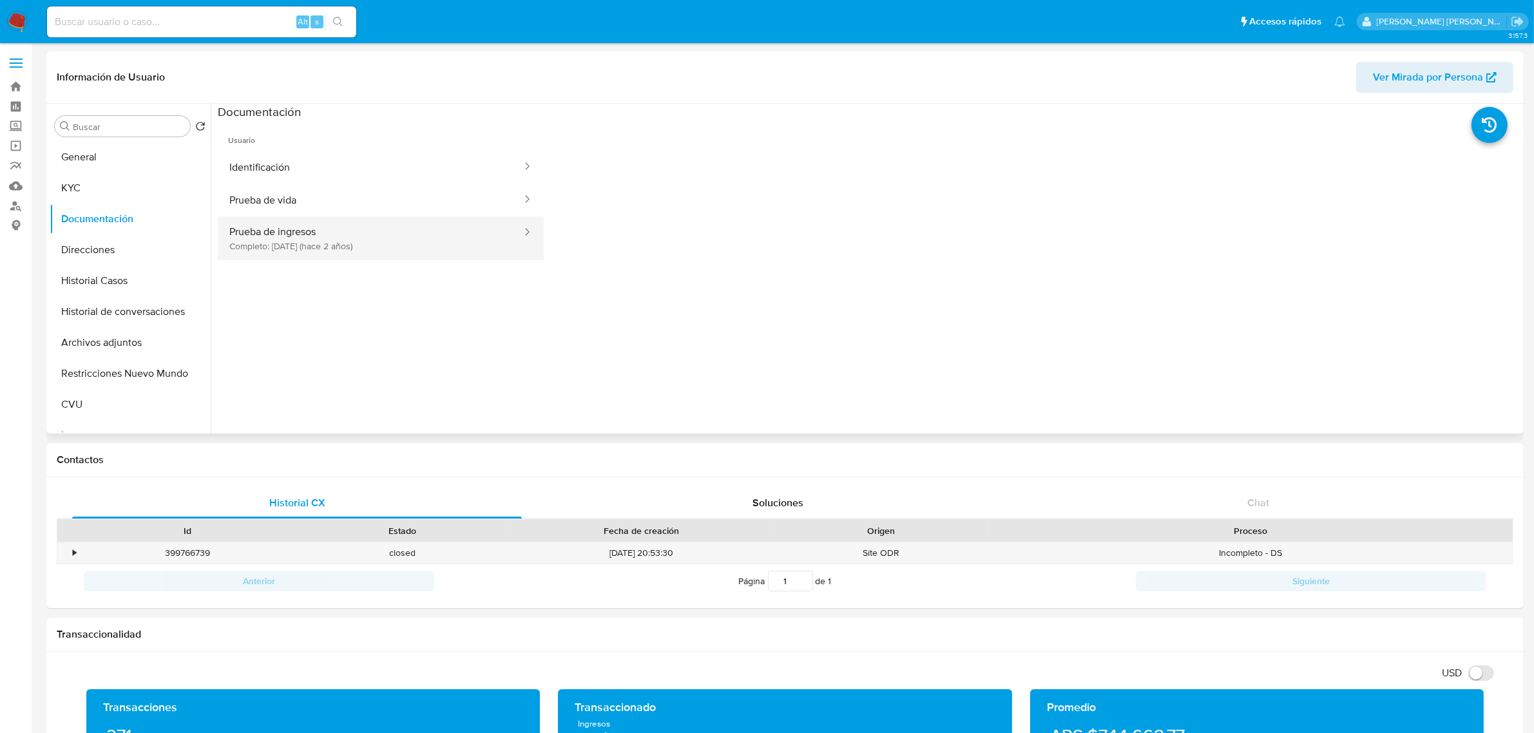
click at [313, 240] on button "Prueba de ingresos Completo: 22/11/2023 (hace 2 años)" at bounding box center [370, 238] width 305 height 44
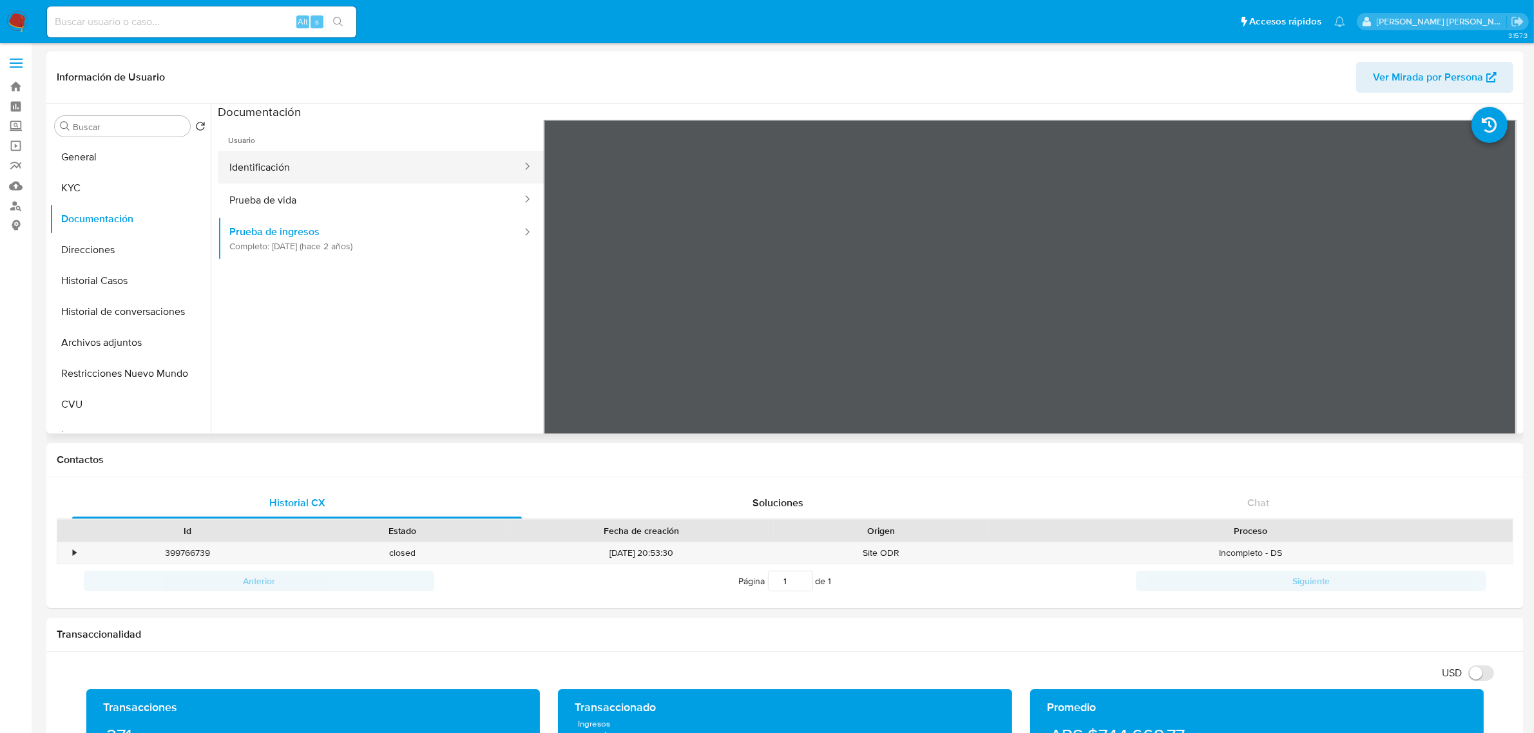
click at [264, 175] on button "Identificación" at bounding box center [370, 167] width 305 height 33
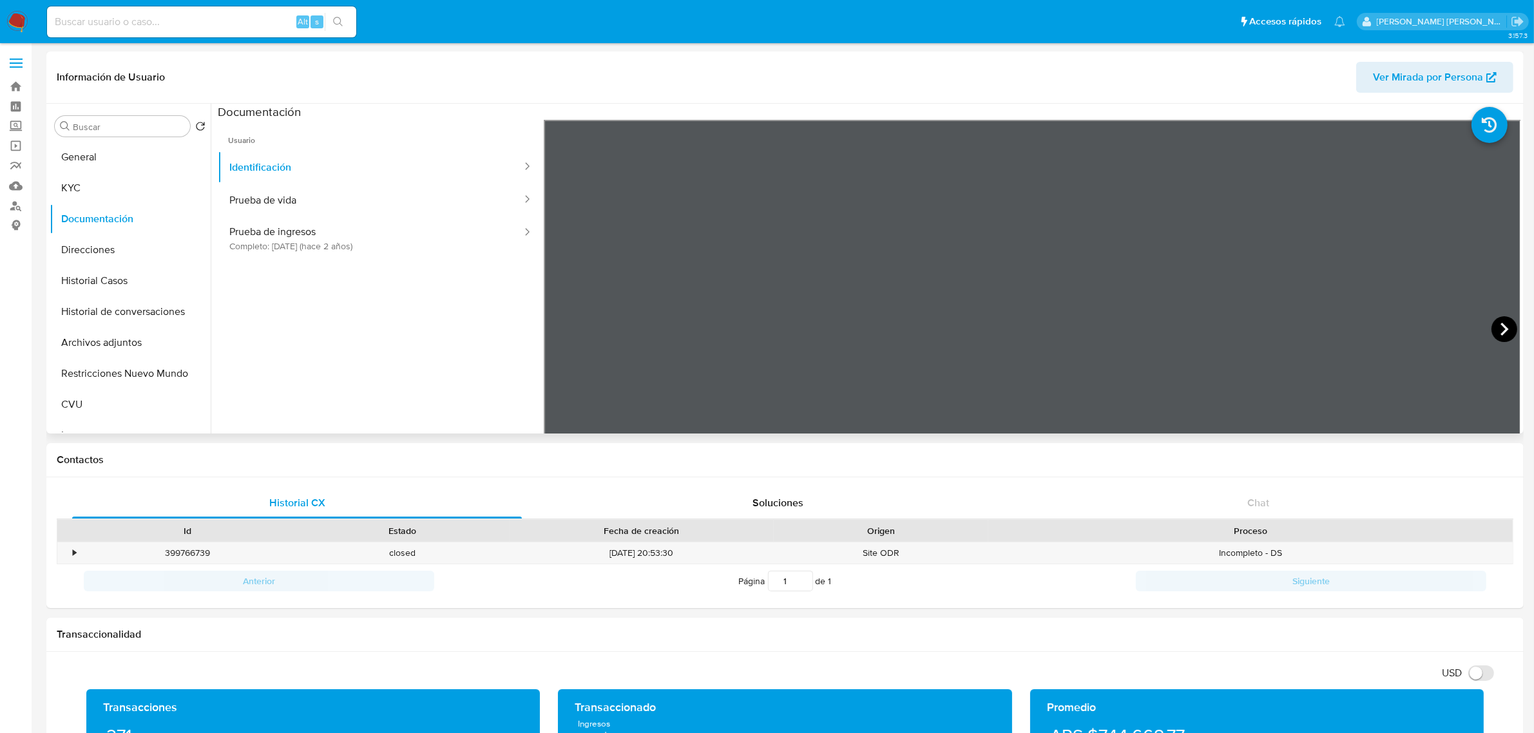
click at [1491, 325] on icon at bounding box center [1504, 329] width 26 height 26
click at [70, 251] on button "Direcciones" at bounding box center [125, 249] width 151 height 31
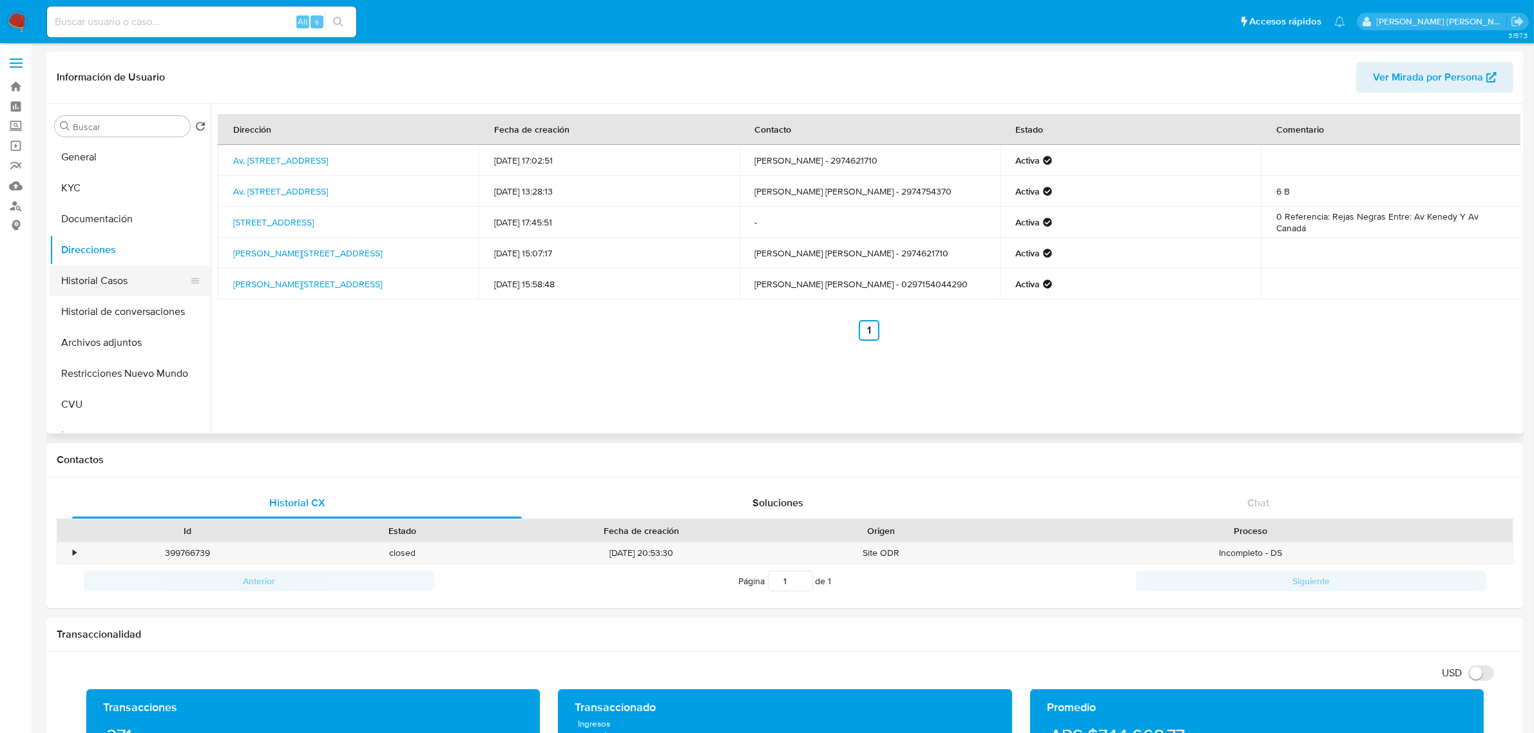
click at [101, 276] on button "Historial Casos" at bounding box center [125, 280] width 151 height 31
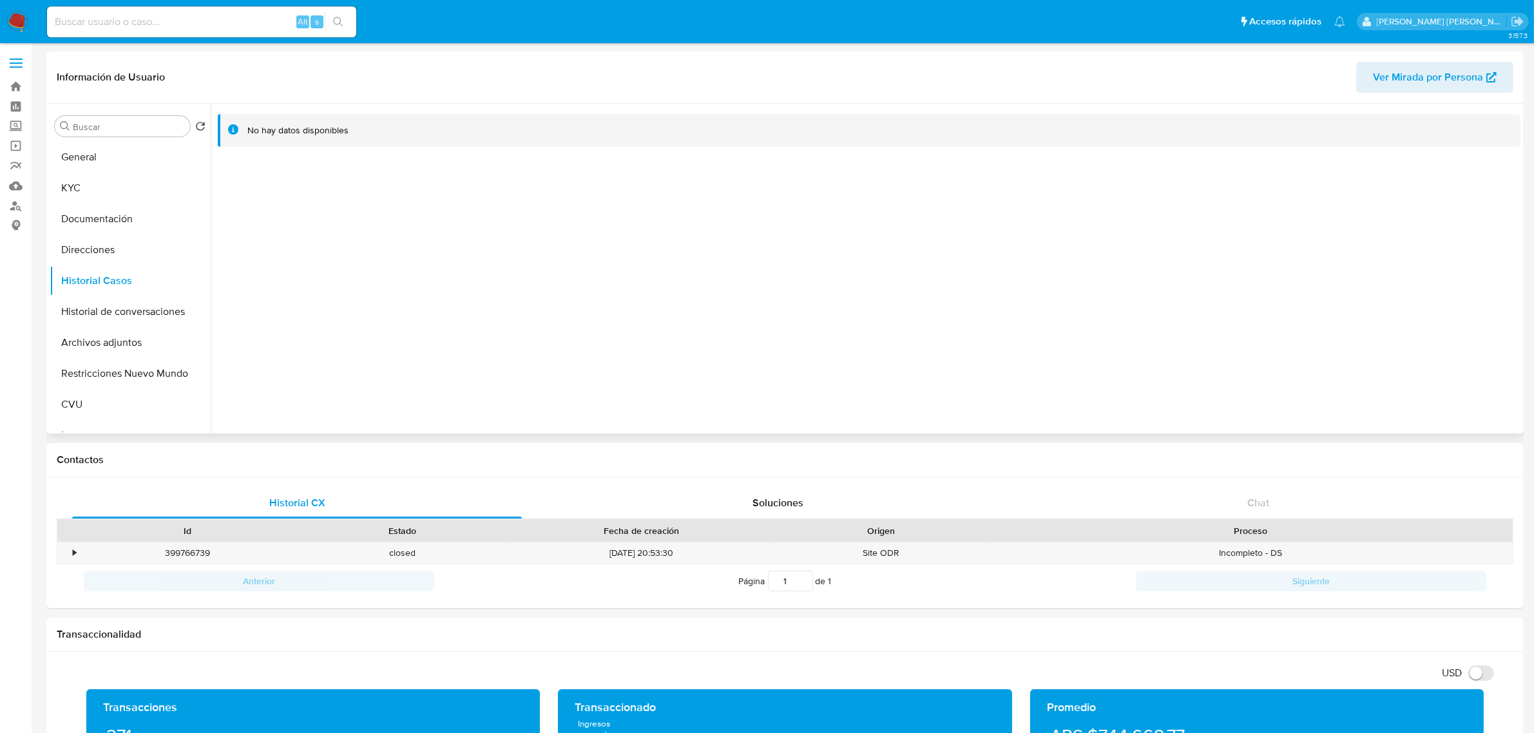
click at [1402, 75] on span "Ver Mirada por Persona" at bounding box center [1428, 77] width 110 height 31
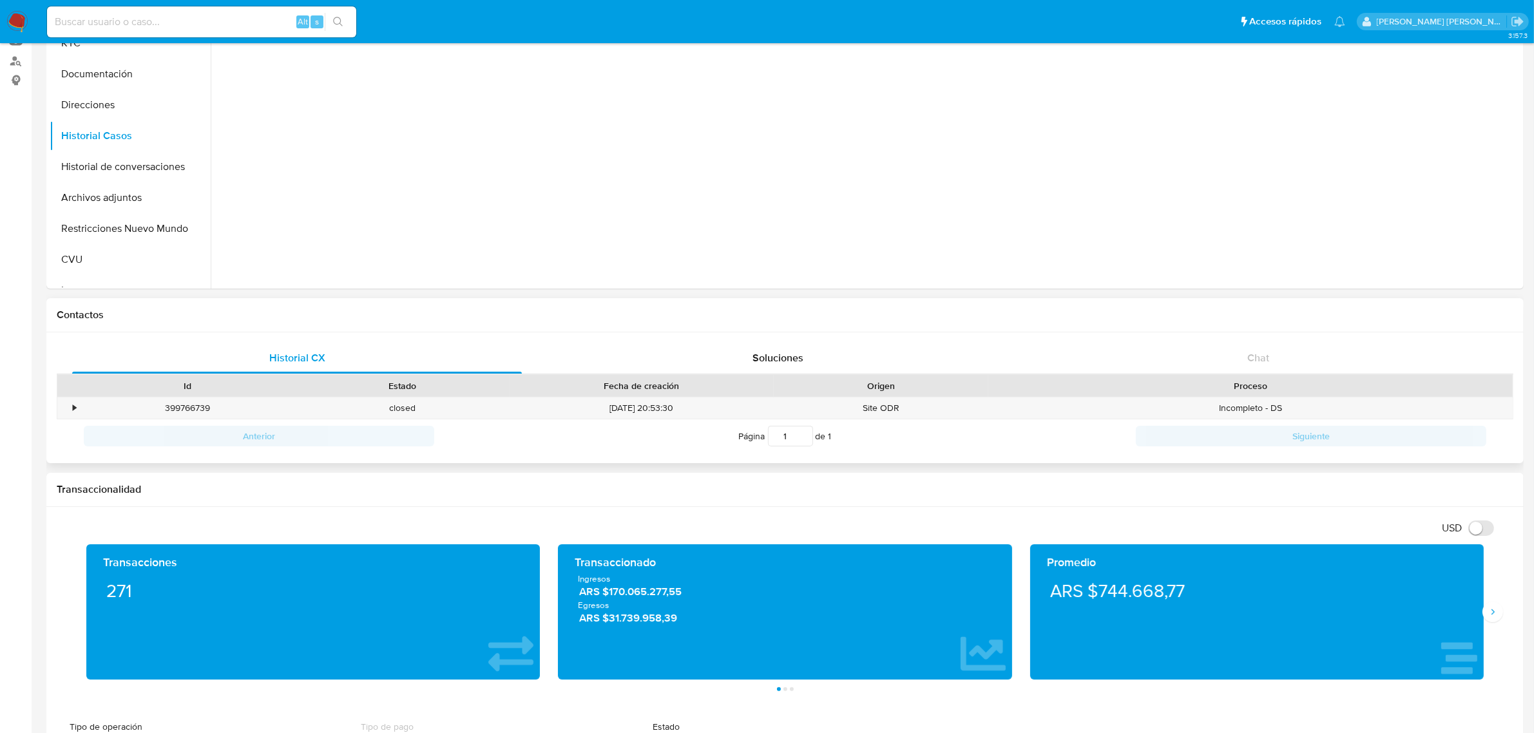
scroll to position [322, 0]
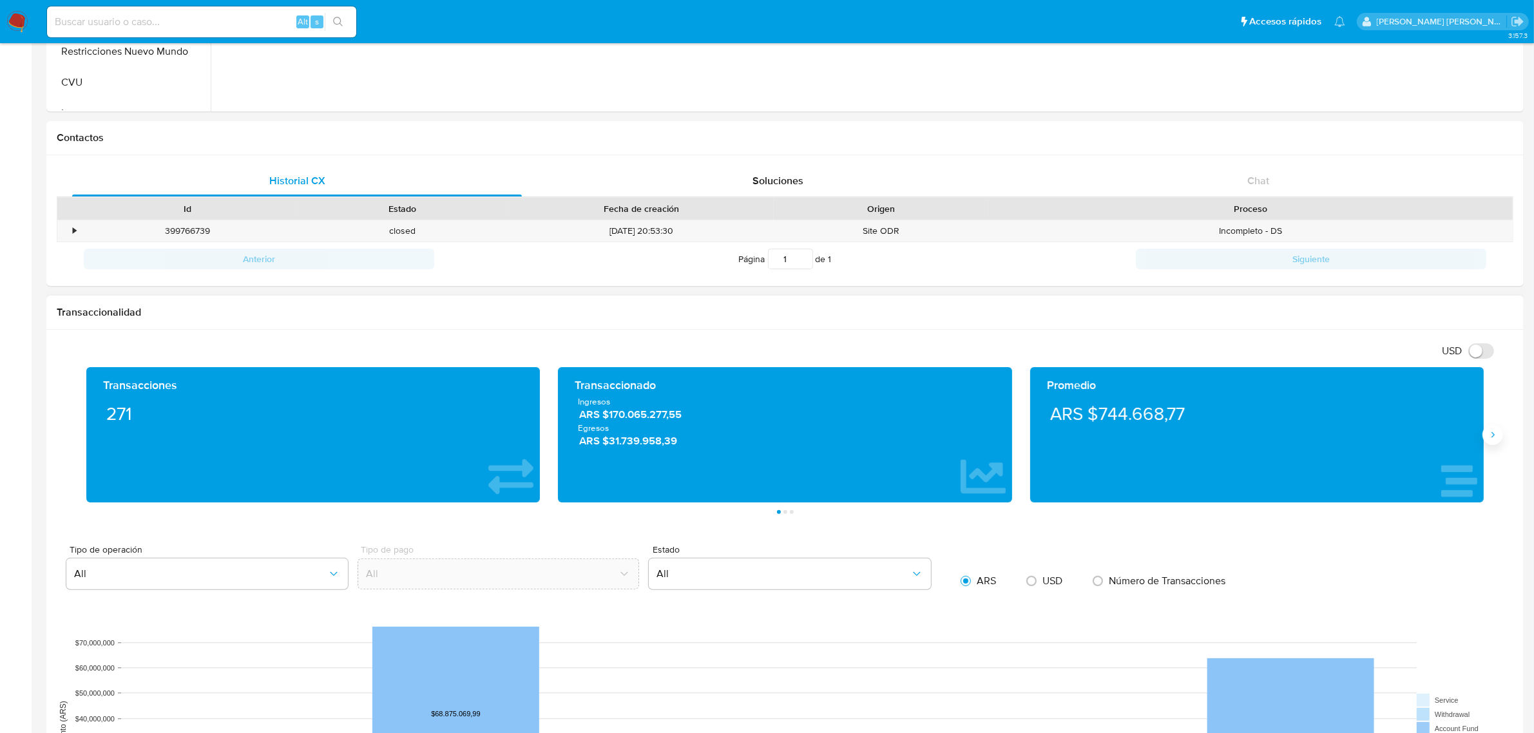
click at [1496, 437] on icon "Siguiente" at bounding box center [1492, 435] width 10 height 10
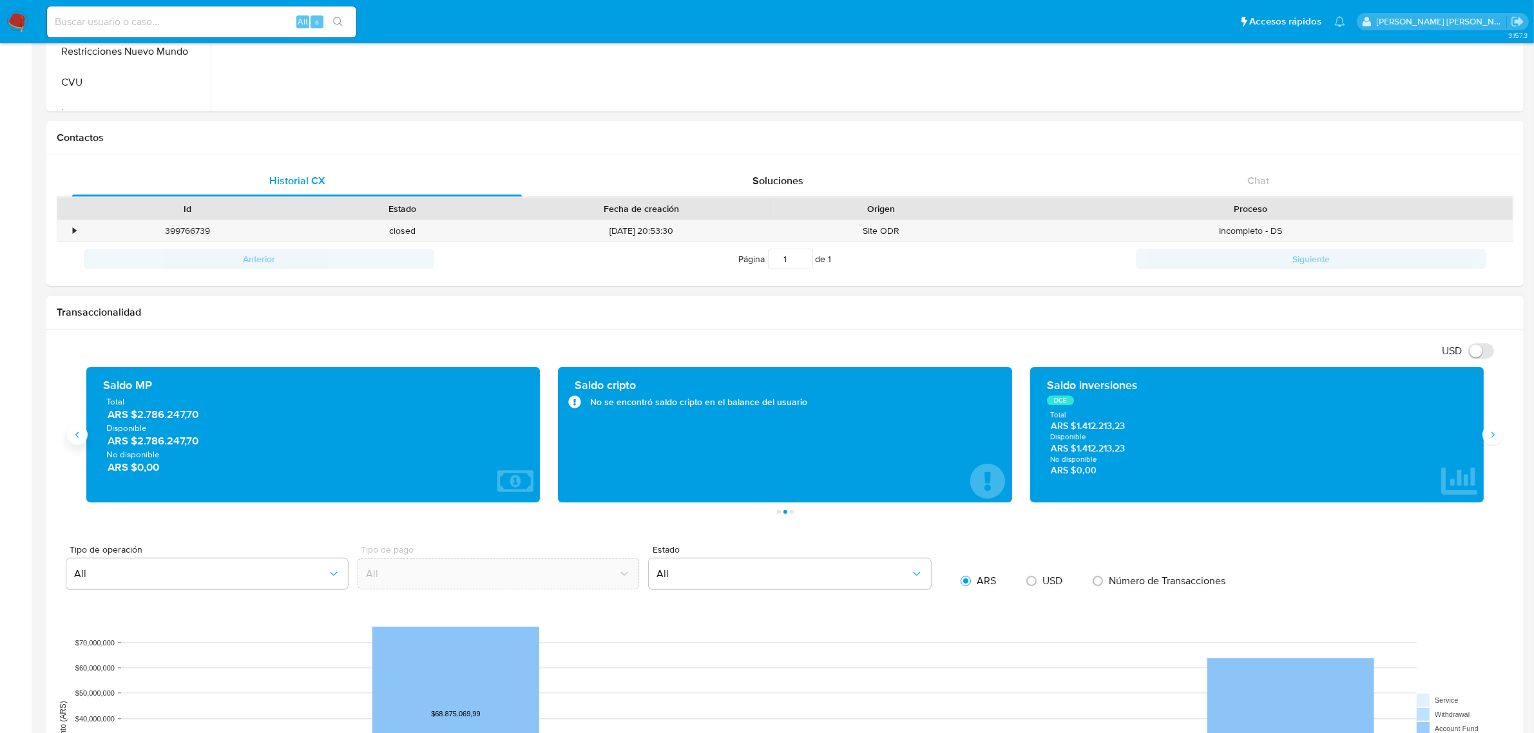
click at [72, 429] on button "Anterior" at bounding box center [77, 435] width 21 height 21
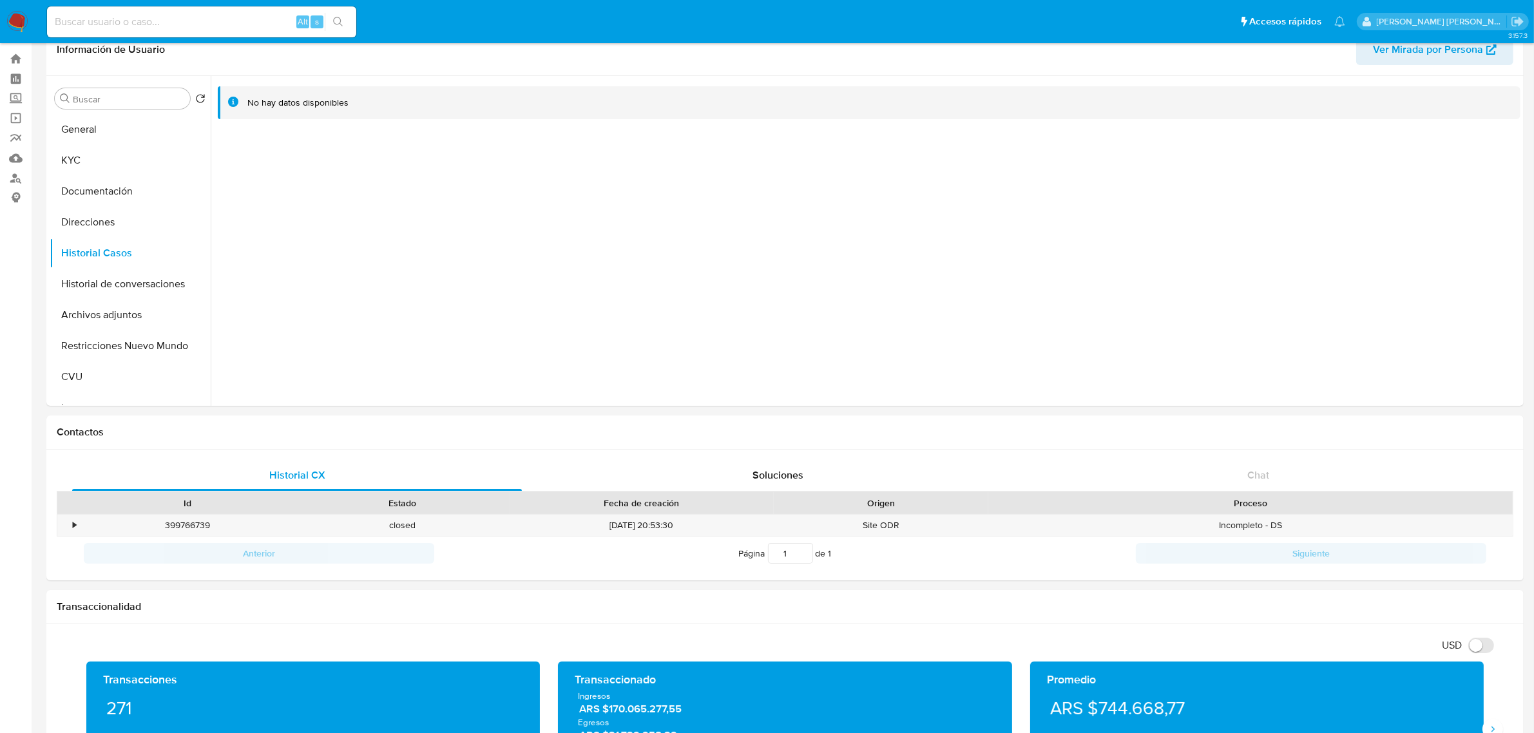
scroll to position [0, 0]
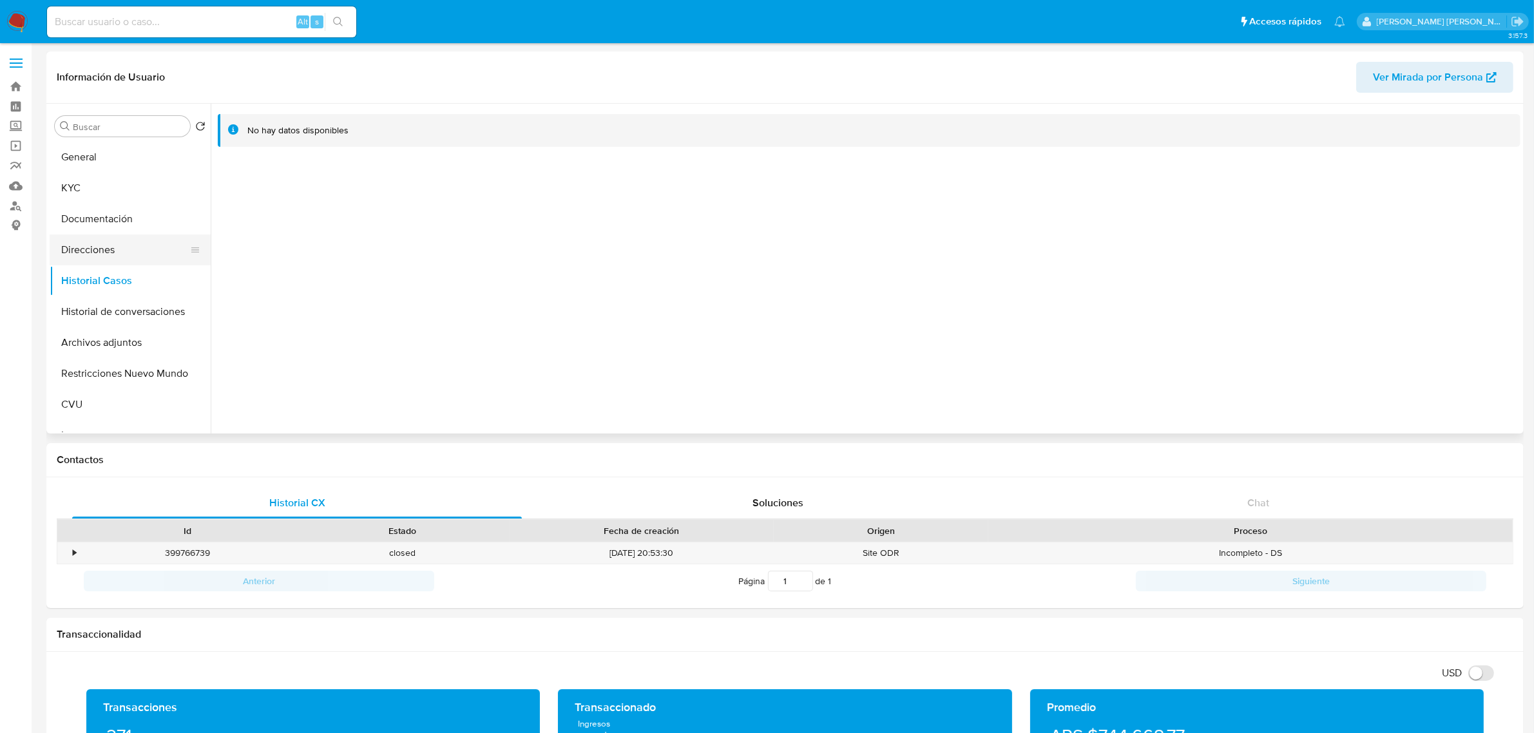
click at [91, 242] on button "Direcciones" at bounding box center [125, 249] width 151 height 31
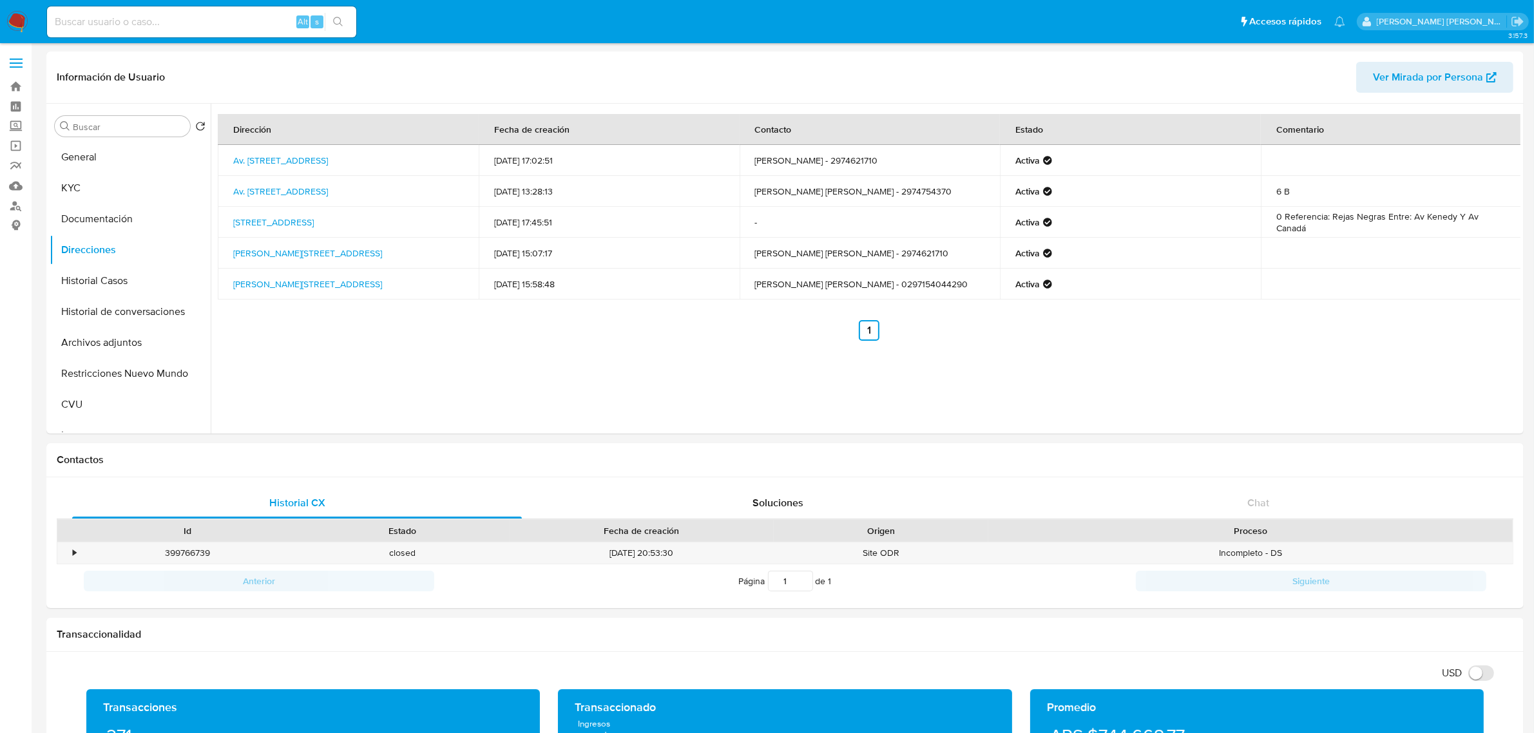
drag, startPoint x: 227, startPoint y: 153, endPoint x: 327, endPoint y: 169, distance: 101.8
click at [327, 169] on td "Av. Polonia 846, Comodoro Rivadavia, Chubut, 9000, Argentina 846" at bounding box center [348, 160] width 261 height 31
copy link "Av. Polonia 846, Comodoro Rivadavia, Chubut, 9000, Argentina 846"
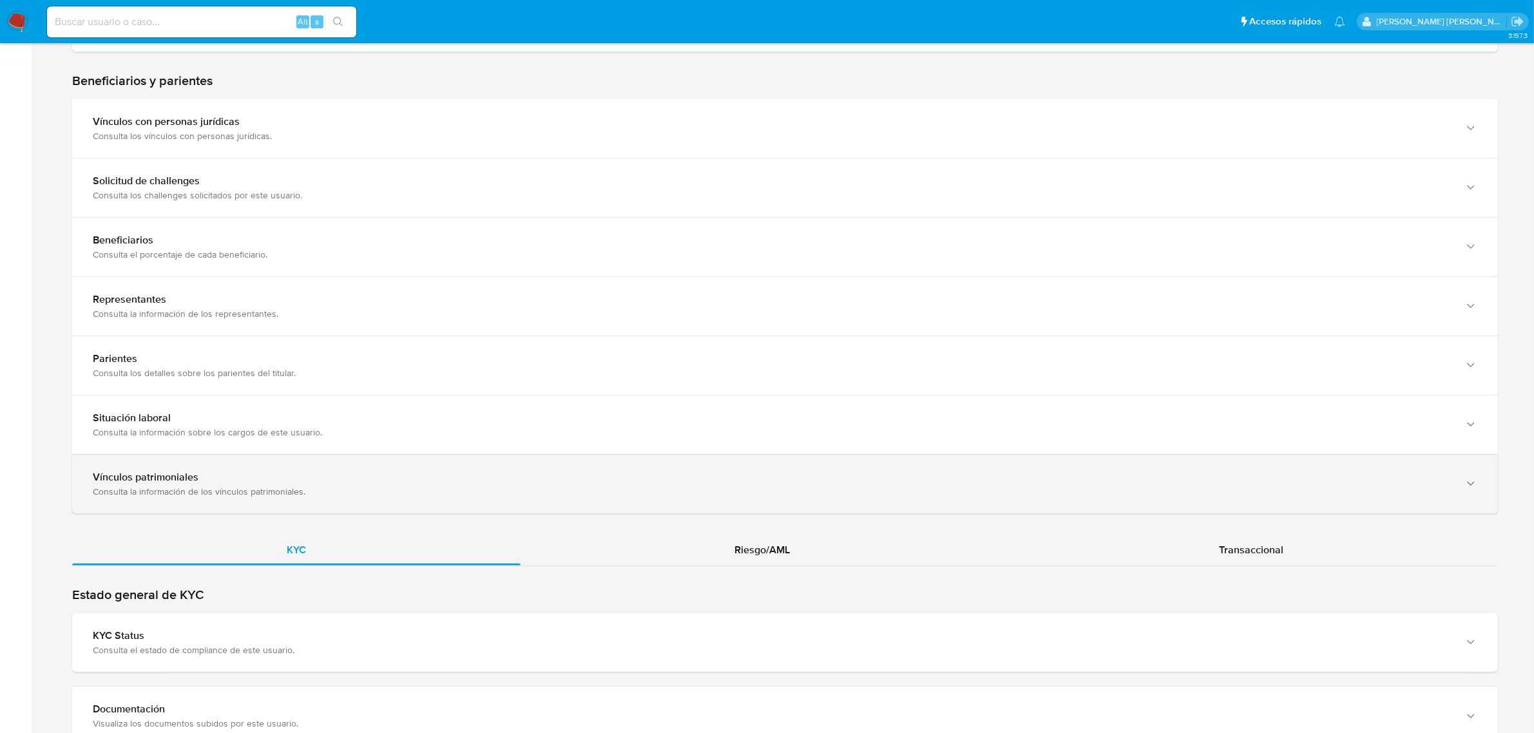
scroll to position [725, 0]
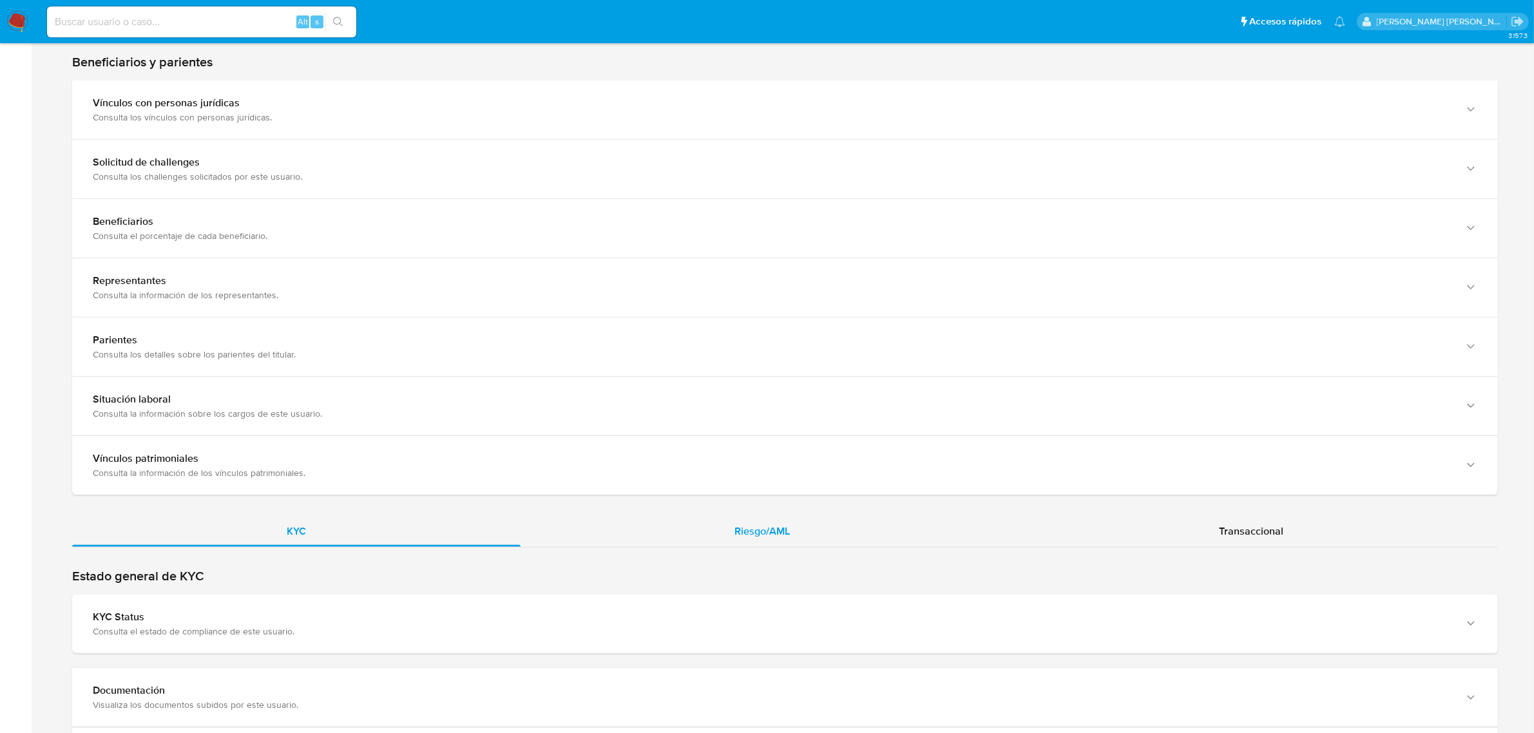
click at [760, 537] on span "Riesgo/AML" at bounding box center [762, 531] width 55 height 15
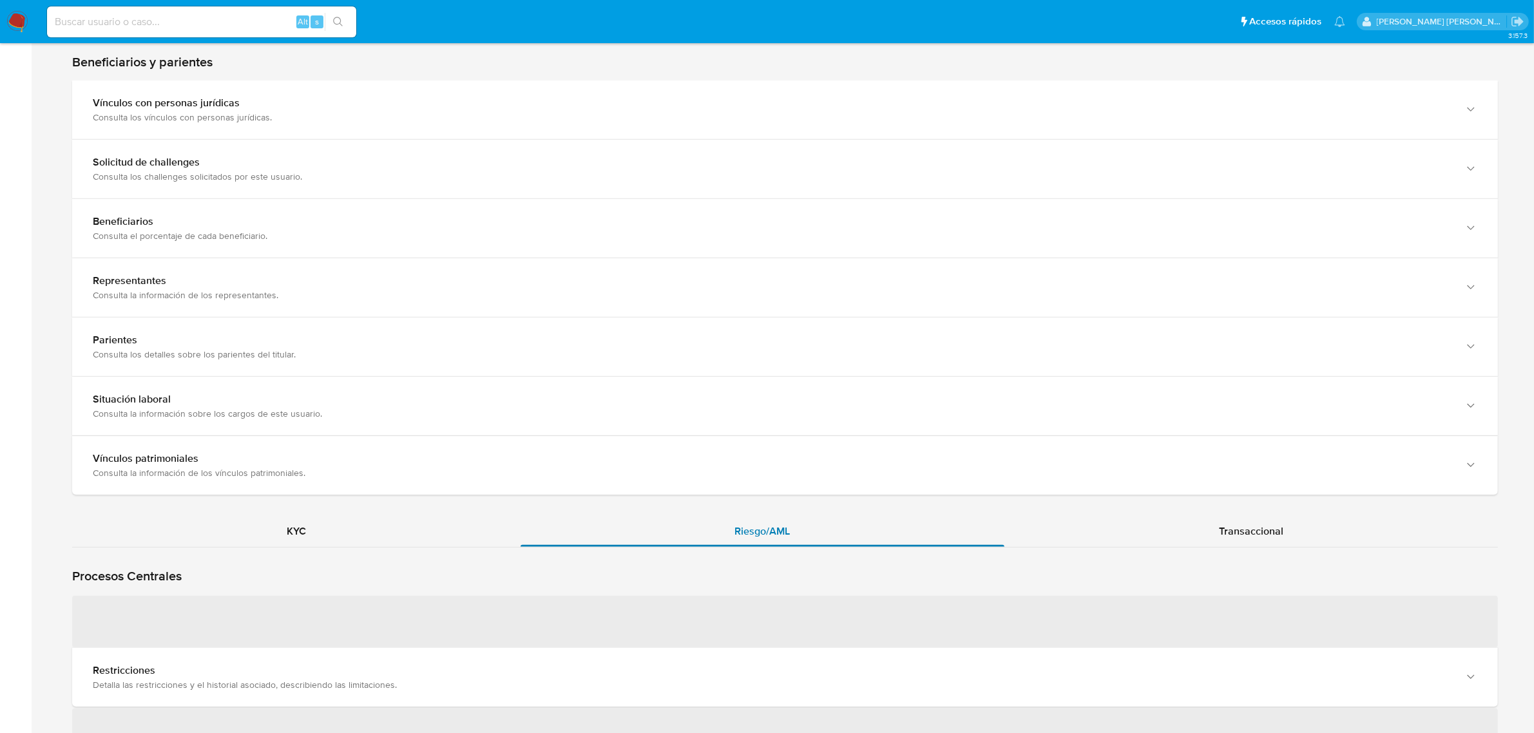
scroll to position [886, 0]
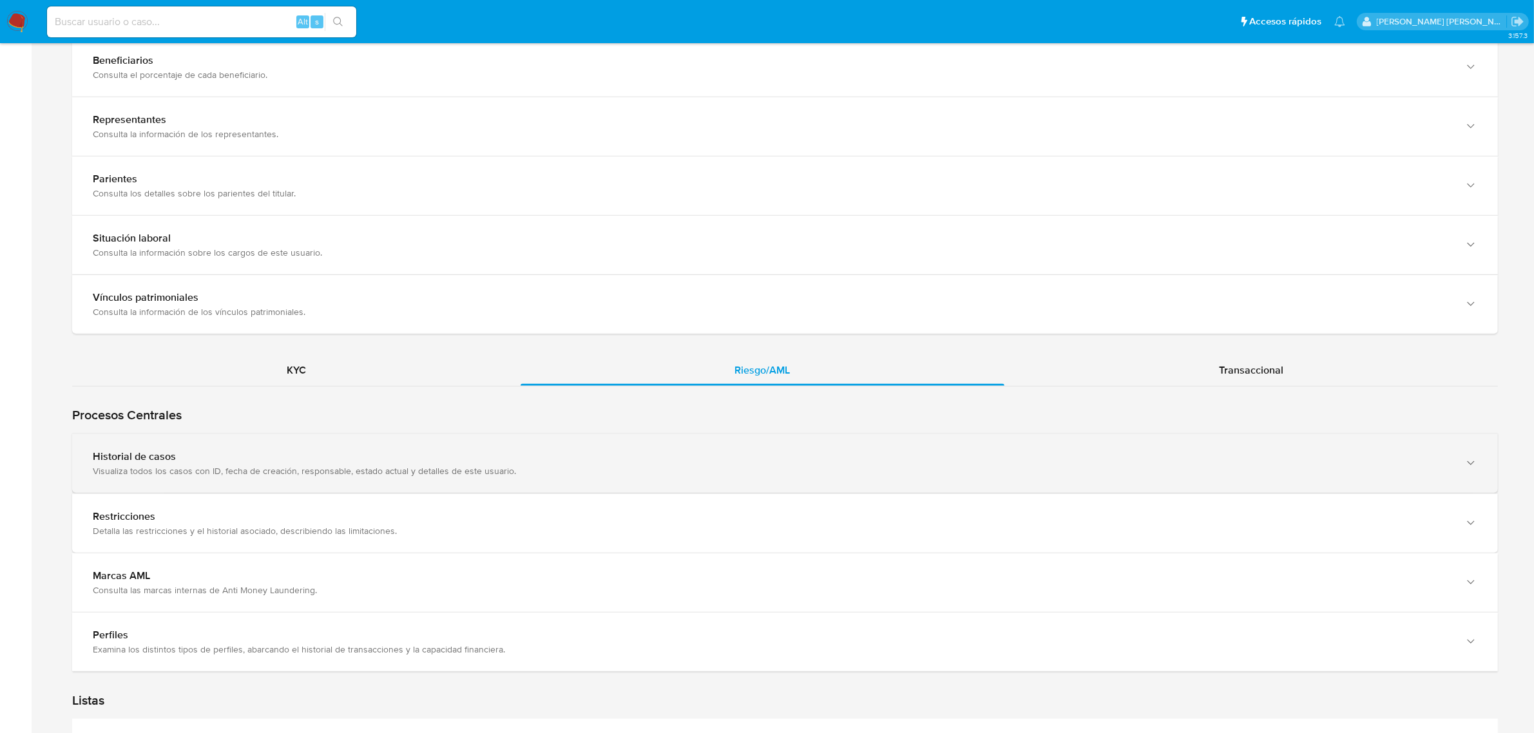
click at [377, 480] on div "Historial de casos Visualiza todos los casos con ID, fecha de creación, respons…" at bounding box center [785, 463] width 1426 height 59
